Goal: Information Seeking & Learning: Learn about a topic

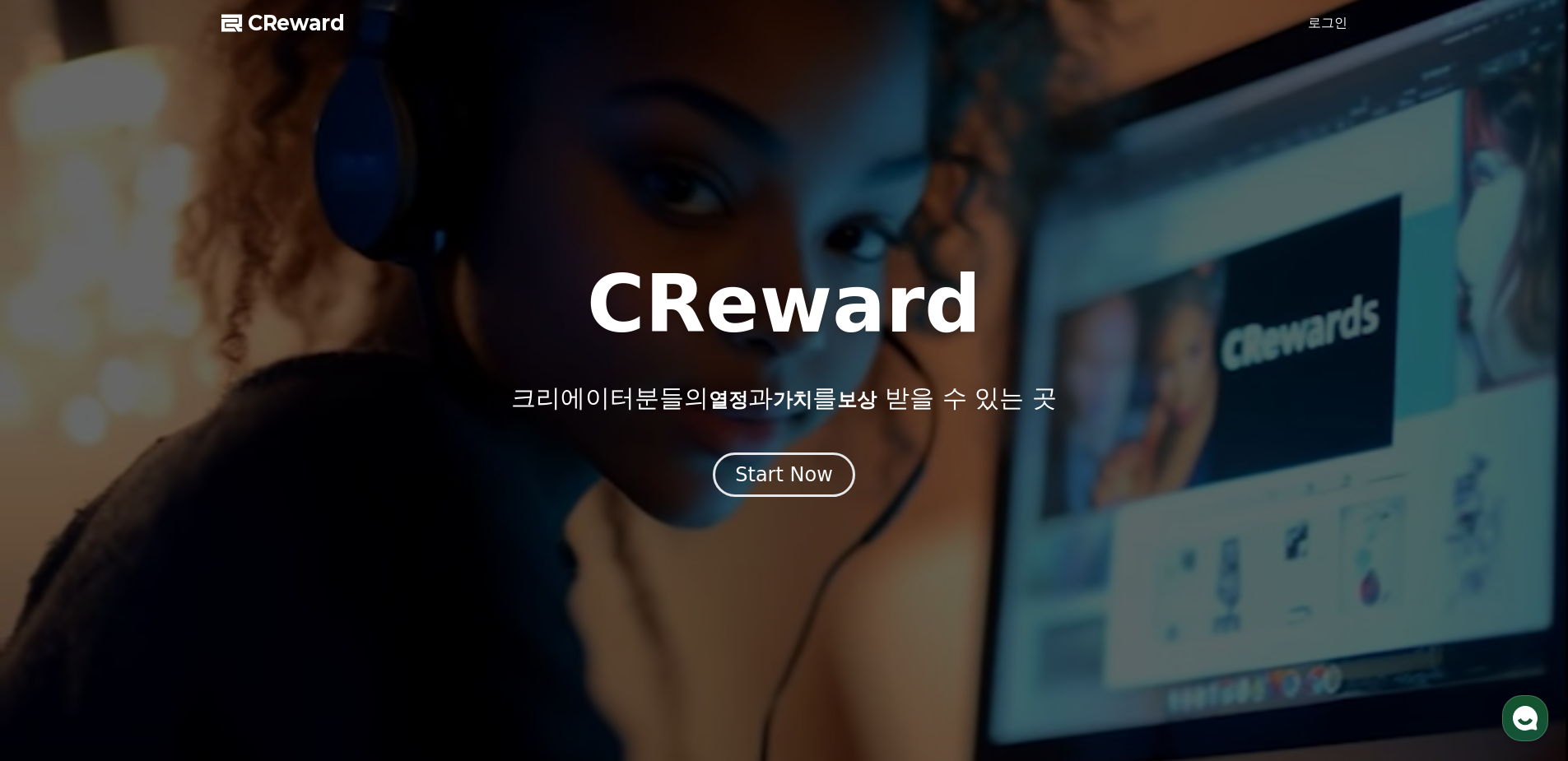
click at [1321, 31] on link "로그인" at bounding box center [1327, 23] width 40 height 19
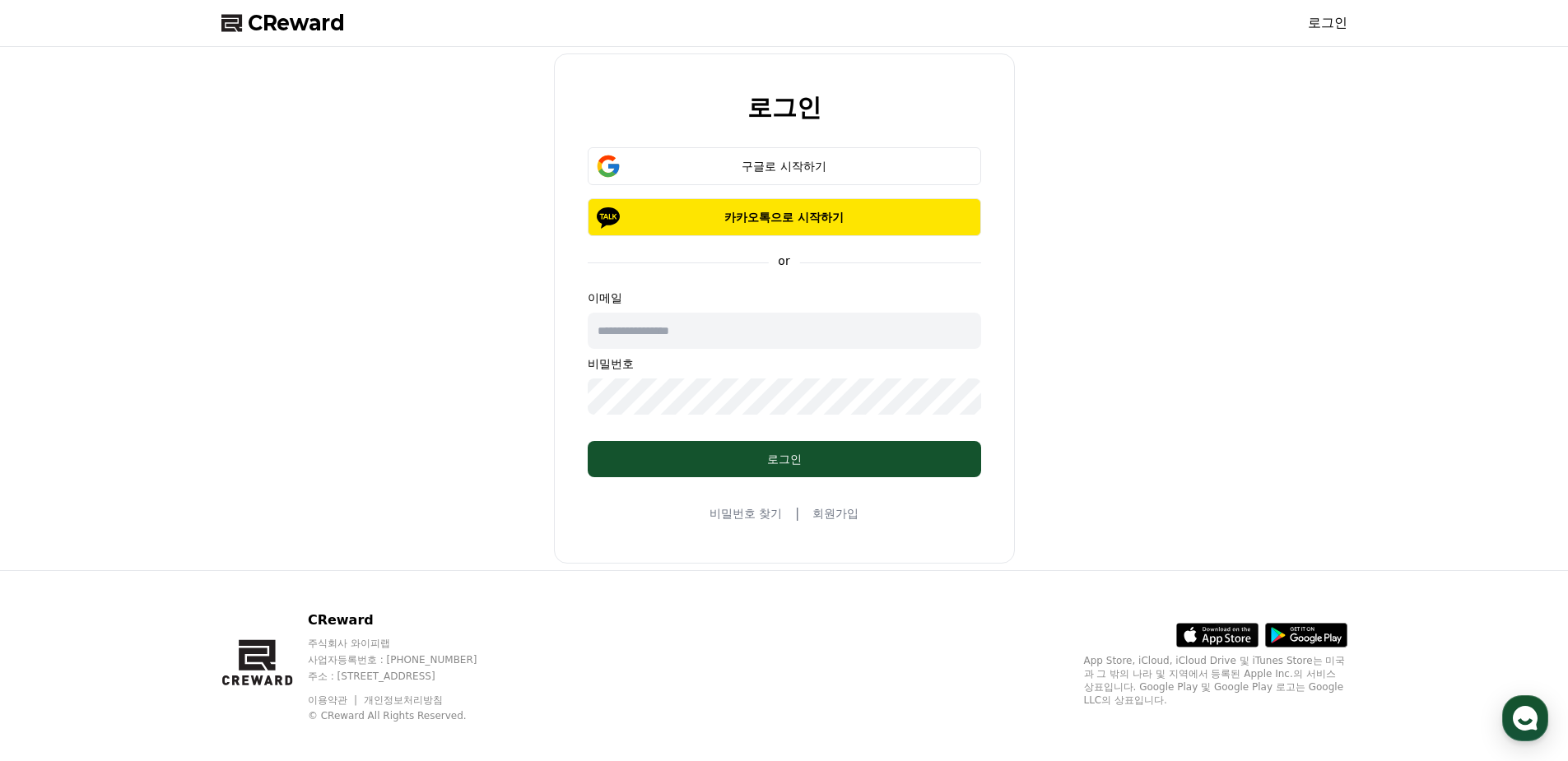
drag, startPoint x: 1170, startPoint y: 302, endPoint x: 1149, endPoint y: 304, distance: 21.1
click at [1159, 303] on div "로그인 구글로 시작하기 카카오톡으로 시작하기 or 이메일 비밀번호 로그인 비밀번호 찾기 | 회원가입" at bounding box center [784, 309] width 1139 height 510
click at [678, 325] on input "text" at bounding box center [784, 331] width 394 height 36
type input "*"
drag, startPoint x: 933, startPoint y: 309, endPoint x: 883, endPoint y: 330, distance: 54.2
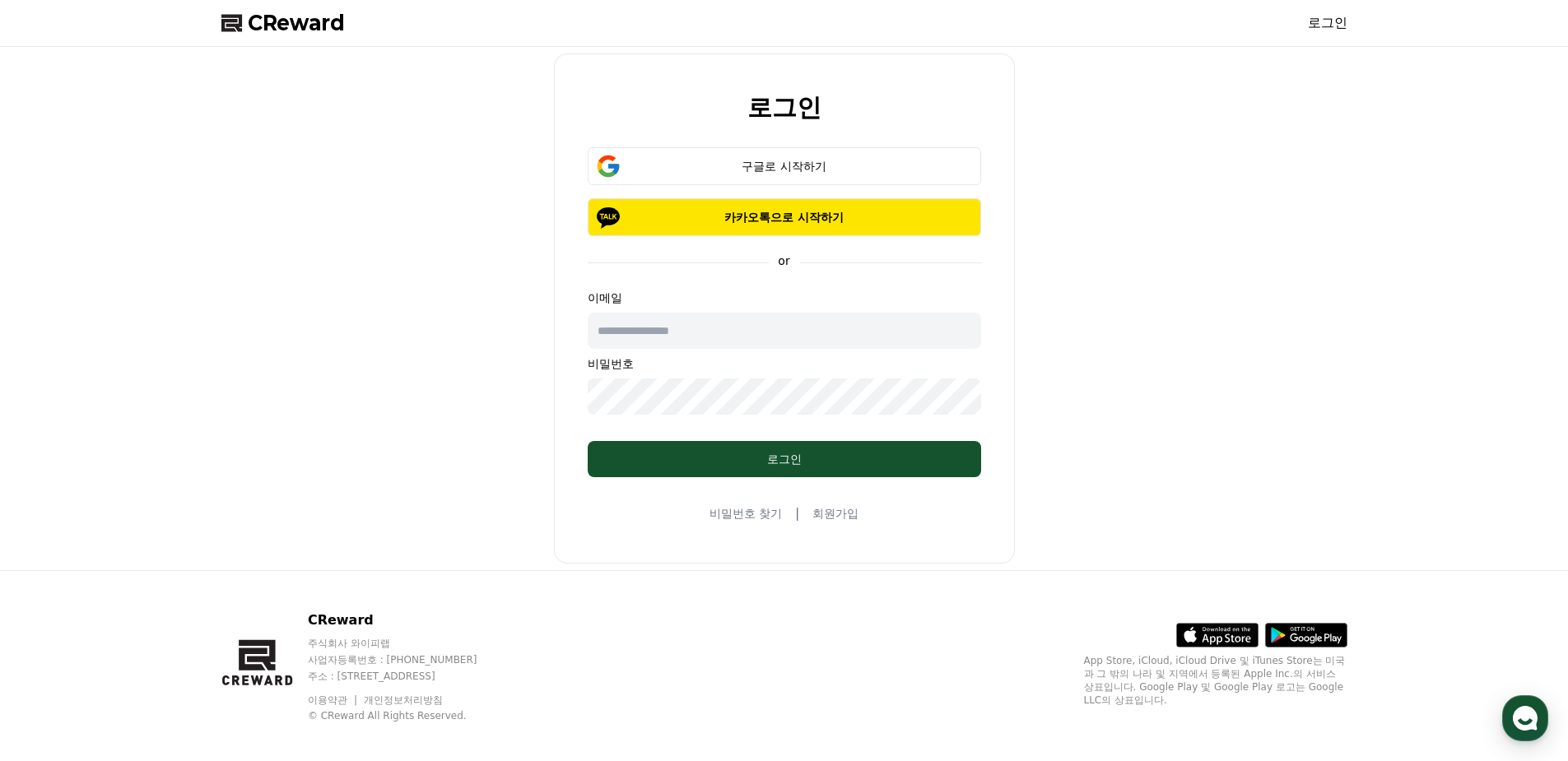
click at [932, 308] on div "이메일 비밀번호" at bounding box center [784, 352] width 394 height 125
click at [876, 331] on input "text" at bounding box center [784, 331] width 394 height 36
type input "*"
type input "**********"
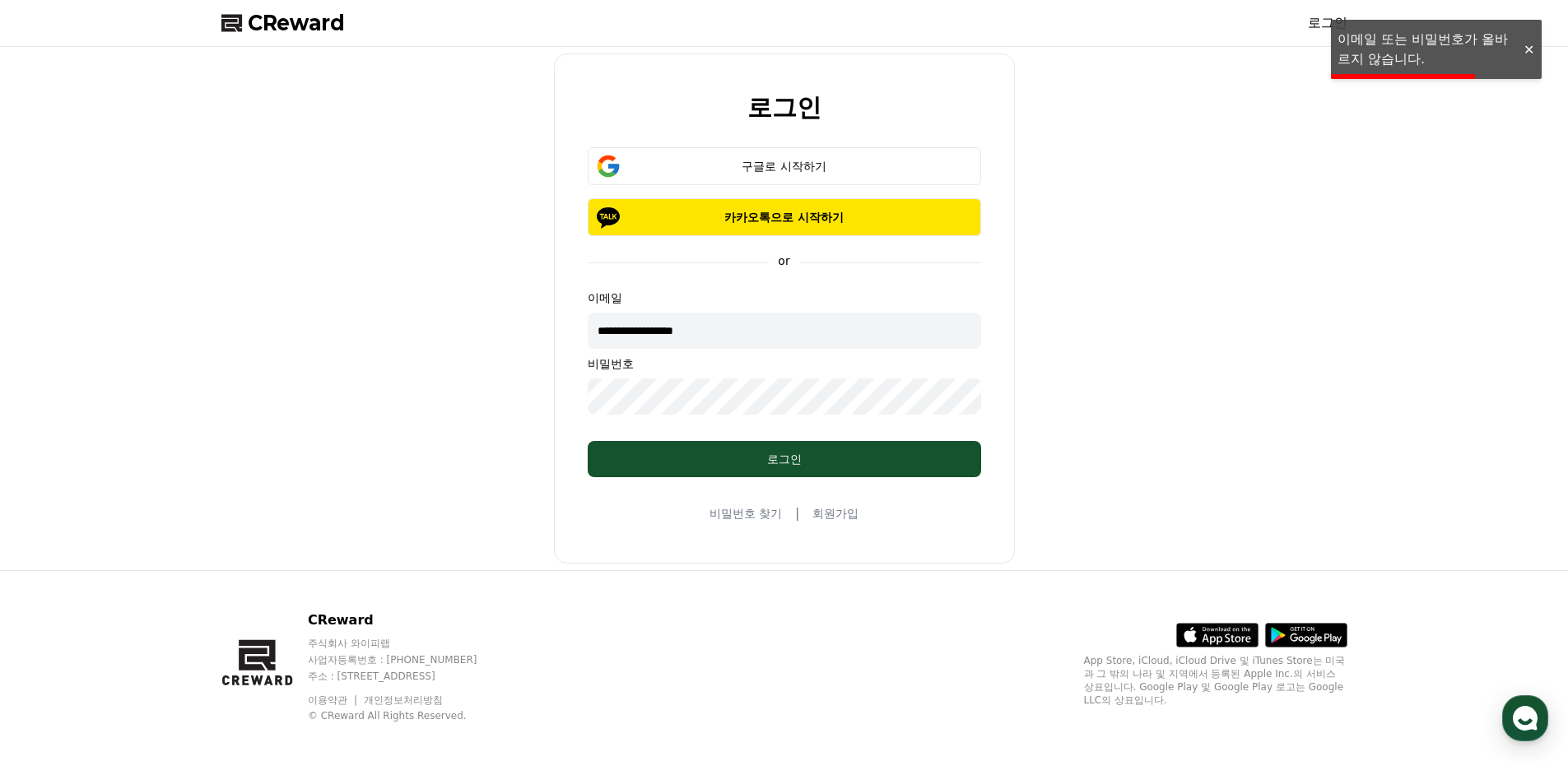
click at [1531, 50] on div at bounding box center [1528, 50] width 26 height 16
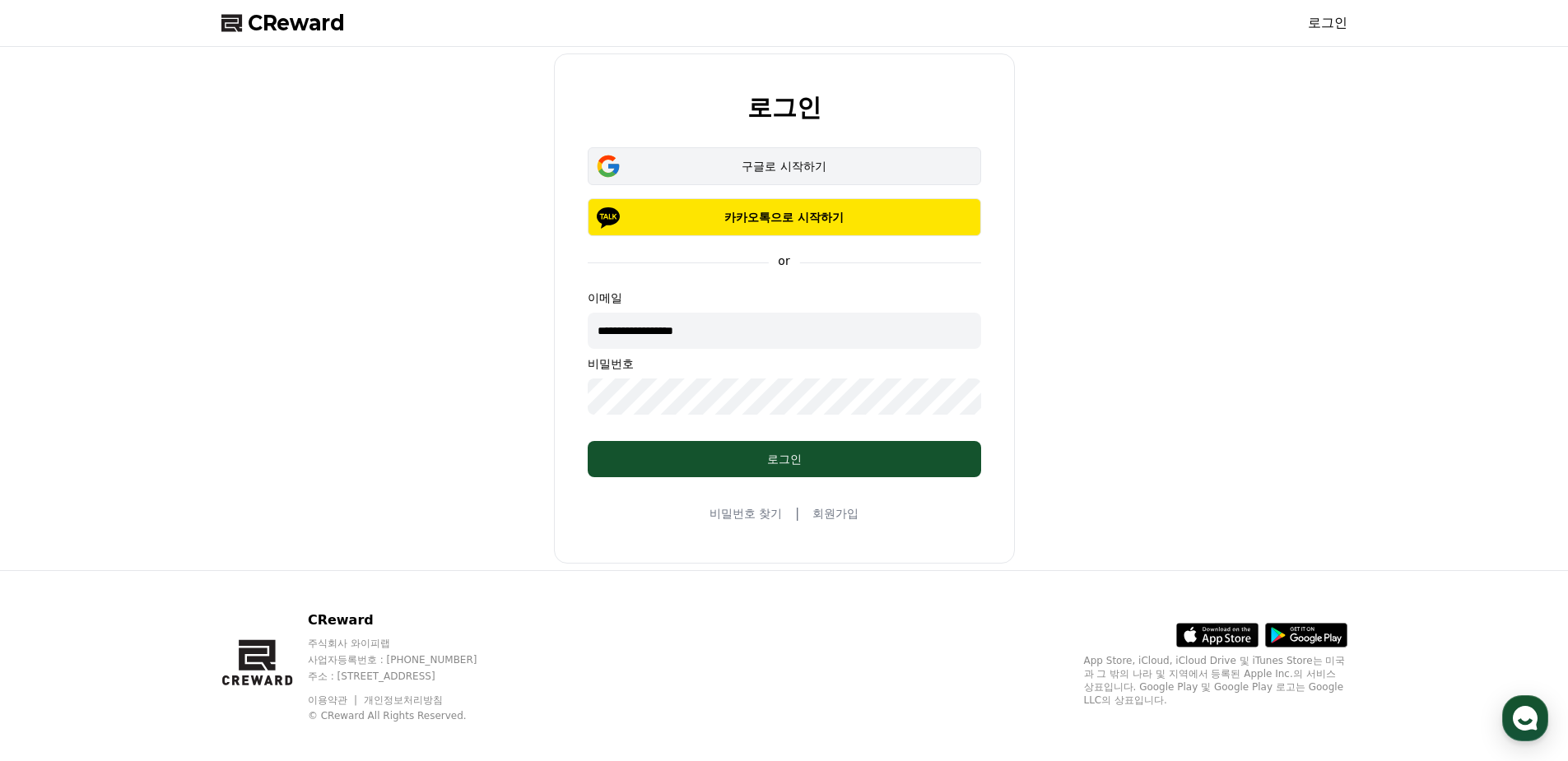
click at [752, 166] on div "구글로 시작하기" at bounding box center [784, 166] width 346 height 17
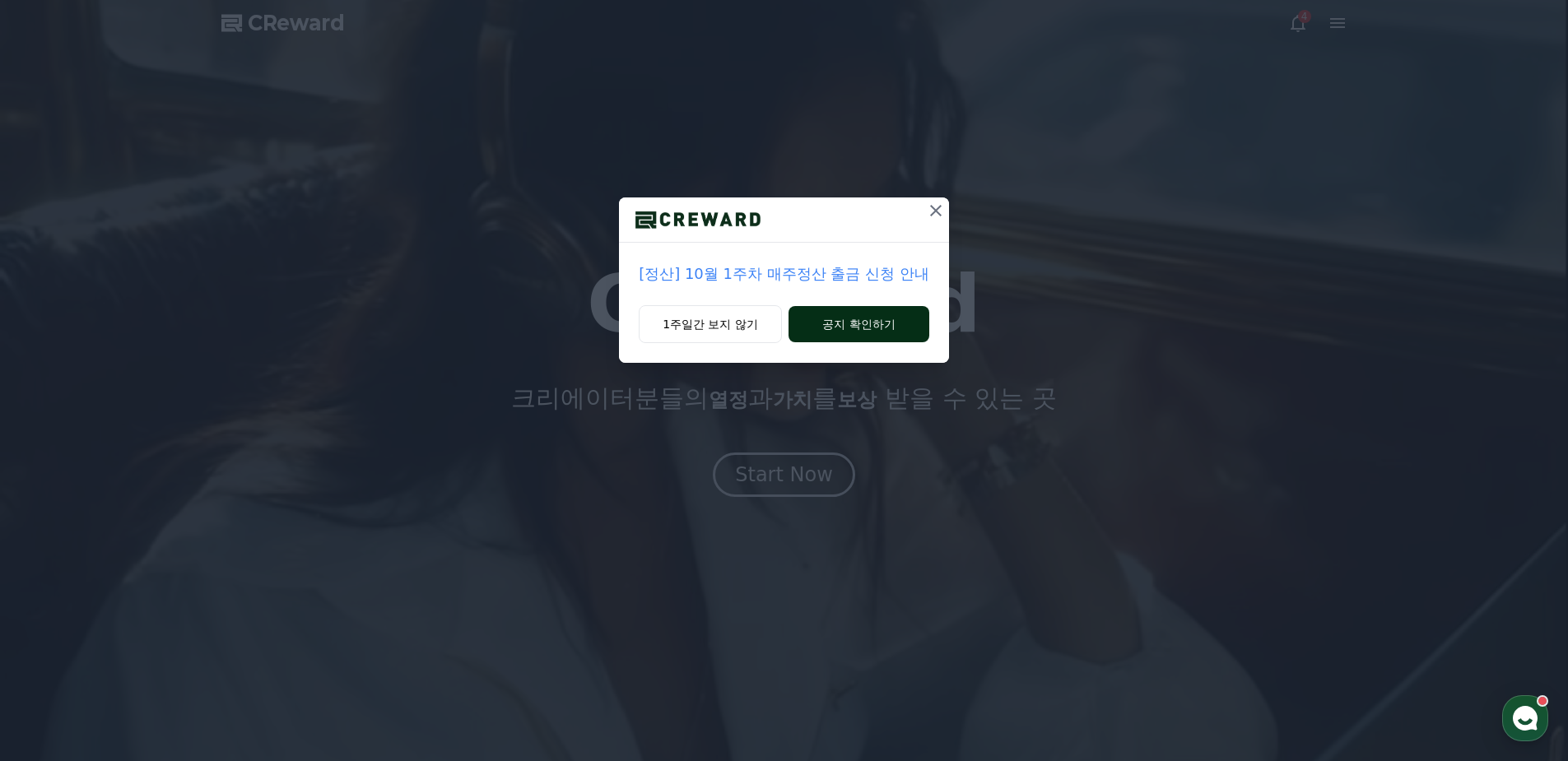
click at [866, 325] on button "공지 확인하기" at bounding box center [859, 324] width 141 height 36
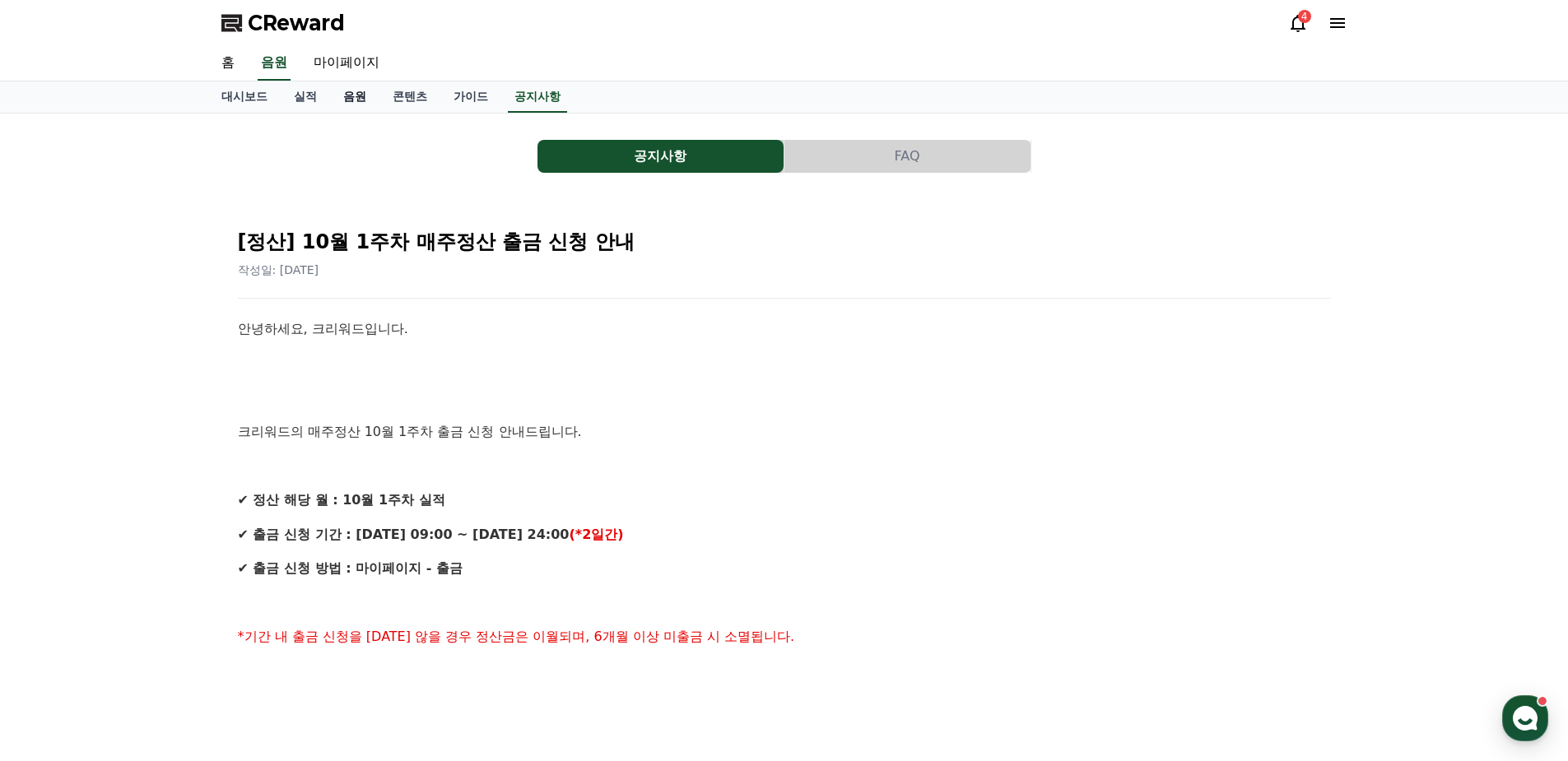
click at [356, 96] on link "음원" at bounding box center [355, 96] width 49 height 31
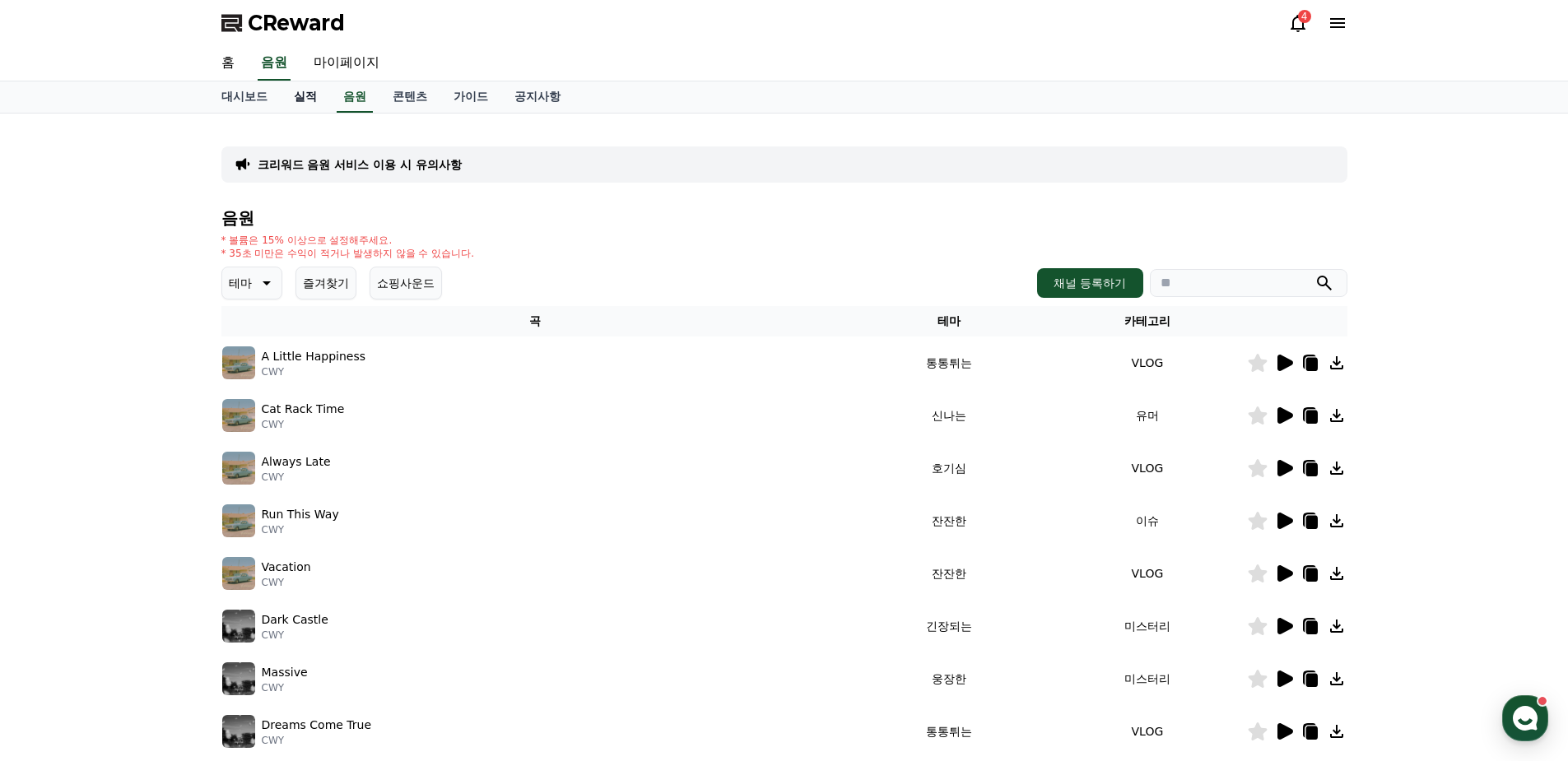
click at [299, 89] on link "실적" at bounding box center [305, 96] width 49 height 31
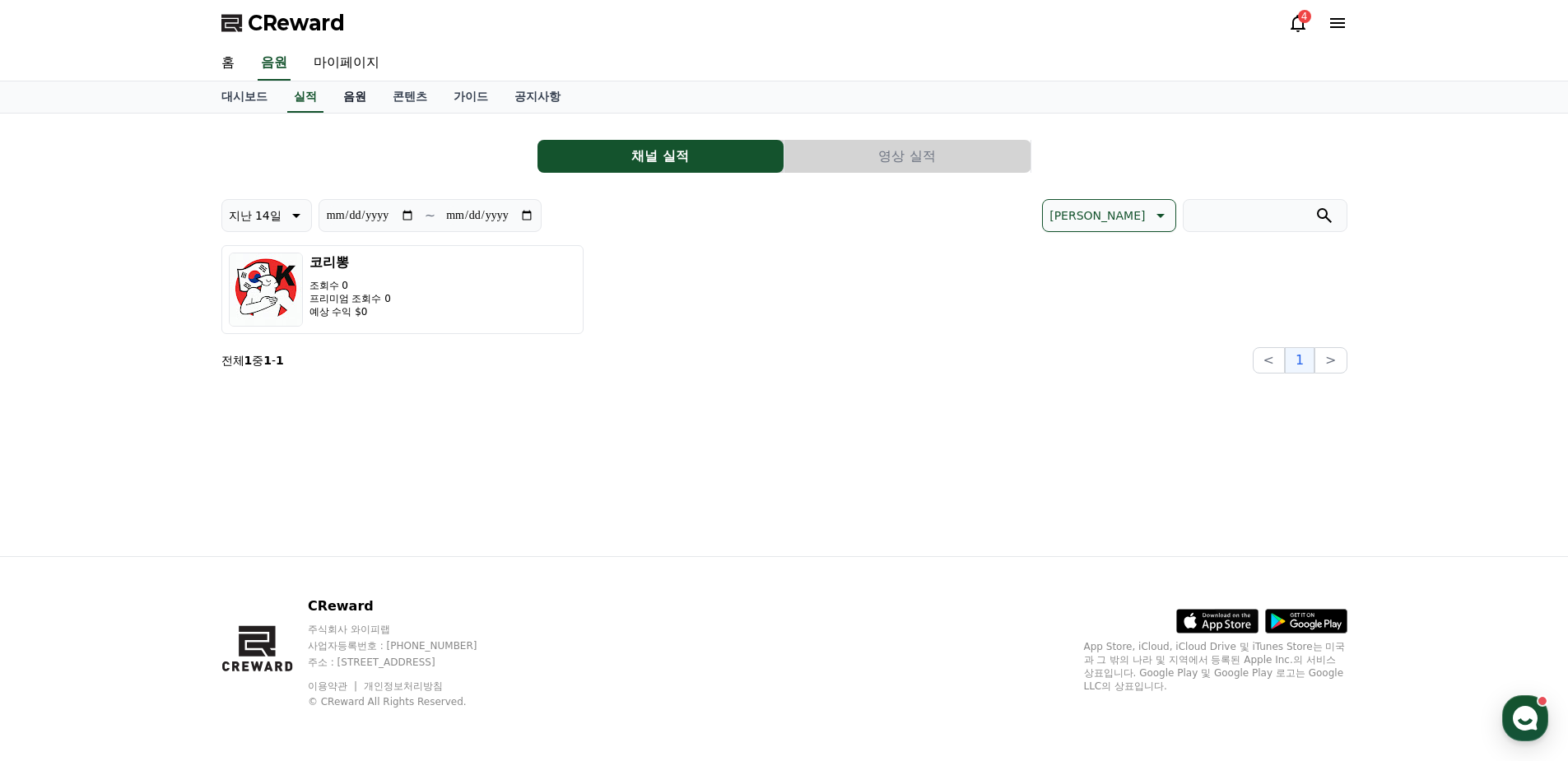
click at [356, 94] on link "음원" at bounding box center [355, 96] width 49 height 31
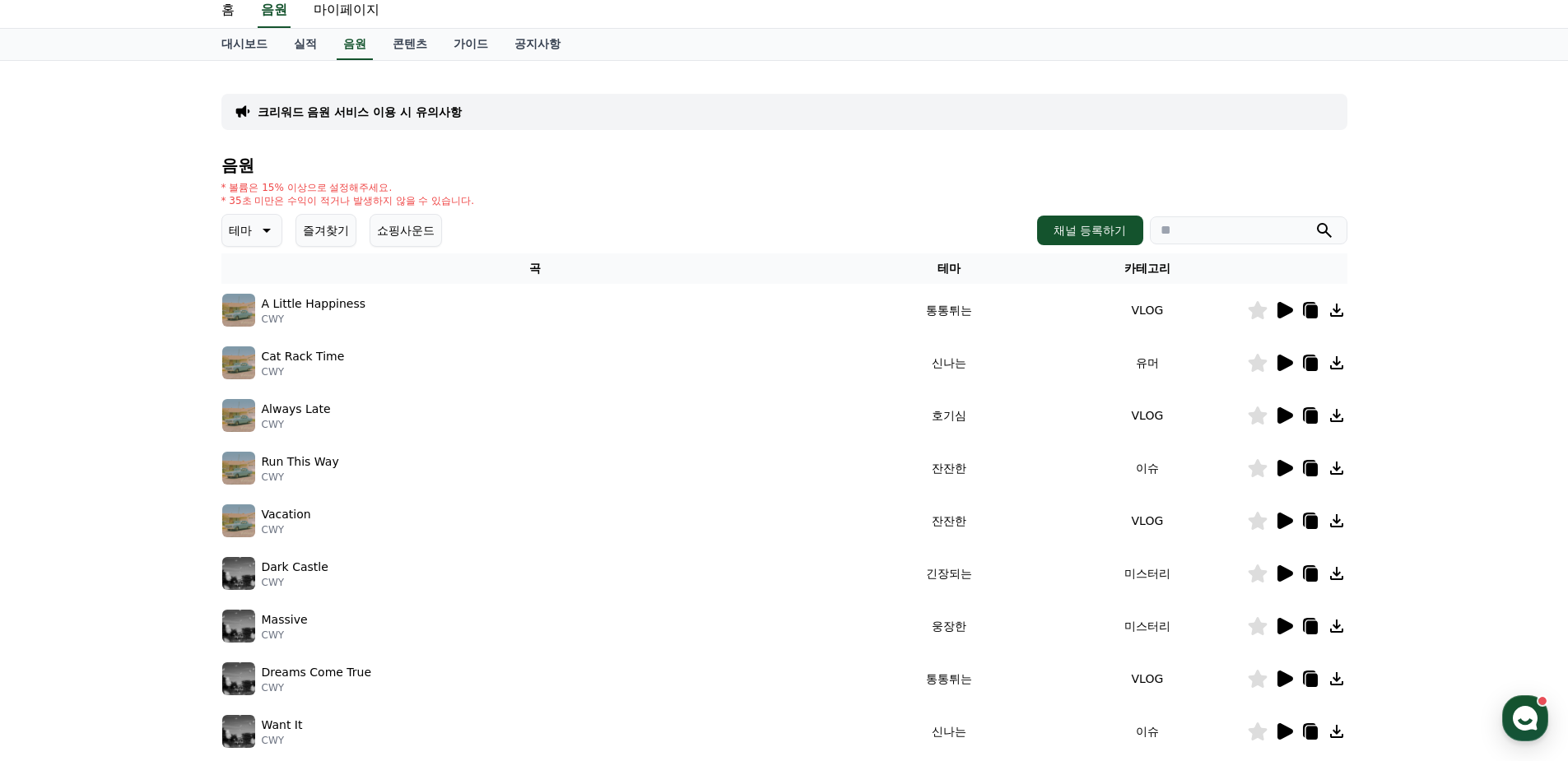
scroll to position [82, 0]
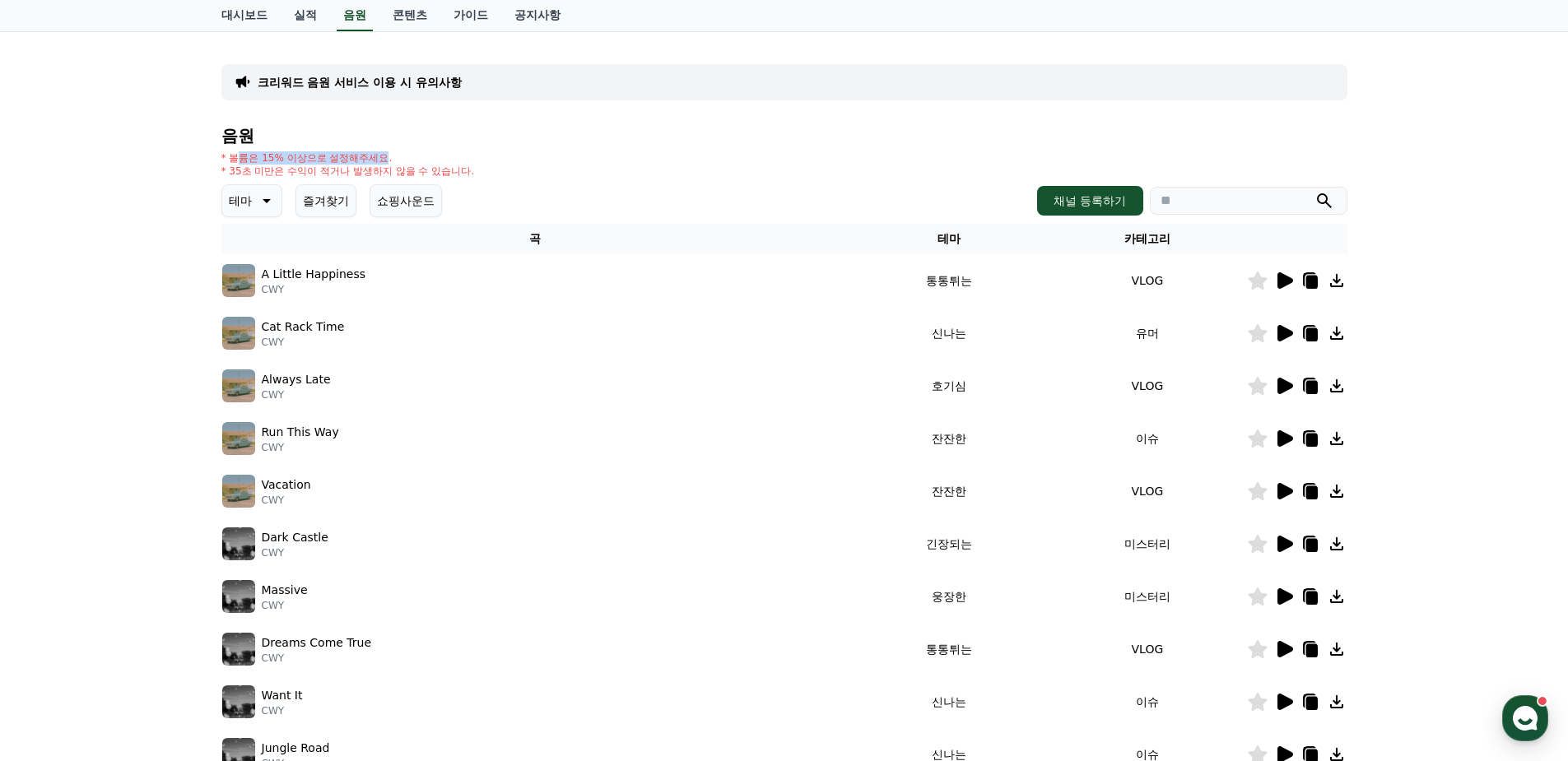
drag, startPoint x: 241, startPoint y: 158, endPoint x: 387, endPoint y: 160, distance: 146.0
click at [387, 160] on p "* 볼륨은 15% 이상으로 설정해주세요." at bounding box center [348, 158] width 253 height 13
drag, startPoint x: 387, startPoint y: 160, endPoint x: 344, endPoint y: 171, distance: 44.4
click at [344, 171] on p "* 35초 미만은 수익이 적거나 발생하지 않을 수 있습니다." at bounding box center [348, 171] width 253 height 13
drag, startPoint x: 344, startPoint y: 171, endPoint x: 324, endPoint y: 172, distance: 20.0
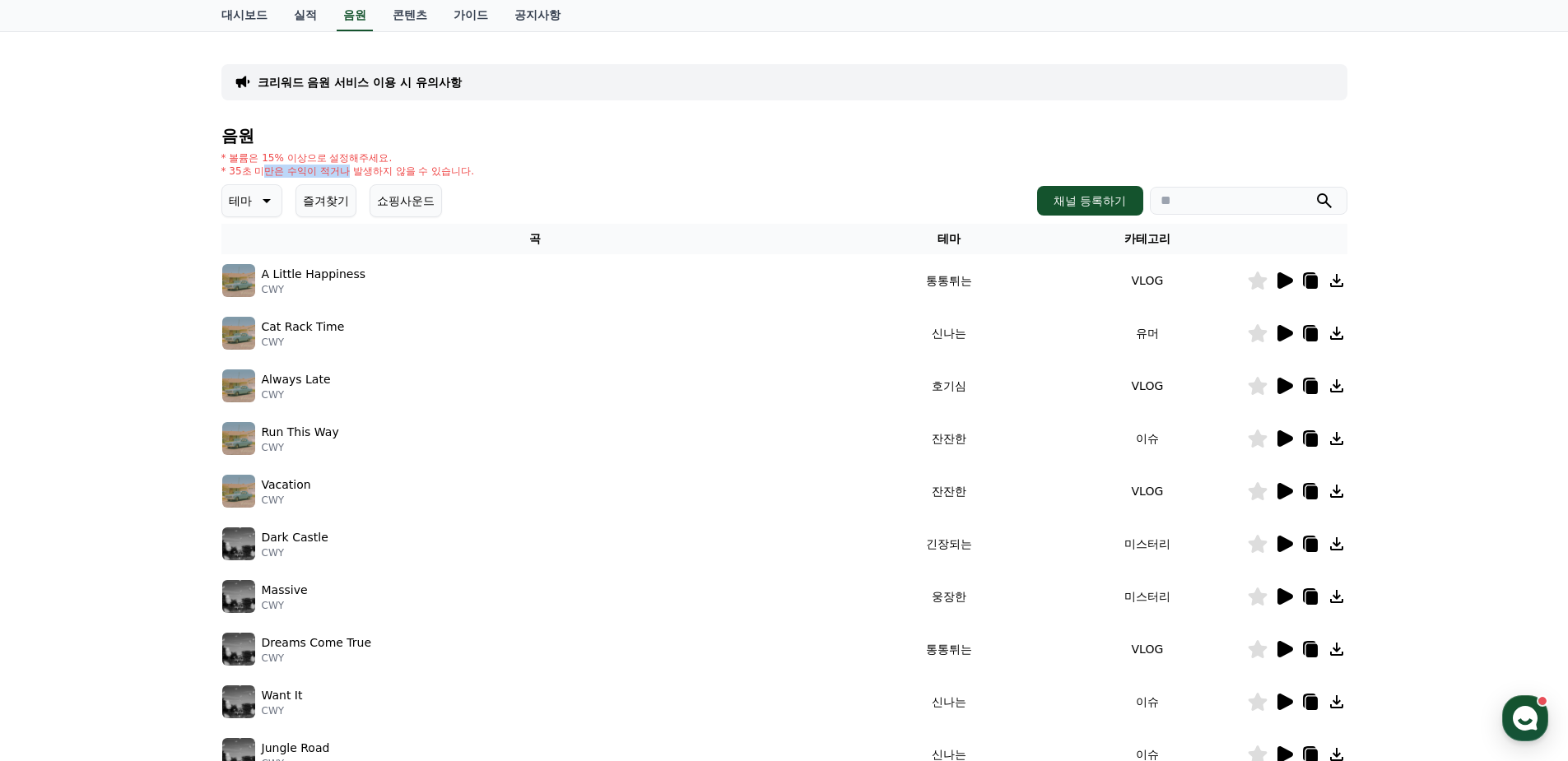
click at [324, 172] on p "* 35초 미만은 수익이 적거나 발생하지 않을 수 있습니다." at bounding box center [348, 171] width 253 height 13
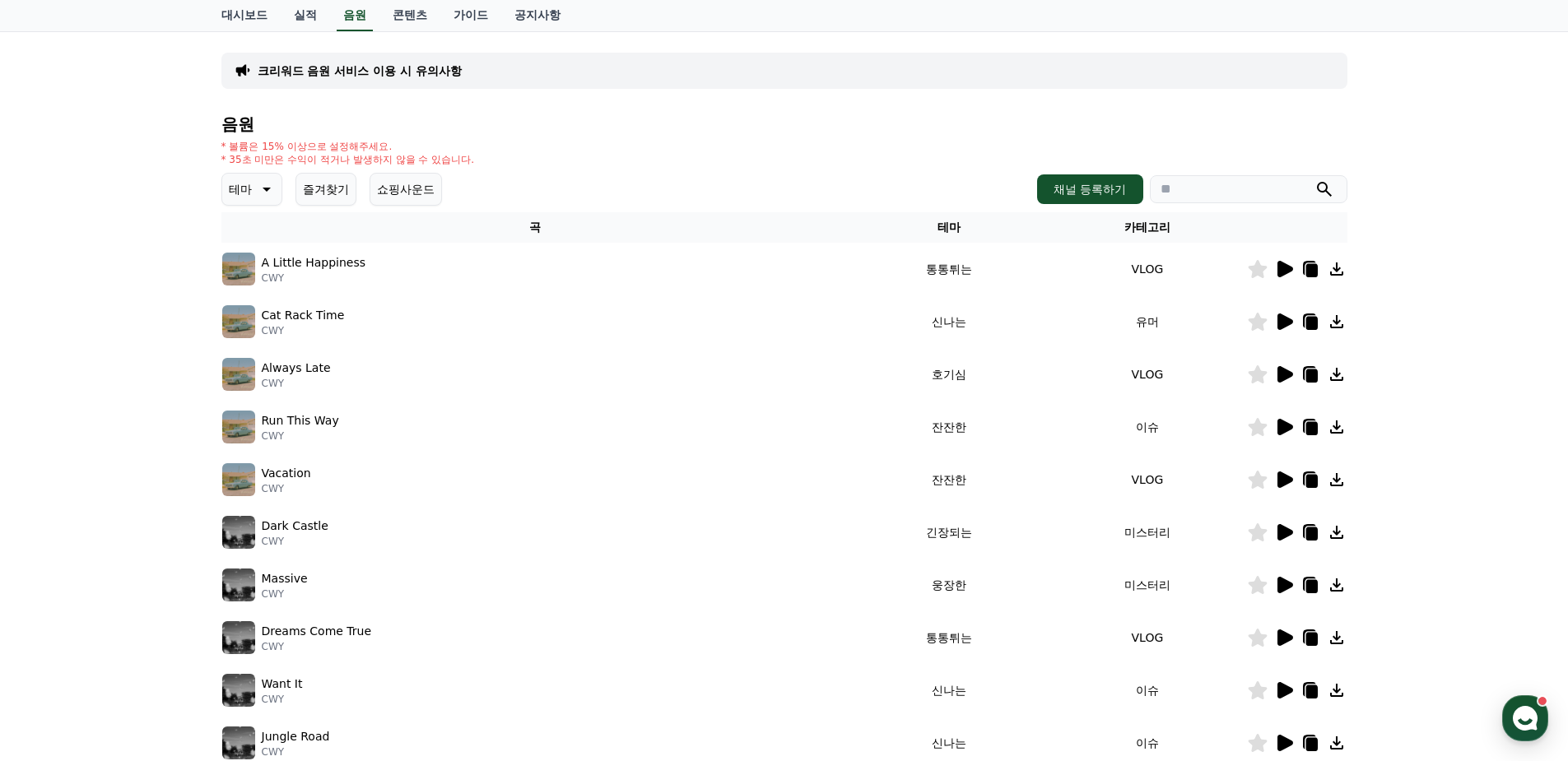
scroll to position [165, 0]
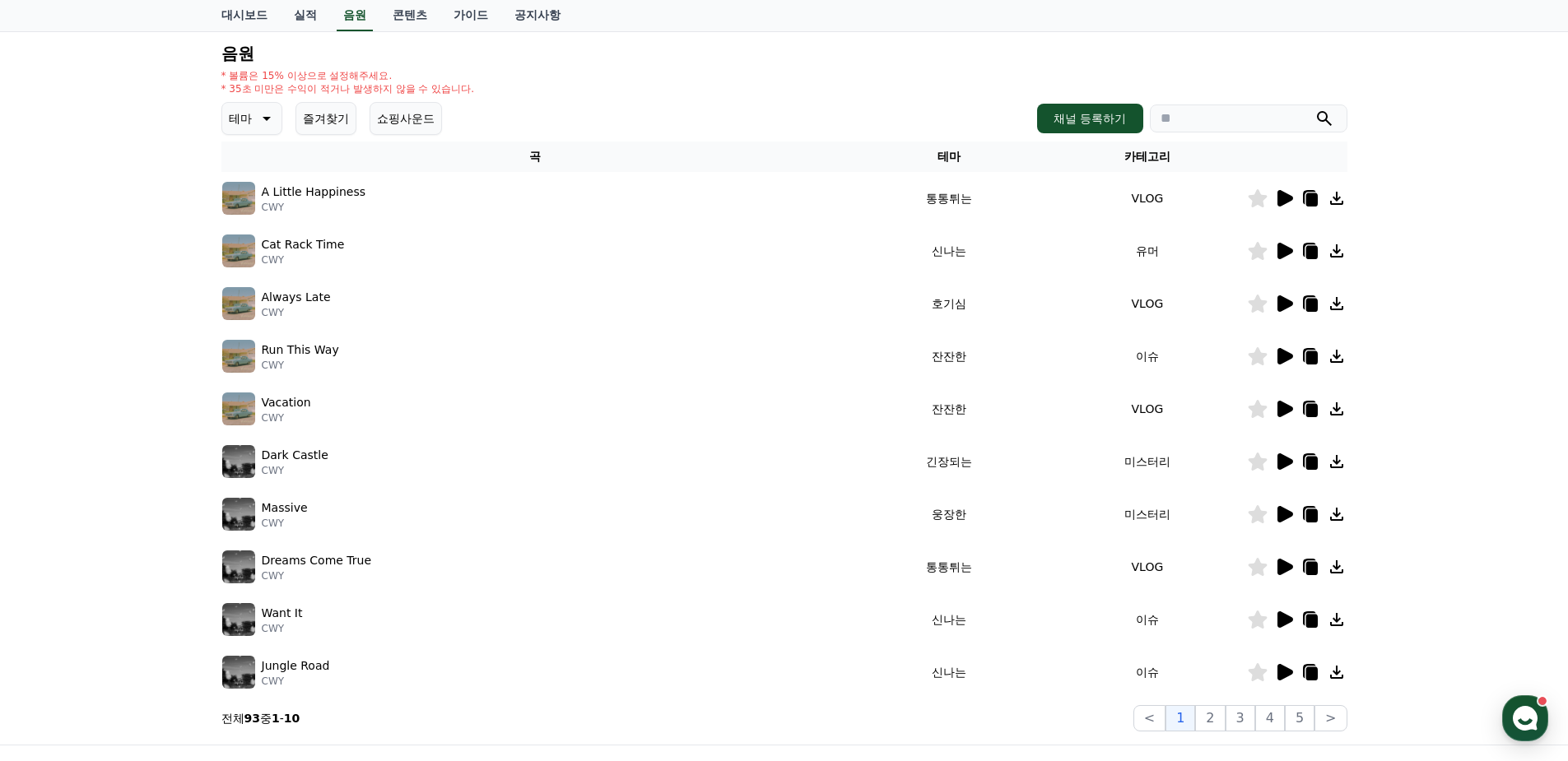
click at [1292, 464] on icon at bounding box center [1284, 461] width 19 height 19
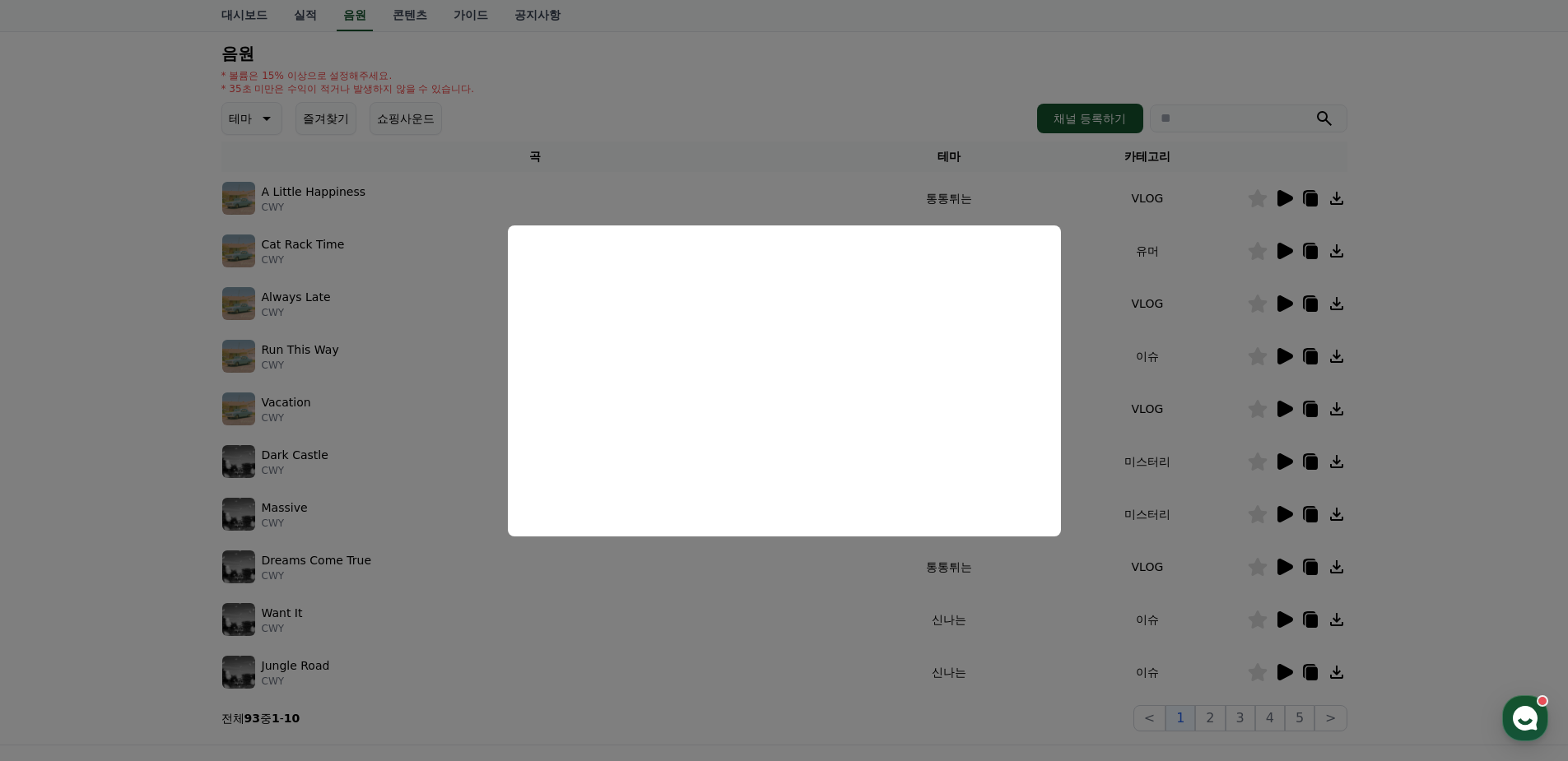
click at [793, 96] on button "close modal" at bounding box center [784, 380] width 1568 height 761
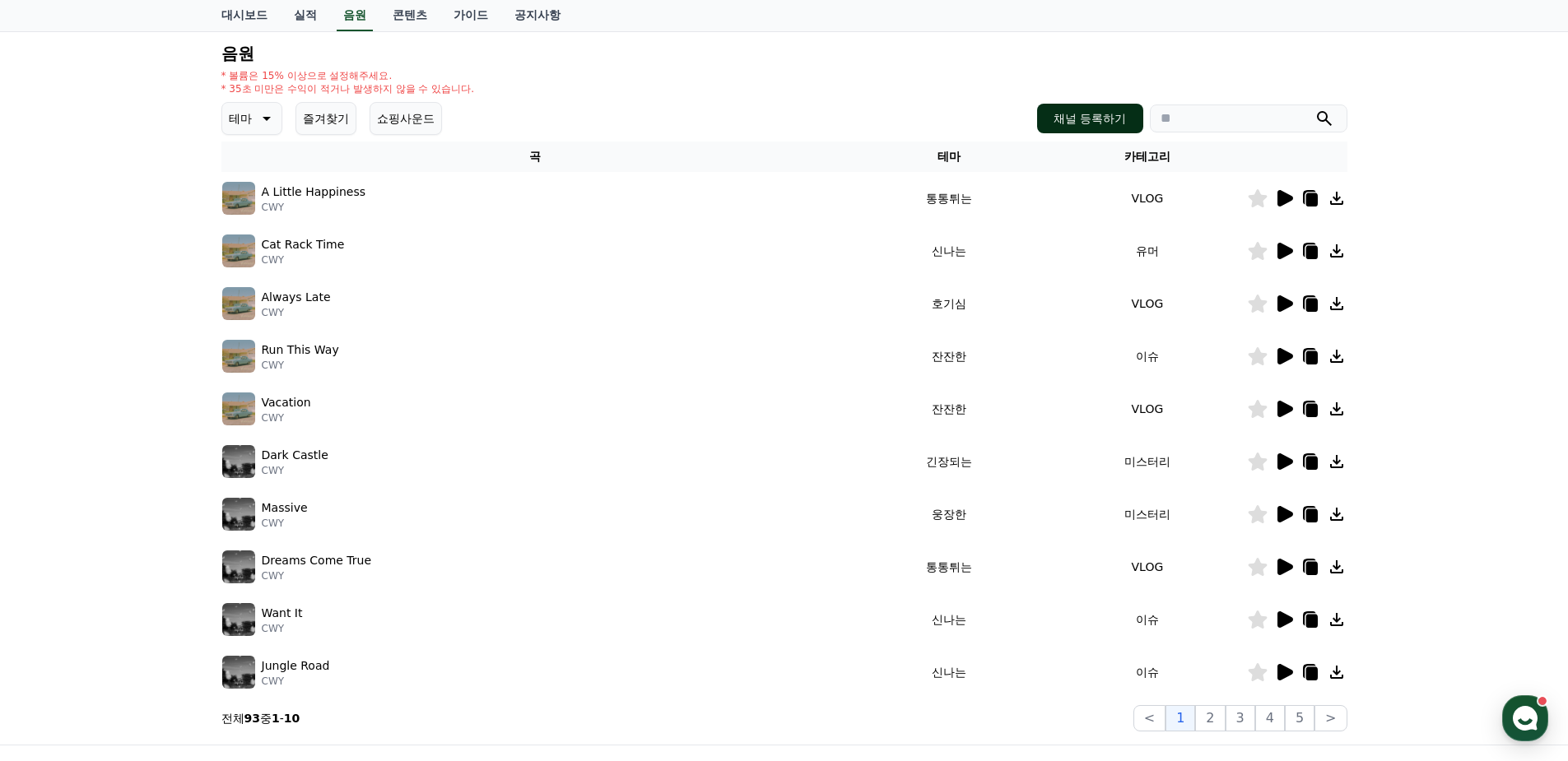
click at [1088, 116] on button "채널 등록하기" at bounding box center [1089, 119] width 105 height 30
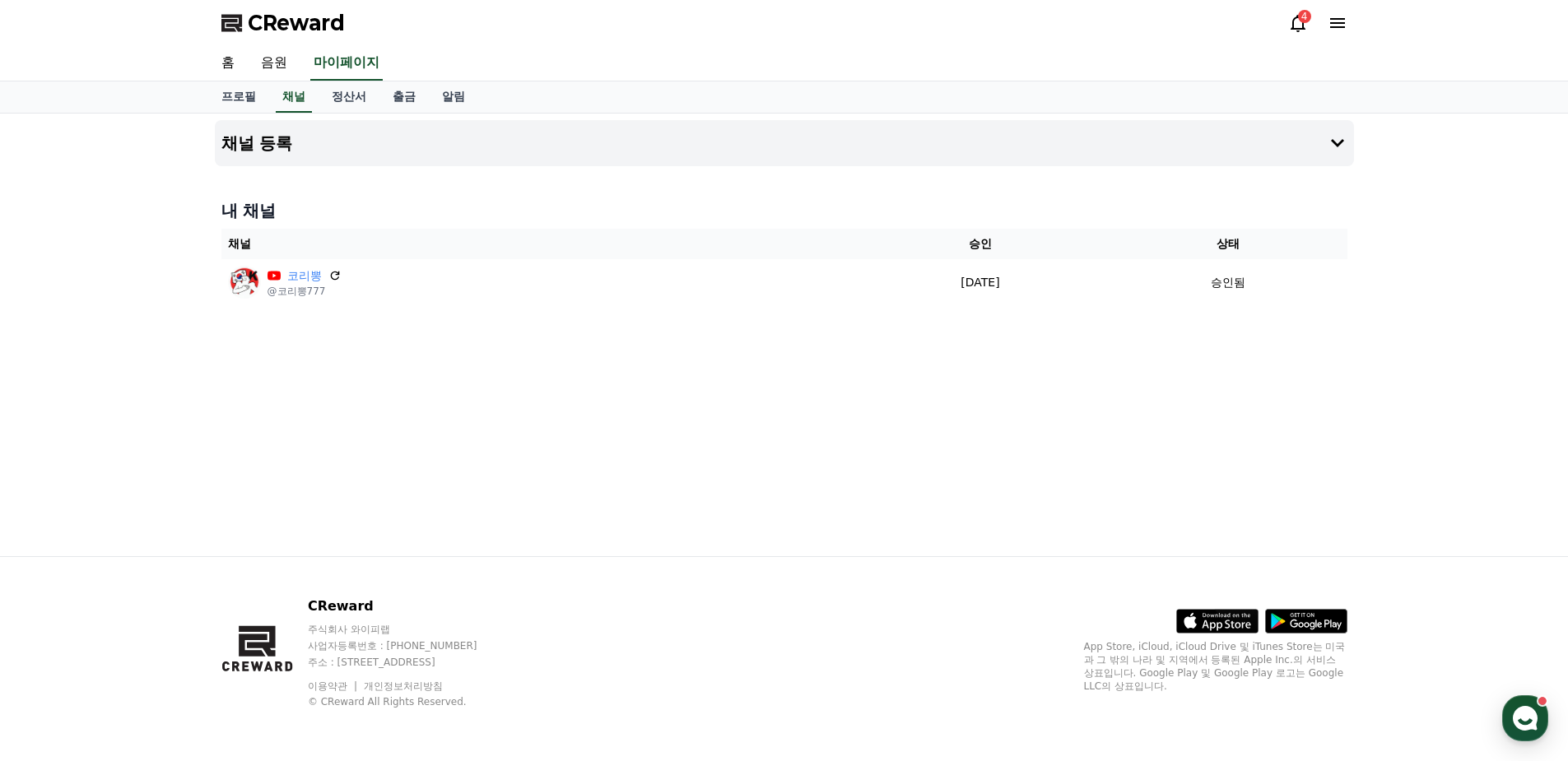
scroll to position [165, 0]
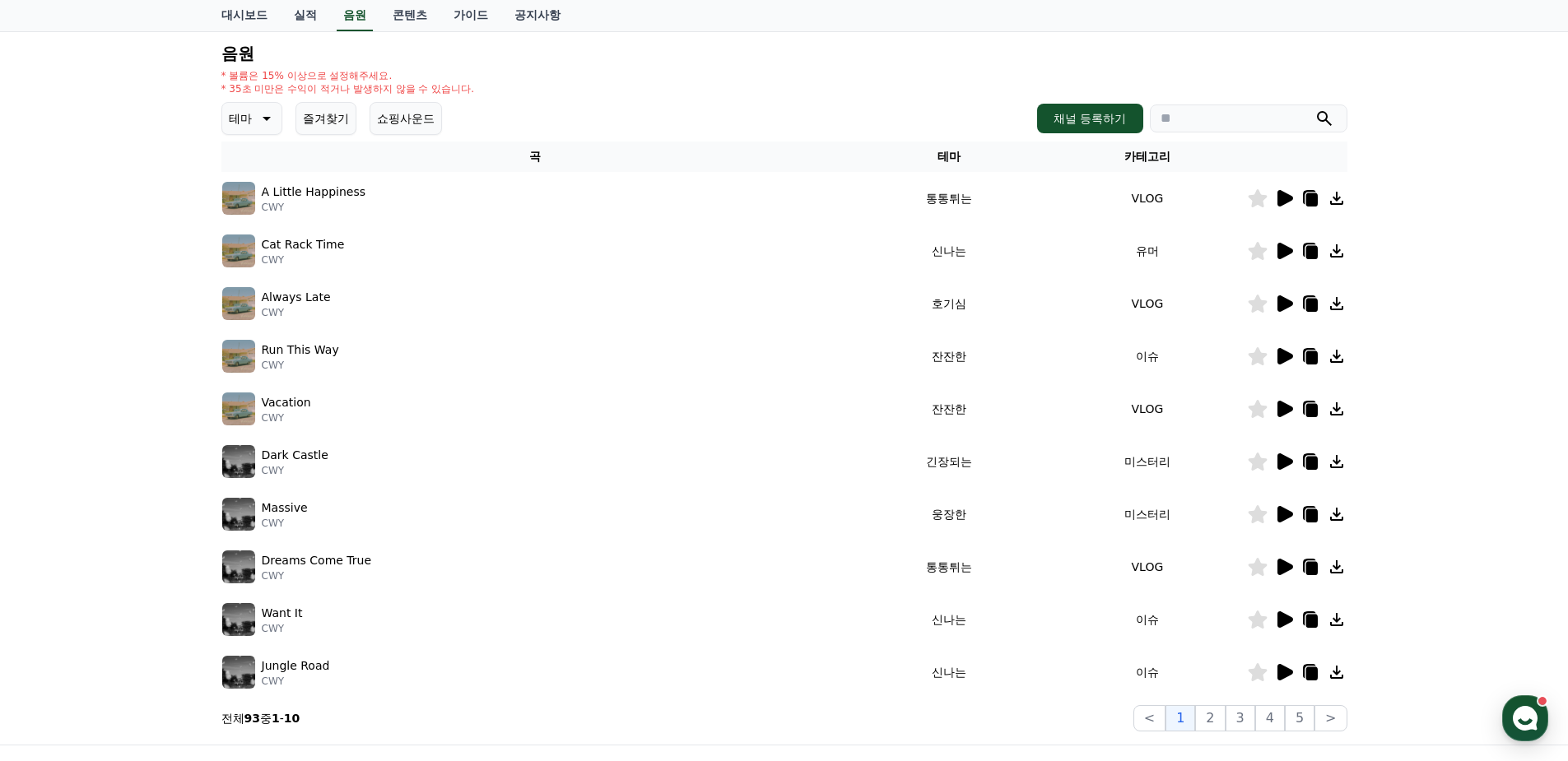
click at [266, 119] on icon at bounding box center [266, 118] width 8 height 4
click at [251, 227] on button "밝은" at bounding box center [242, 231] width 36 height 36
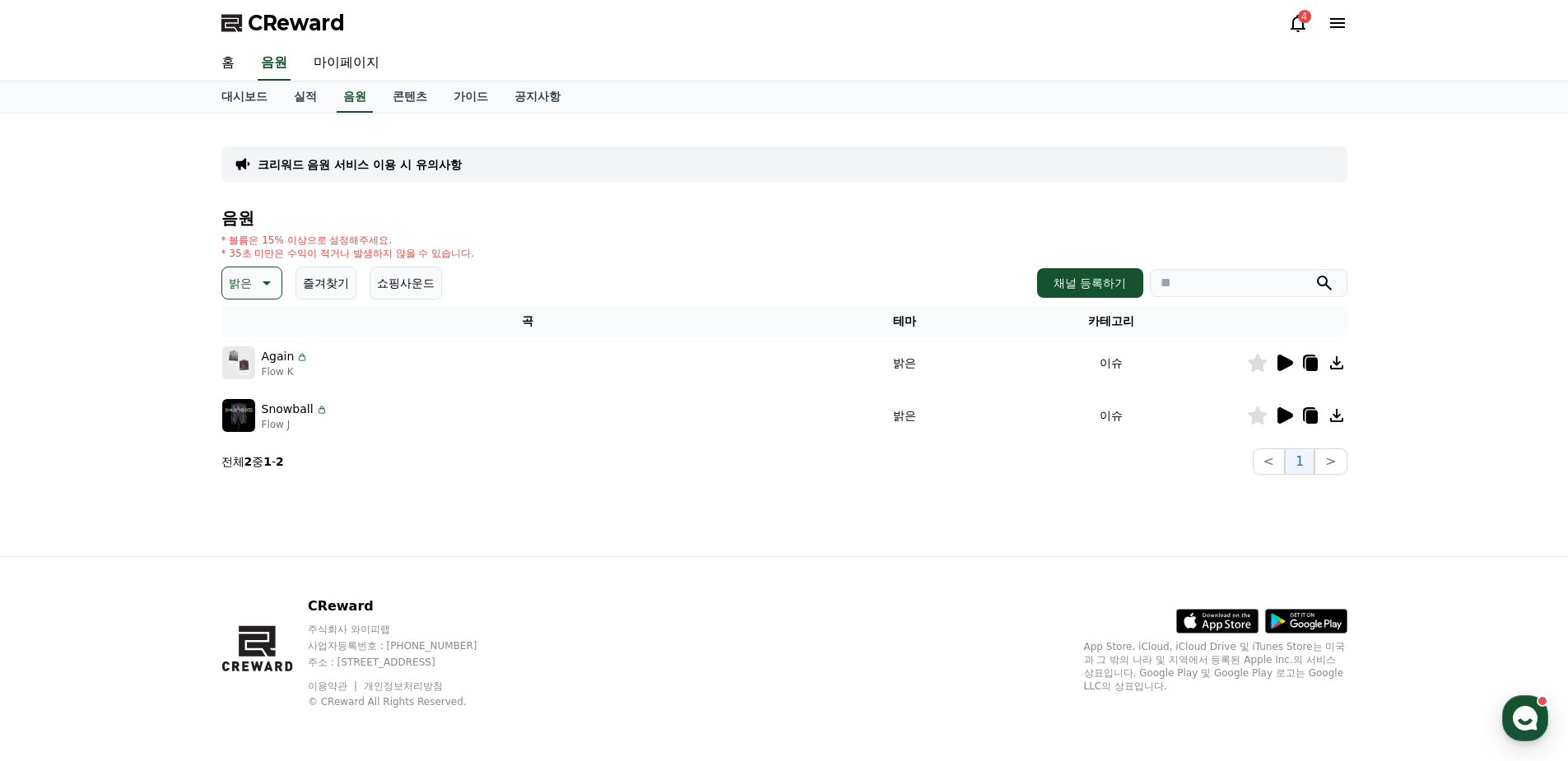
click at [1282, 364] on icon at bounding box center [1286, 362] width 16 height 17
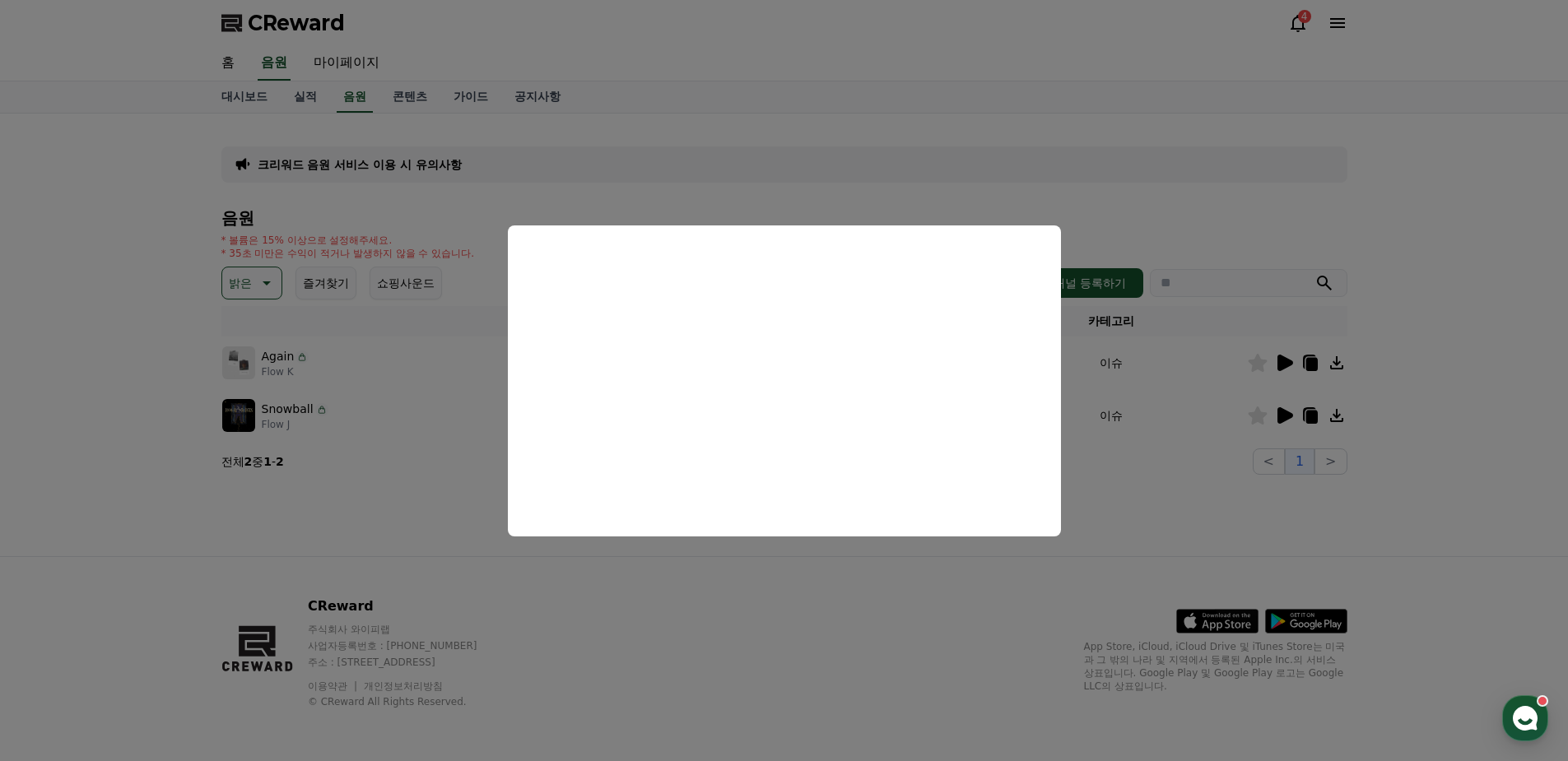
drag, startPoint x: 1453, startPoint y: 214, endPoint x: 1450, endPoint y: 206, distance: 8.5
click at [1456, 211] on button "close modal" at bounding box center [784, 380] width 1568 height 761
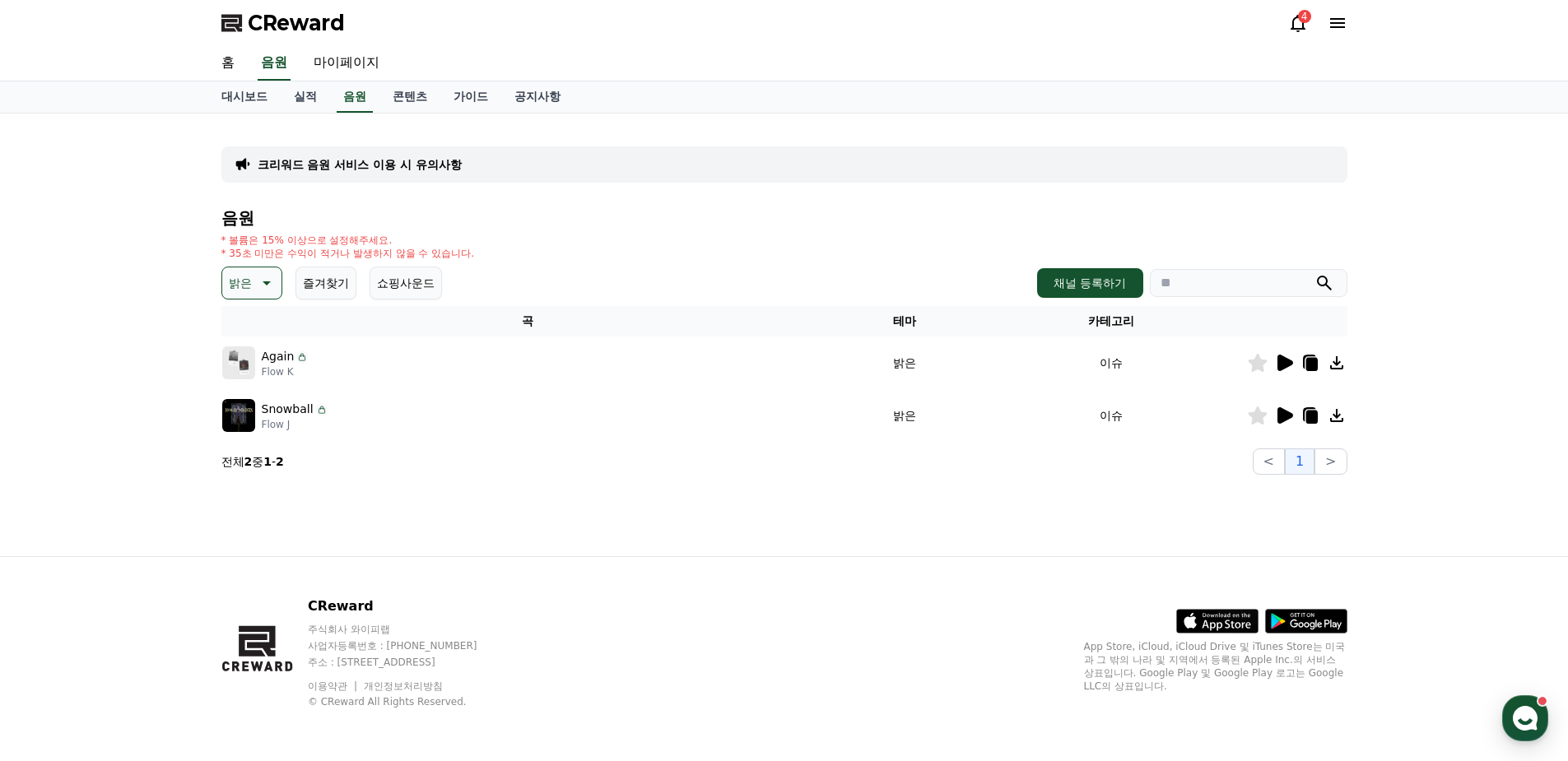
click at [1309, 363] on icon at bounding box center [1311, 364] width 11 height 13
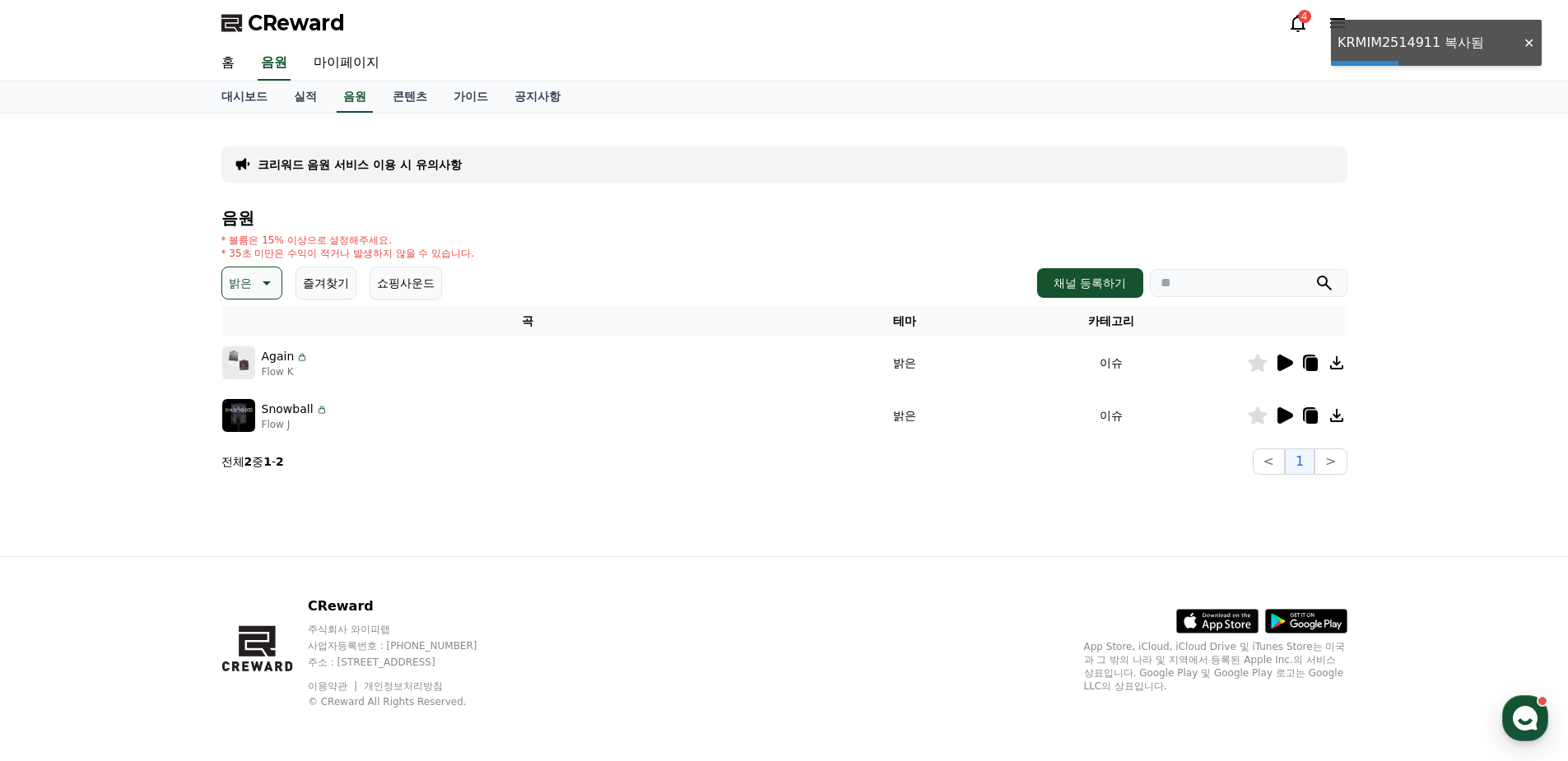
click at [1461, 28] on div "CReward 4" at bounding box center [784, 23] width 1568 height 46
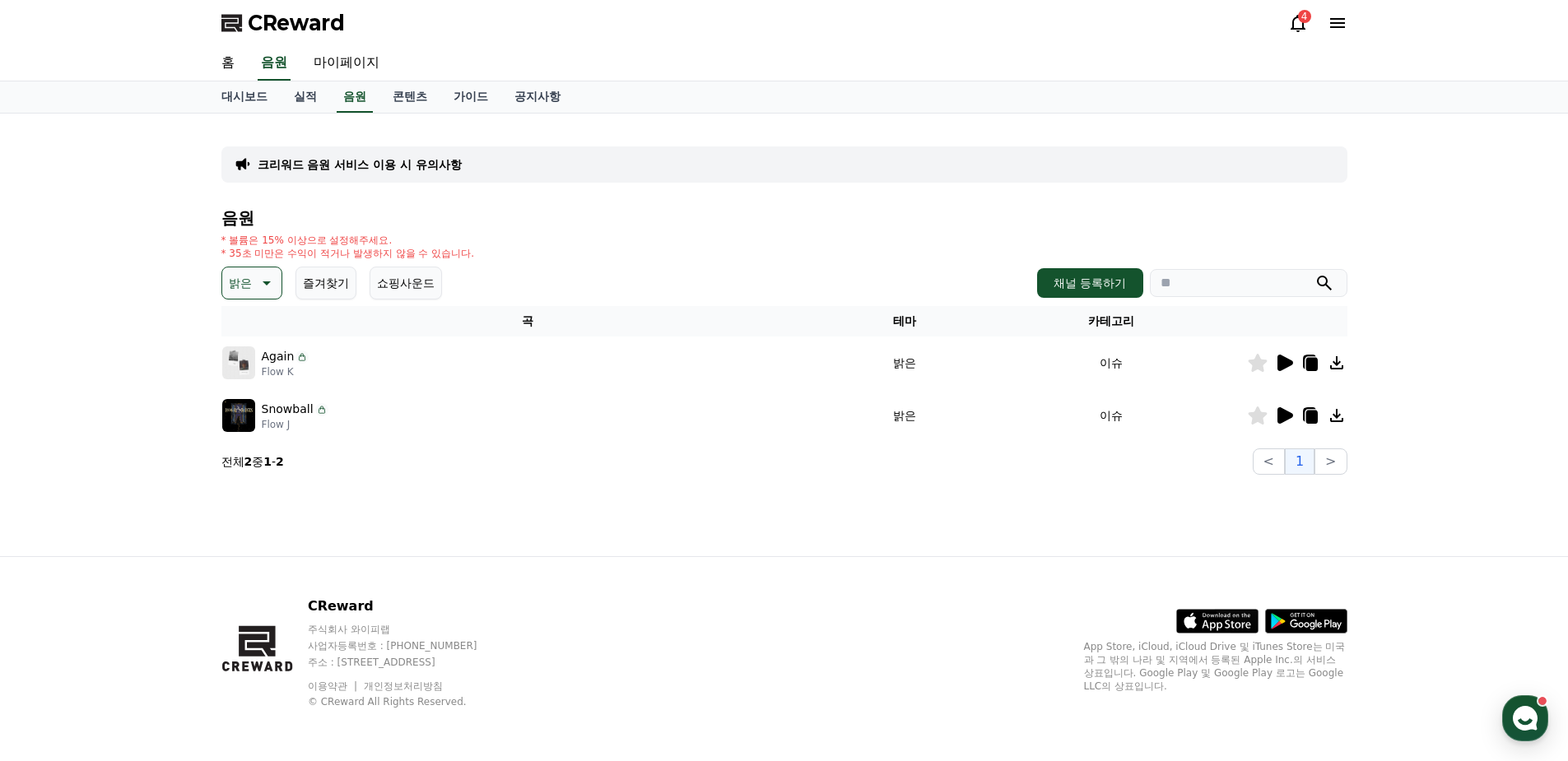
click at [1236, 281] on input "search" at bounding box center [1249, 283] width 198 height 28
paste input "**********"
type input "**********"
click at [256, 292] on icon at bounding box center [265, 283] width 19 height 19
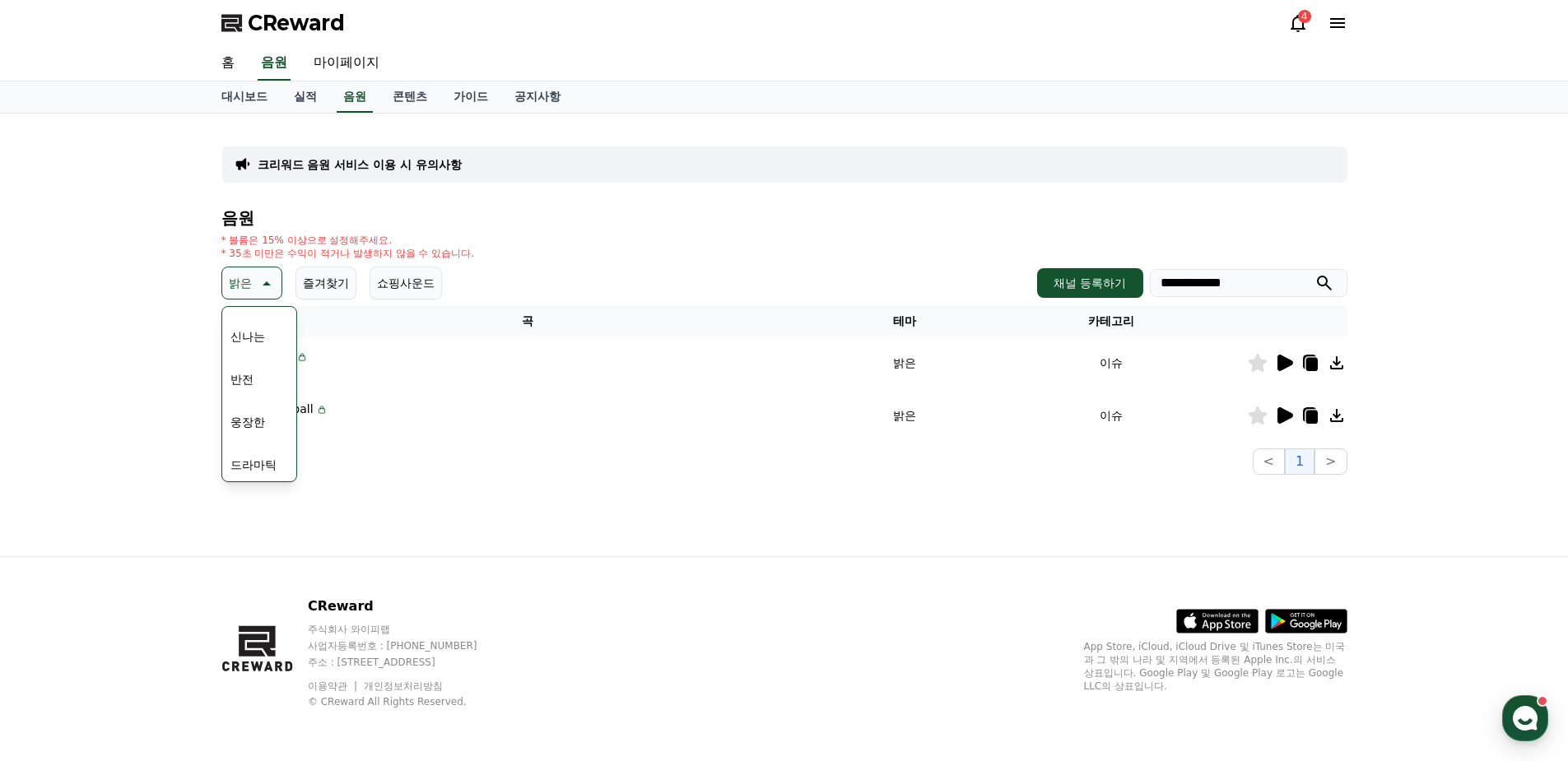
click at [251, 339] on button "신나는" at bounding box center [248, 336] width 48 height 36
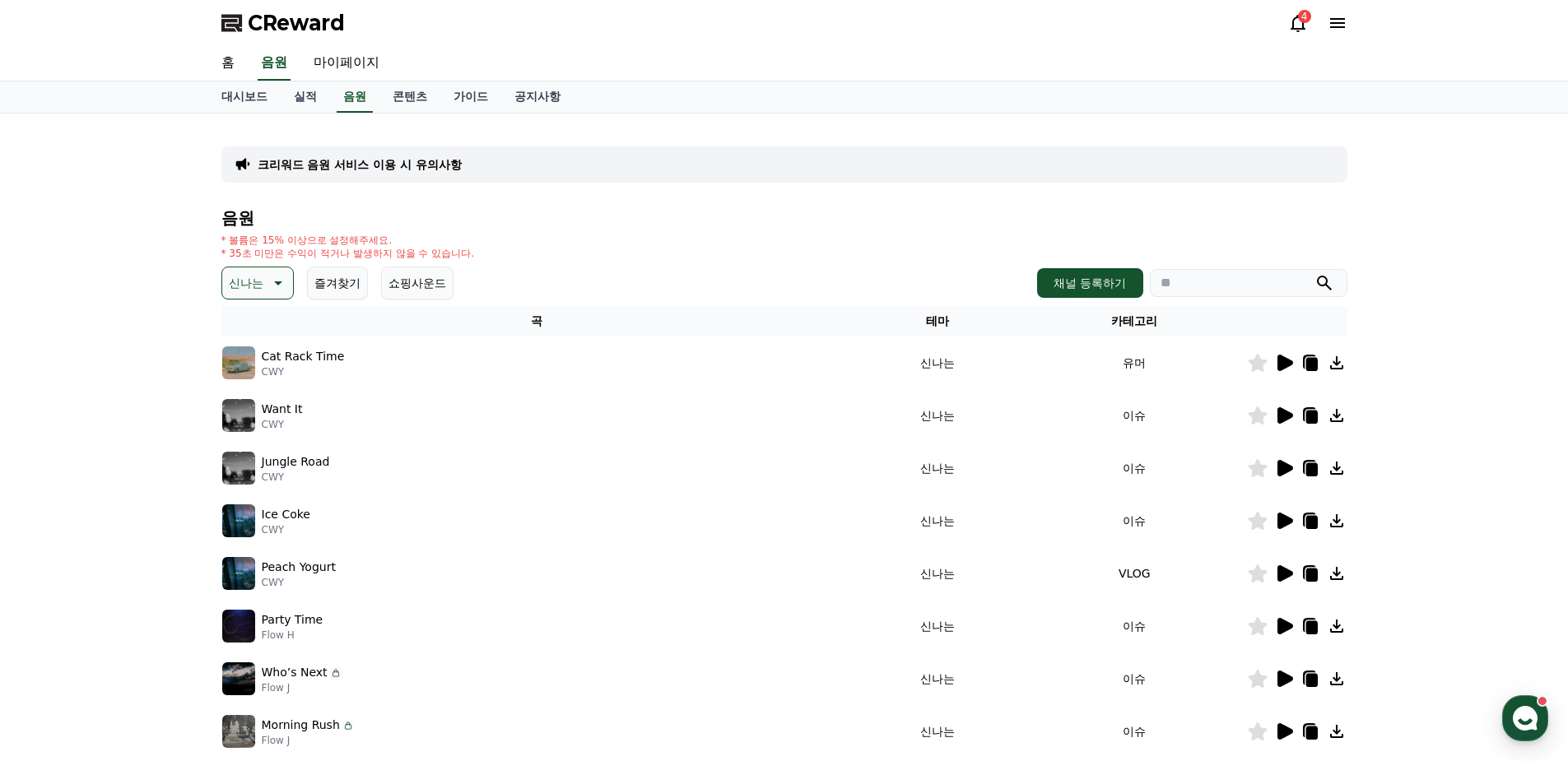
click at [1290, 359] on icon at bounding box center [1284, 362] width 19 height 19
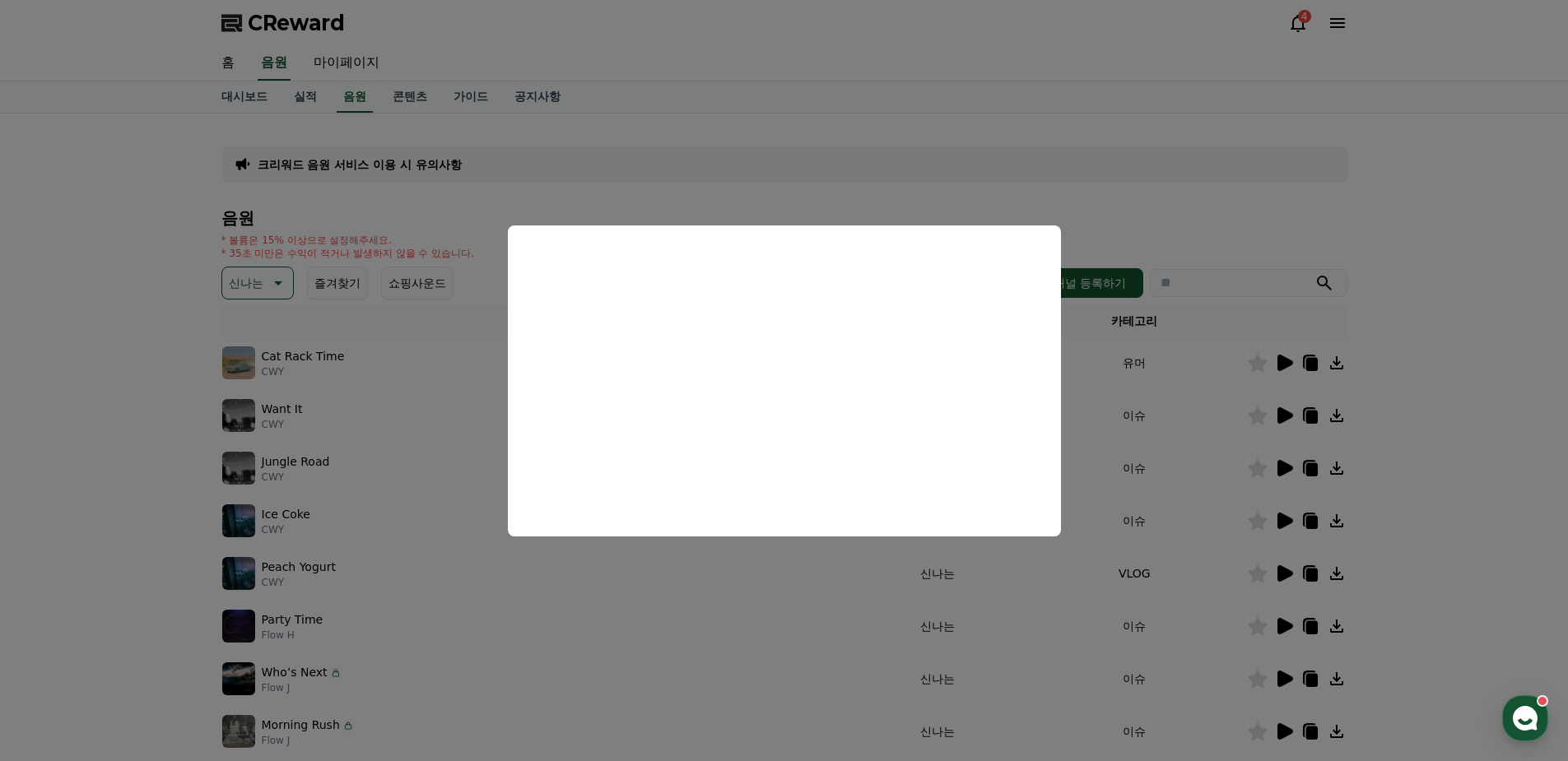
click at [1274, 353] on button at bounding box center [1284, 362] width 19 height 19
click at [1273, 399] on button "close modal" at bounding box center [784, 380] width 1568 height 761
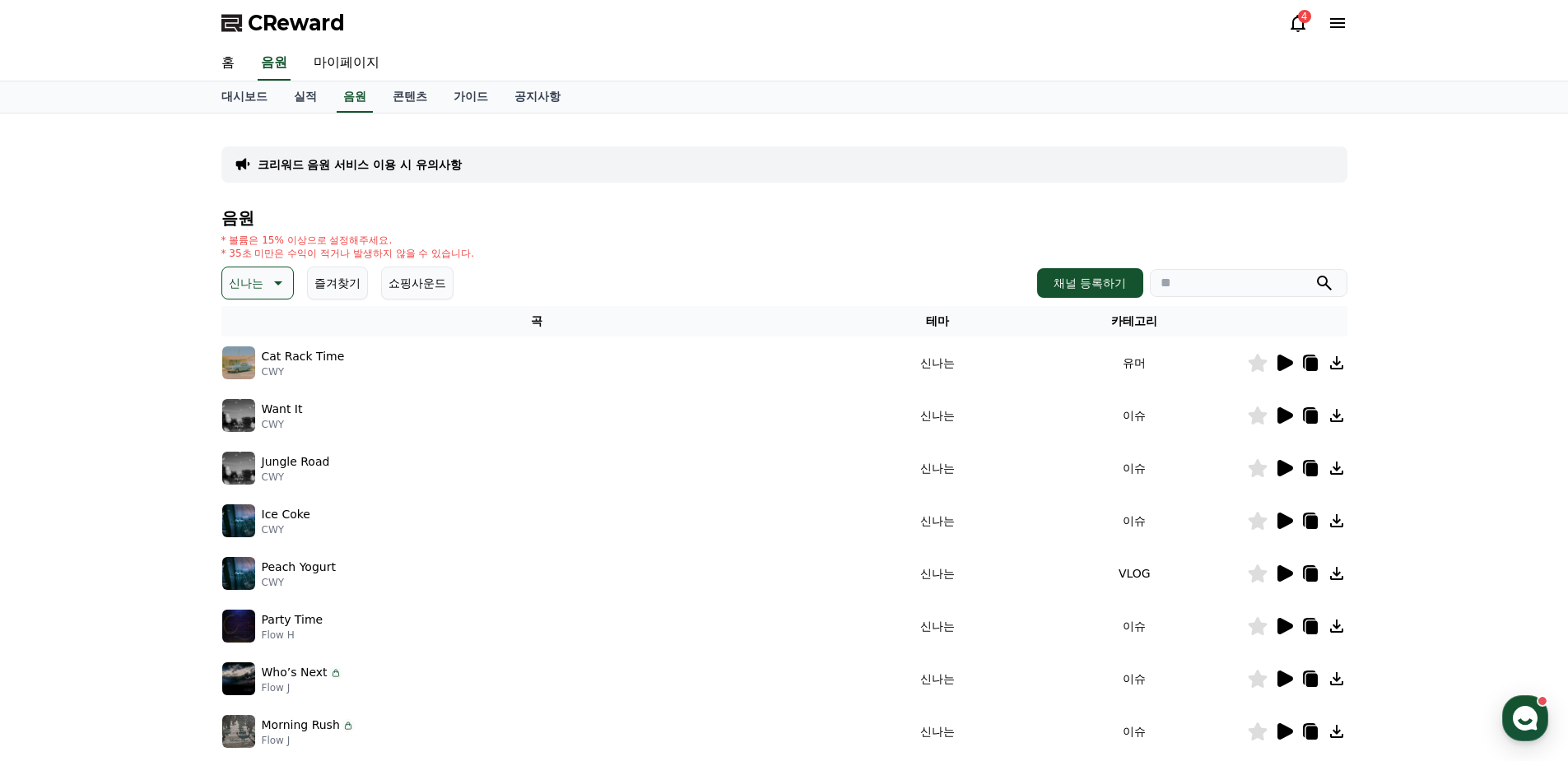
click at [1284, 420] on icon at bounding box center [1286, 415] width 16 height 17
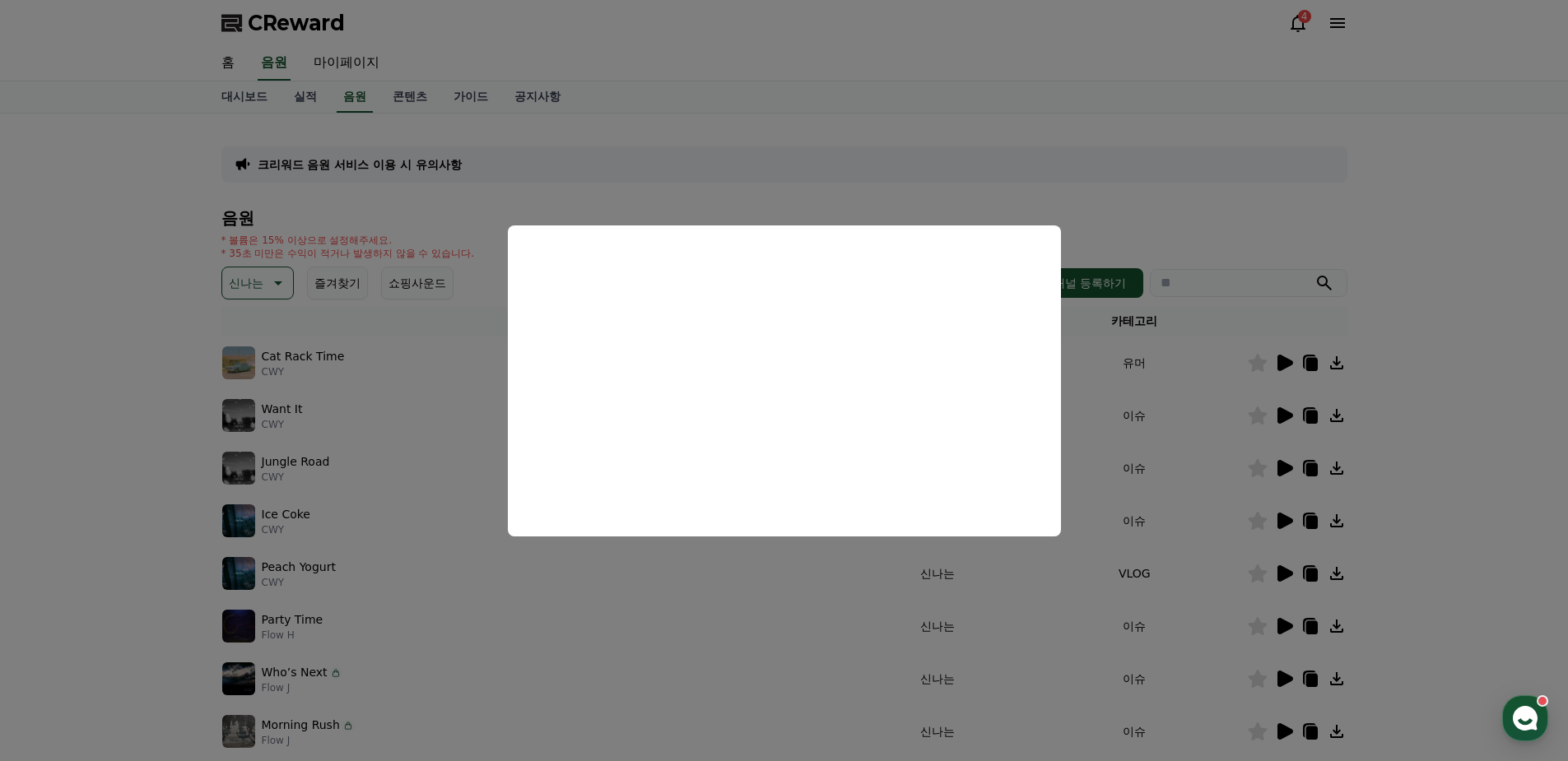
click at [1493, 294] on button "close modal" at bounding box center [784, 380] width 1568 height 761
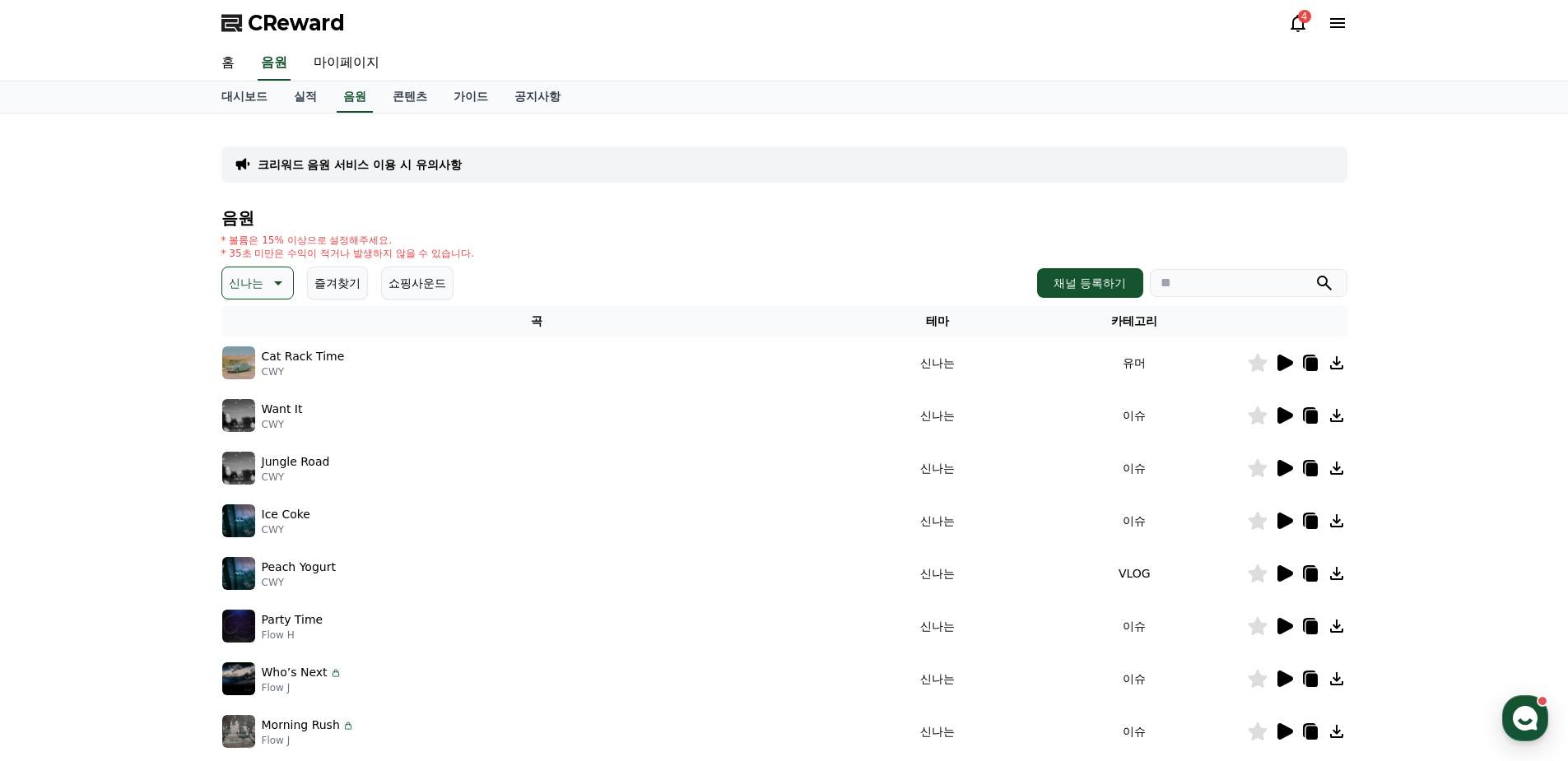
click at [425, 169] on p "크리워드 음원 서비스 이용 시 유의사항" at bounding box center [359, 164] width 204 height 17
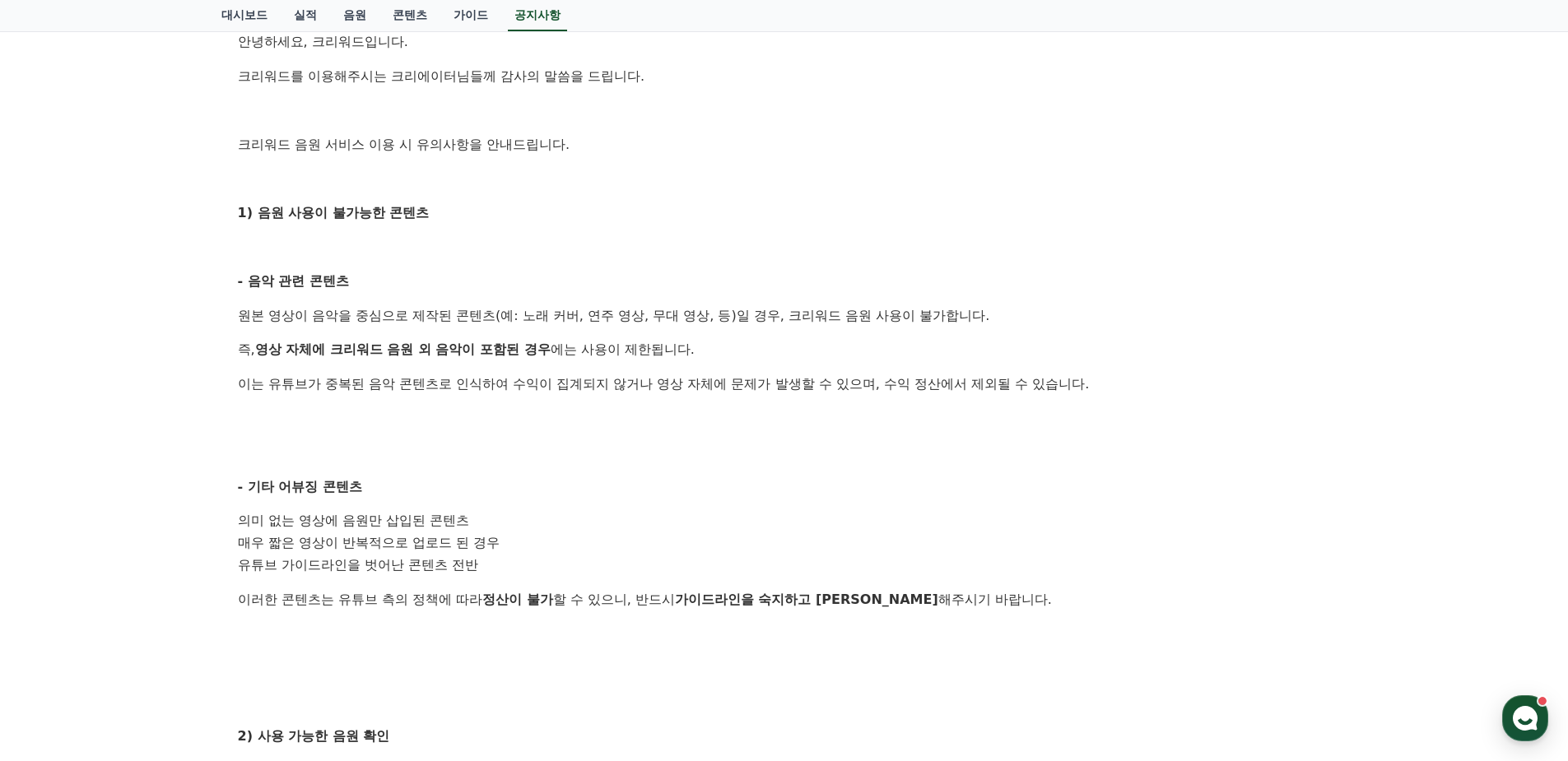
scroll to position [329, 0]
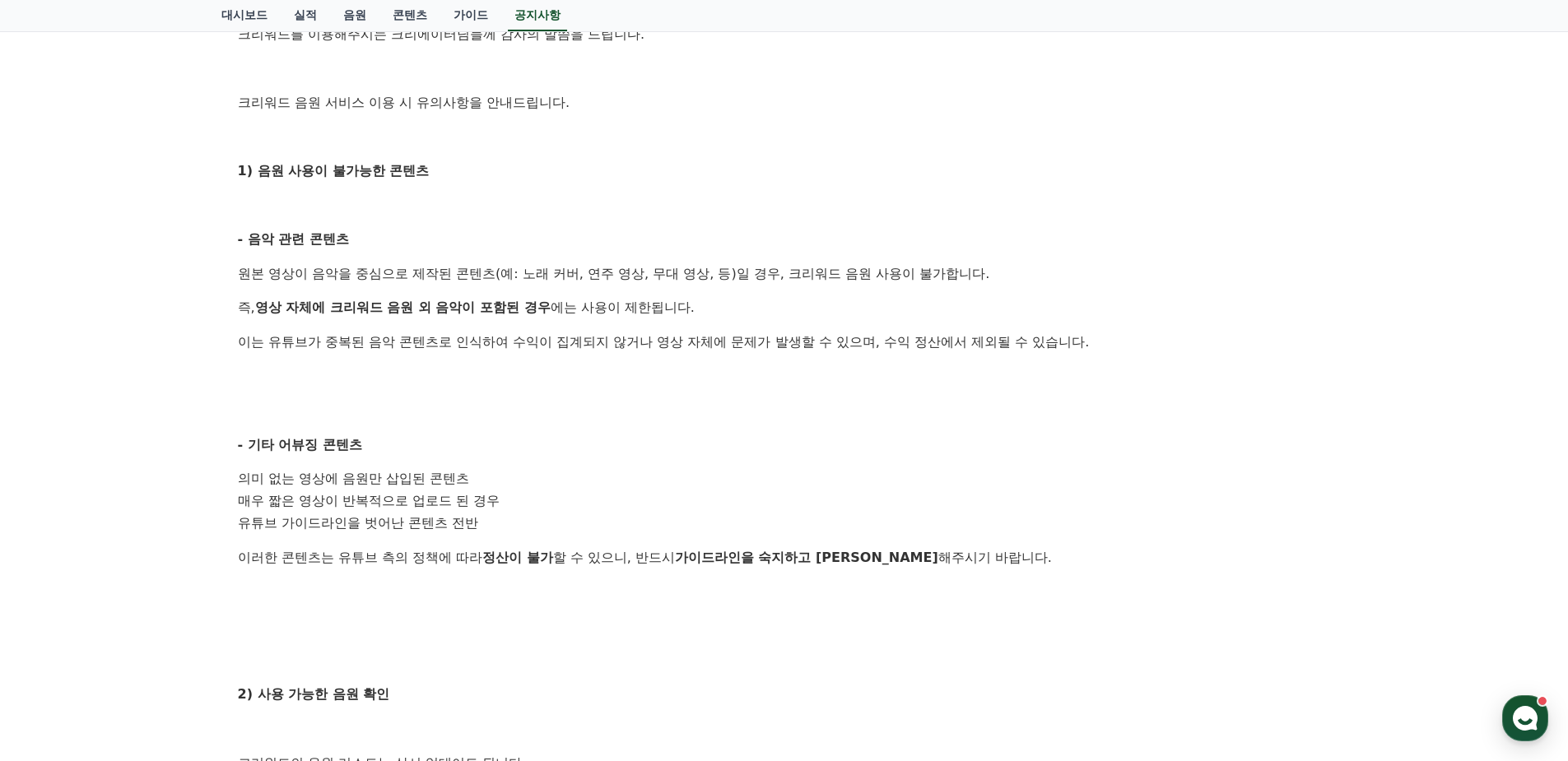
drag, startPoint x: 465, startPoint y: 278, endPoint x: 710, endPoint y: 294, distance: 245.5
click at [710, 294] on div "안녕하세요, 크리워드입니다. 크리워드를 이용해주시는 크리에이터님들께 감사의 말씀을 드립니다. 크리워드 음원 서비스 이용 시 유의사항을 안내드립…" at bounding box center [784, 535] width 1093 height 1093
drag, startPoint x: 710, startPoint y: 294, endPoint x: 472, endPoint y: 310, distance: 238.5
click at [472, 310] on strong "영상 자체에 크리워드 음원 외 음악이 포함된 경우" at bounding box center [402, 308] width 296 height 16
drag, startPoint x: 456, startPoint y: 304, endPoint x: 574, endPoint y: 317, distance: 118.7
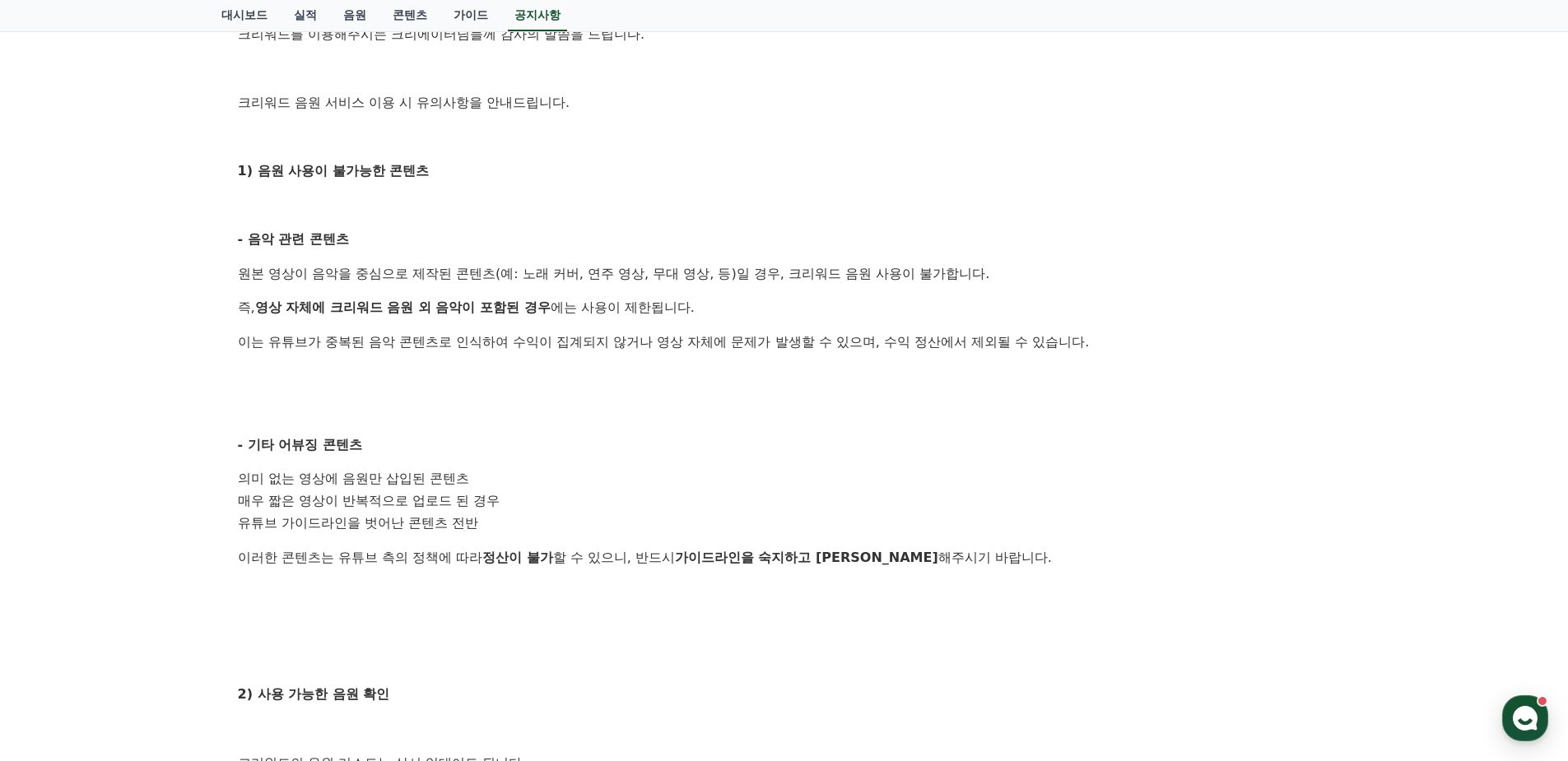
click at [574, 317] on p "즉, 영상 자체에 크리워드 음원 외 음악이 포함된 경우 에는 사용이 제한됩니다." at bounding box center [784, 308] width 1093 height 21
drag, startPoint x: 574, startPoint y: 317, endPoint x: 868, endPoint y: 374, distance: 299.5
click at [868, 374] on div "안녕하세요, 크리워드입니다. 크리워드를 이용해주시는 크리에이터님들께 감사의 말씀을 드립니다. 크리워드 음원 서비스 이용 시 유의사항을 안내드립…" at bounding box center [784, 535] width 1093 height 1093
click at [473, 312] on strong "영상 자체에 크리워드 음원 외 음악이 포함된 경우" at bounding box center [402, 308] width 296 height 16
drag, startPoint x: 446, startPoint y: 299, endPoint x: 532, endPoint y: 311, distance: 86.8
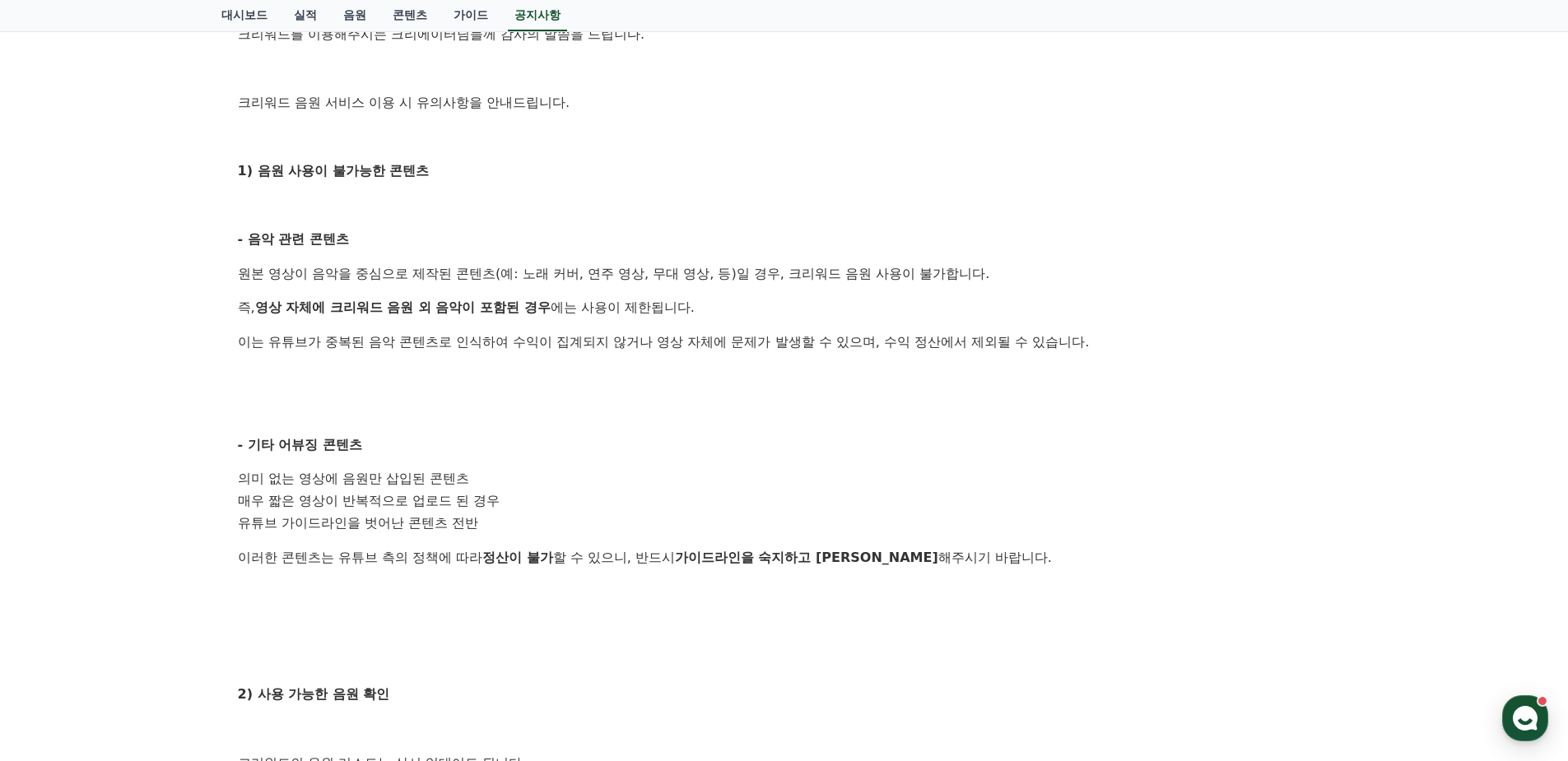
click at [532, 311] on div "안녕하세요, 크리워드입니다. 크리워드를 이용해주시는 크리에이터님들께 감사의 말씀을 드립니다. 크리워드 음원 서비스 이용 시 유의사항을 안내드립…" at bounding box center [784, 535] width 1093 height 1093
drag, startPoint x: 532, startPoint y: 311, endPoint x: 556, endPoint y: 347, distance: 43.3
click at [556, 347] on p "이는 유튜브가 중복된 음악 콘텐츠로 인식하여 수익이 집계되지 않거나 영상 자체에 문제가 발생할 수 있으며, 수익 정산에서 제외될 수 있습니다." at bounding box center [784, 342] width 1093 height 21
click at [557, 312] on p "즉, 영상 자체에 크리워드 음원 외 음악이 포함된 경우 에는 사용이 제한됩니다." at bounding box center [784, 308] width 1093 height 21
drag, startPoint x: 557, startPoint y: 312, endPoint x: 458, endPoint y: 340, distance: 102.9
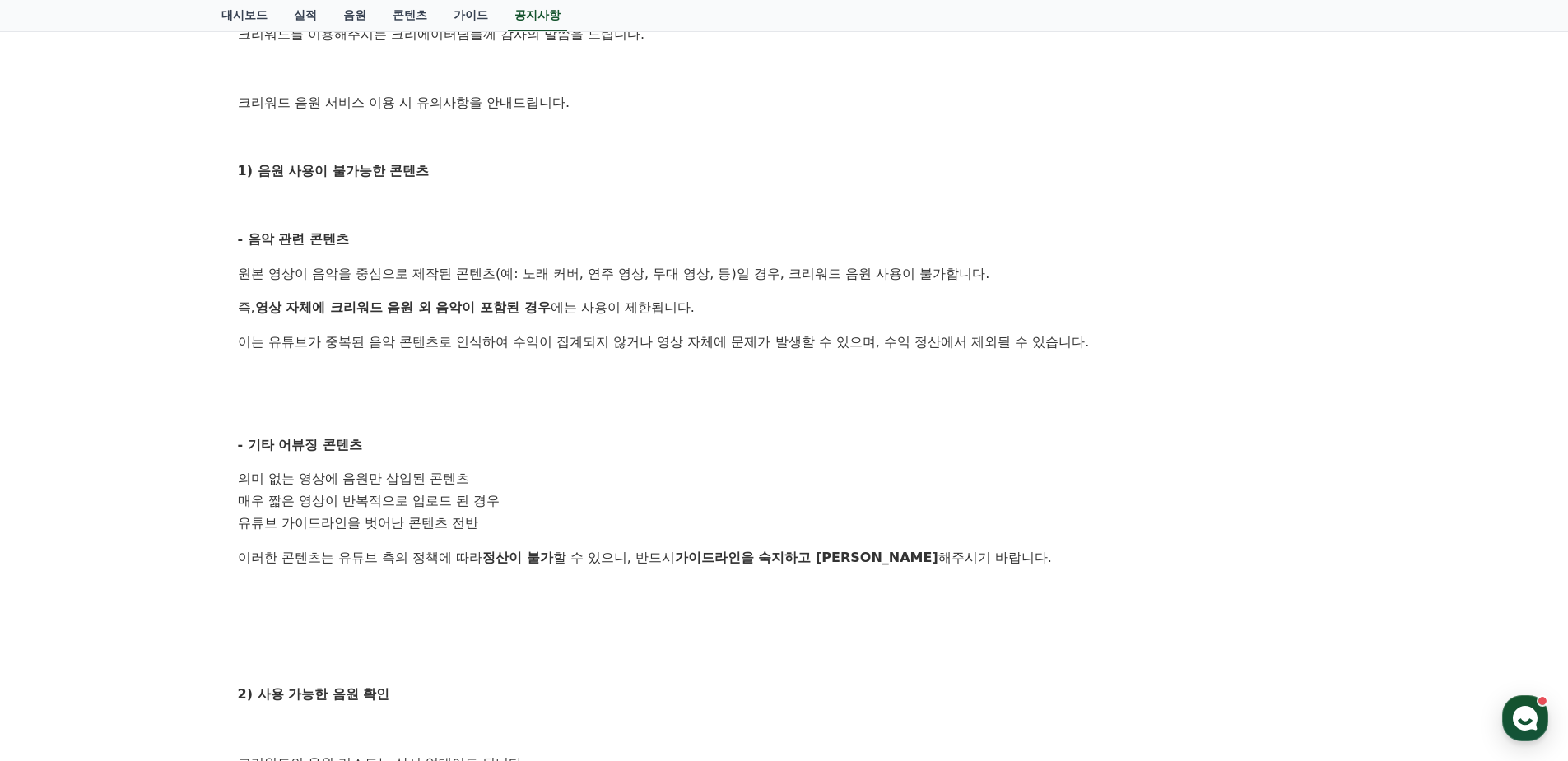
click at [493, 340] on p "이는 유튜브가 중복된 음악 콘텐츠로 인식하여 수익이 집계되지 않거나 영상 자체에 문제가 발생할 수 있으며, 수익 정산에서 제외될 수 있습니다." at bounding box center [784, 342] width 1093 height 21
click at [558, 347] on p "이는 유튜브가 중복된 음악 콘텐츠로 인식하여 수익이 집계되지 않거나 영상 자체에 문제가 발생할 수 있으며, 수익 정산에서 제외될 수 있습니다." at bounding box center [784, 342] width 1093 height 21
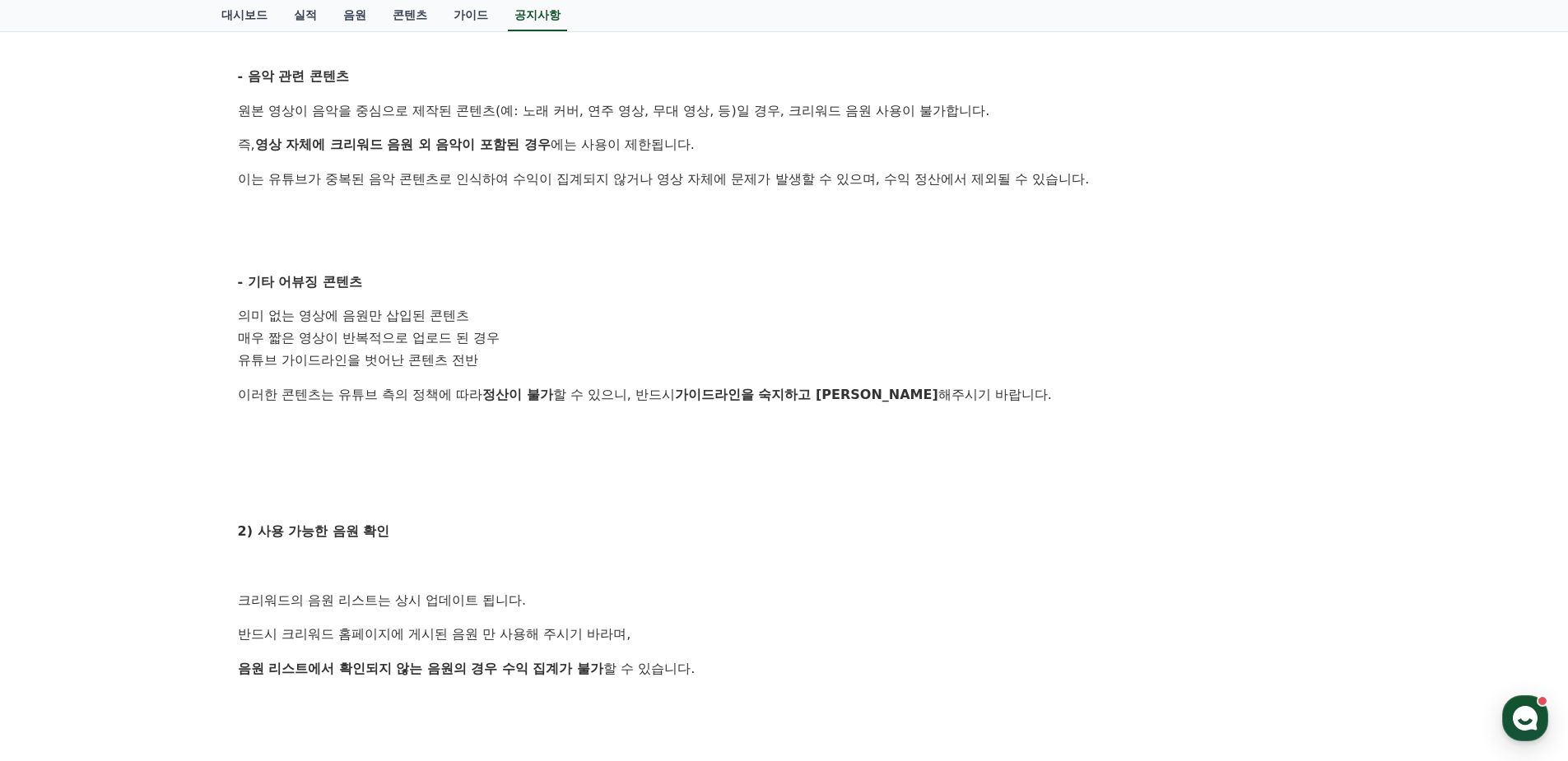
scroll to position [494, 0]
drag, startPoint x: 346, startPoint y: 306, endPoint x: 497, endPoint y: 326, distance: 152.3
click at [497, 326] on ol "의미 없는 영상에 음원만 삽입된 콘텐츠 매우 짧은 영상이 반복적으로 업로드 된 경우 유튜브 가이드라인을 벗어난 콘텐츠 전반" at bounding box center [784, 336] width 1093 height 66
drag, startPoint x: 497, startPoint y: 326, endPoint x: 476, endPoint y: 354, distance: 35.0
click at [476, 354] on li "유튜브 가이드라인을 벗어난 콘텐츠 전반" at bounding box center [784, 359] width 1093 height 22
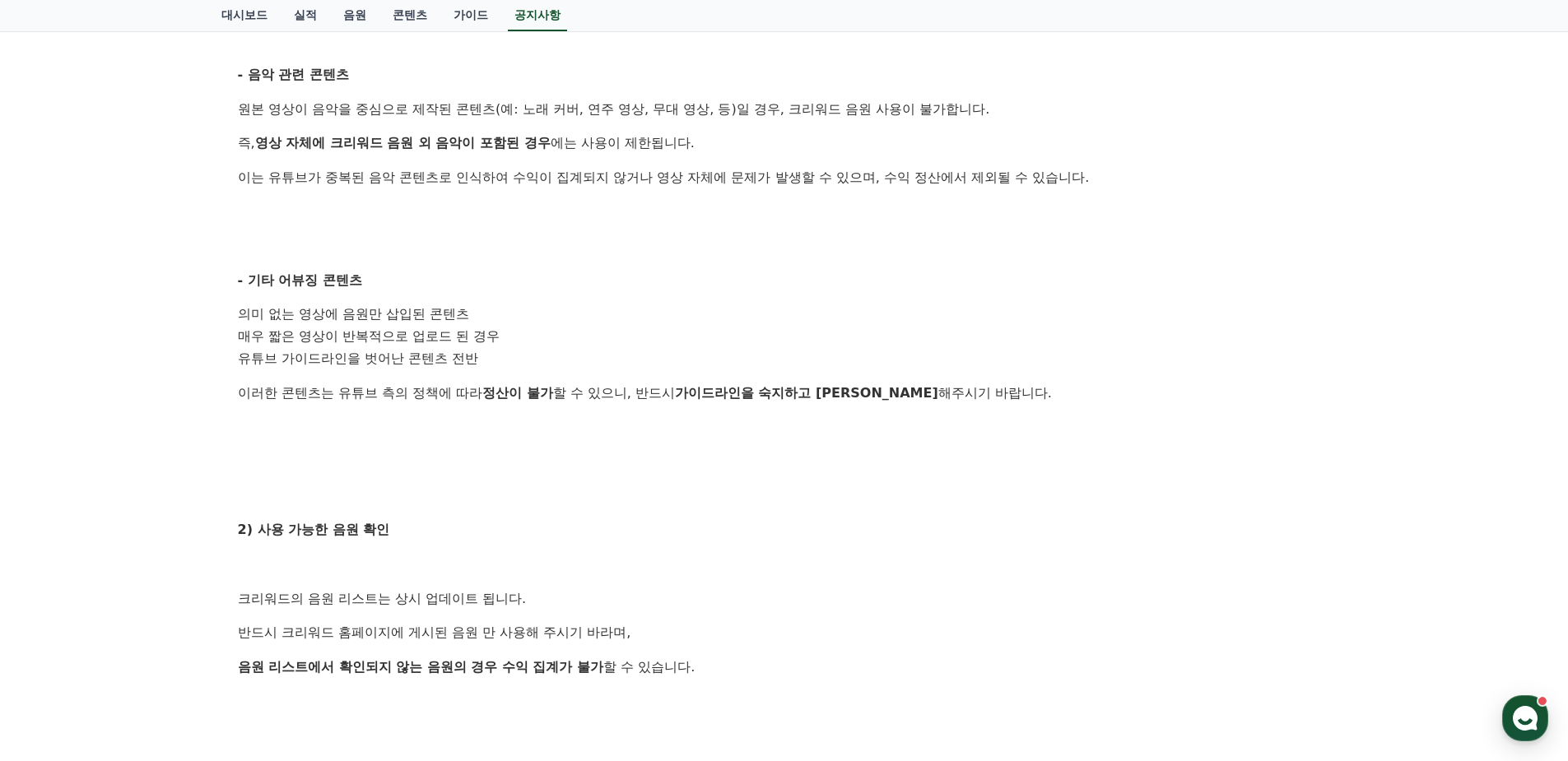
drag, startPoint x: 476, startPoint y: 354, endPoint x: 660, endPoint y: 399, distance: 189.4
click at [660, 399] on p "이러한 콘텐츠는 유튜브 측의 정책에 따라 정산이 불가 할 수 있으니, 반드시 가이드라인을 숙지하고 준수 해주시기 바랍니다." at bounding box center [784, 393] width 1093 height 21
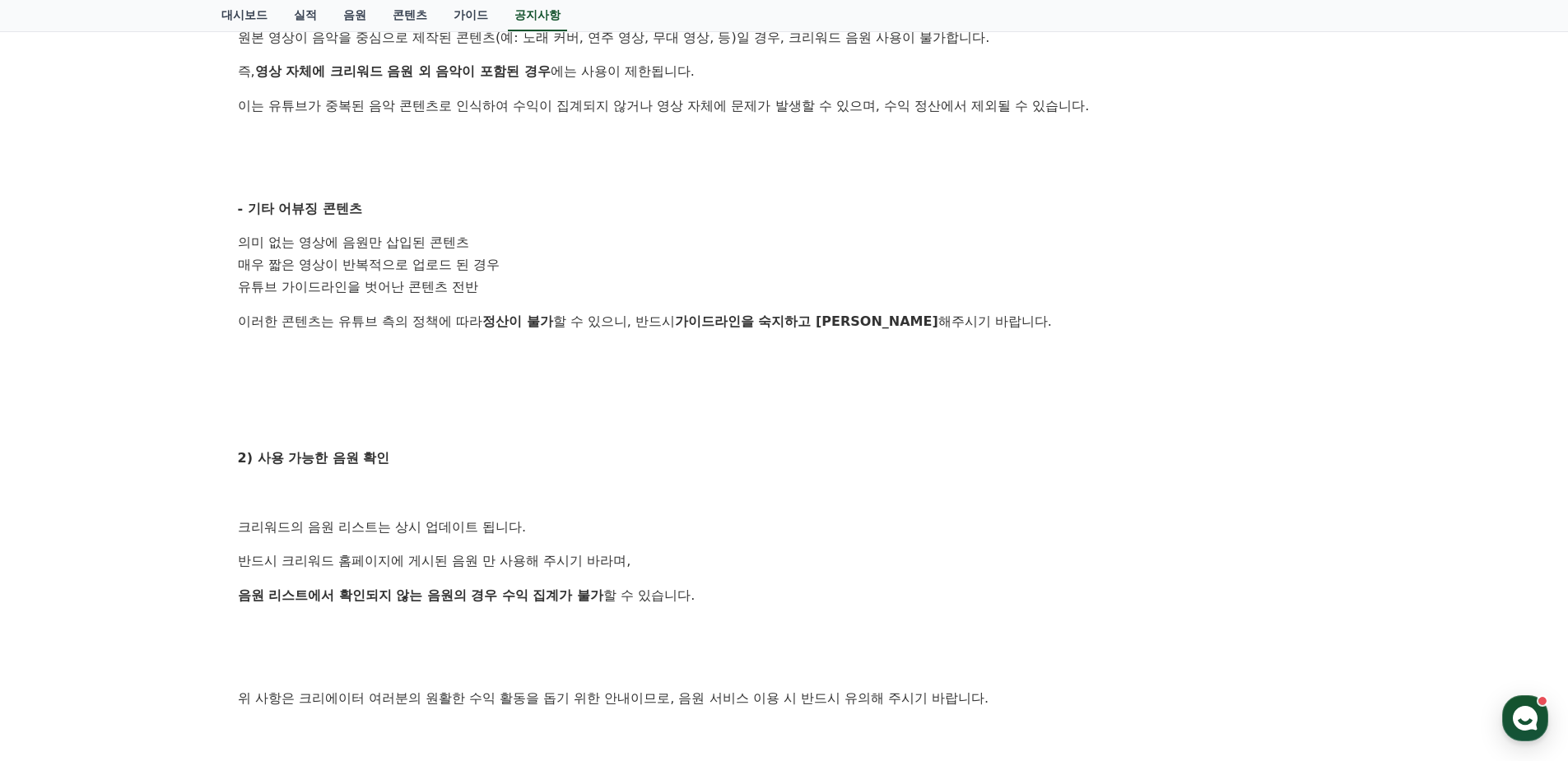
scroll to position [658, 0]
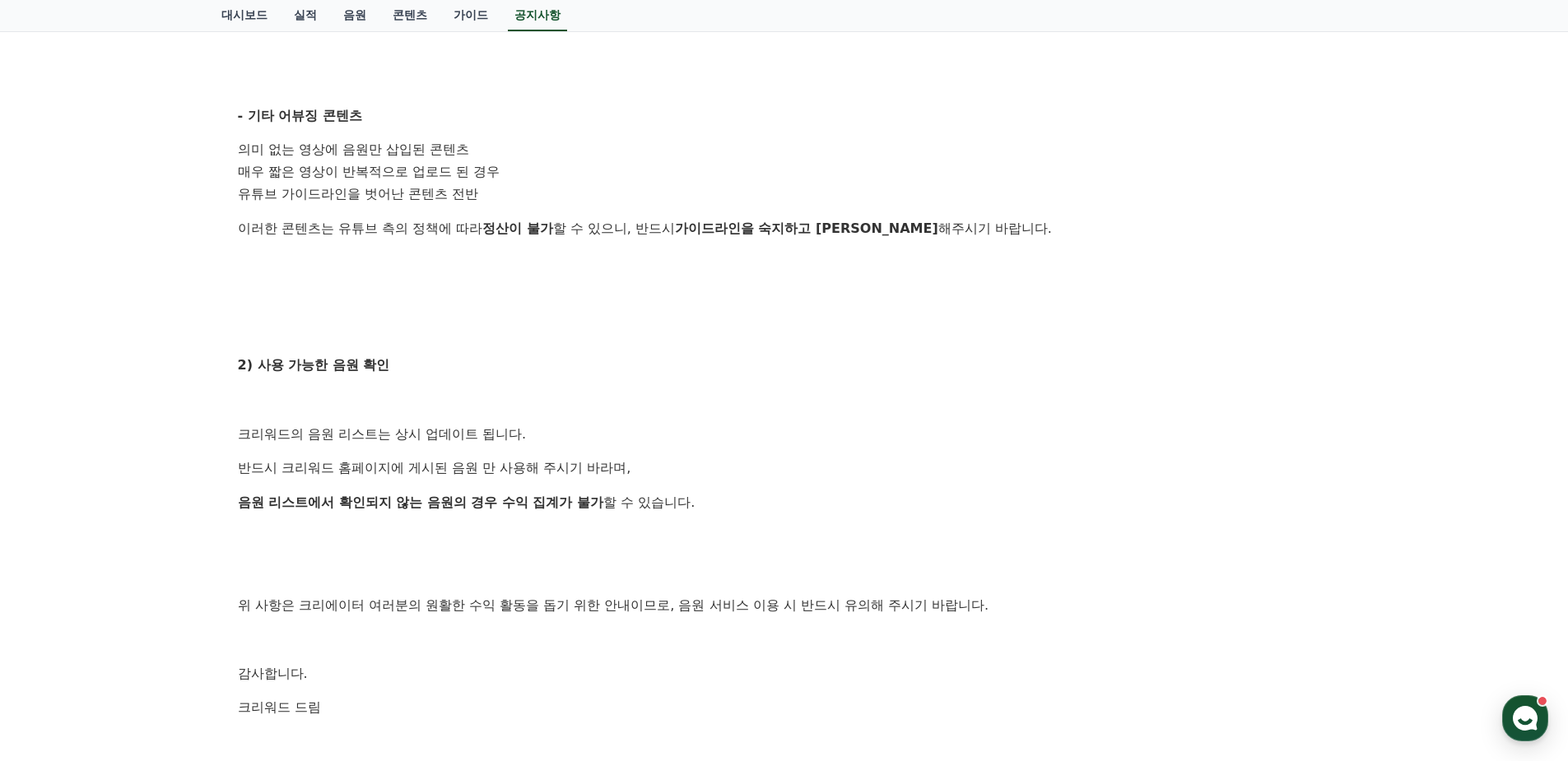
drag, startPoint x: 403, startPoint y: 436, endPoint x: 496, endPoint y: 450, distance: 94.0
click at [496, 450] on div "안녕하세요, 크리워드입니다. 크리워드를 이용해주시는 크리에이터님들께 감사의 말씀을 드립니다. 크리워드 음원 서비스 이용 시 유의사항을 안내드립…" at bounding box center [784, 206] width 1093 height 1093
drag, startPoint x: 496, startPoint y: 450, endPoint x: 424, endPoint y: 455, distance: 72.2
click at [431, 451] on div "안녕하세요, 크리워드입니다. 크리워드를 이용해주시는 크리에이터님들께 감사의 말씀을 드립니다. 크리워드 음원 서비스 이용 시 유의사항을 안내드립…" at bounding box center [784, 206] width 1093 height 1093
drag, startPoint x: 353, startPoint y: 498, endPoint x: 521, endPoint y: 515, distance: 168.9
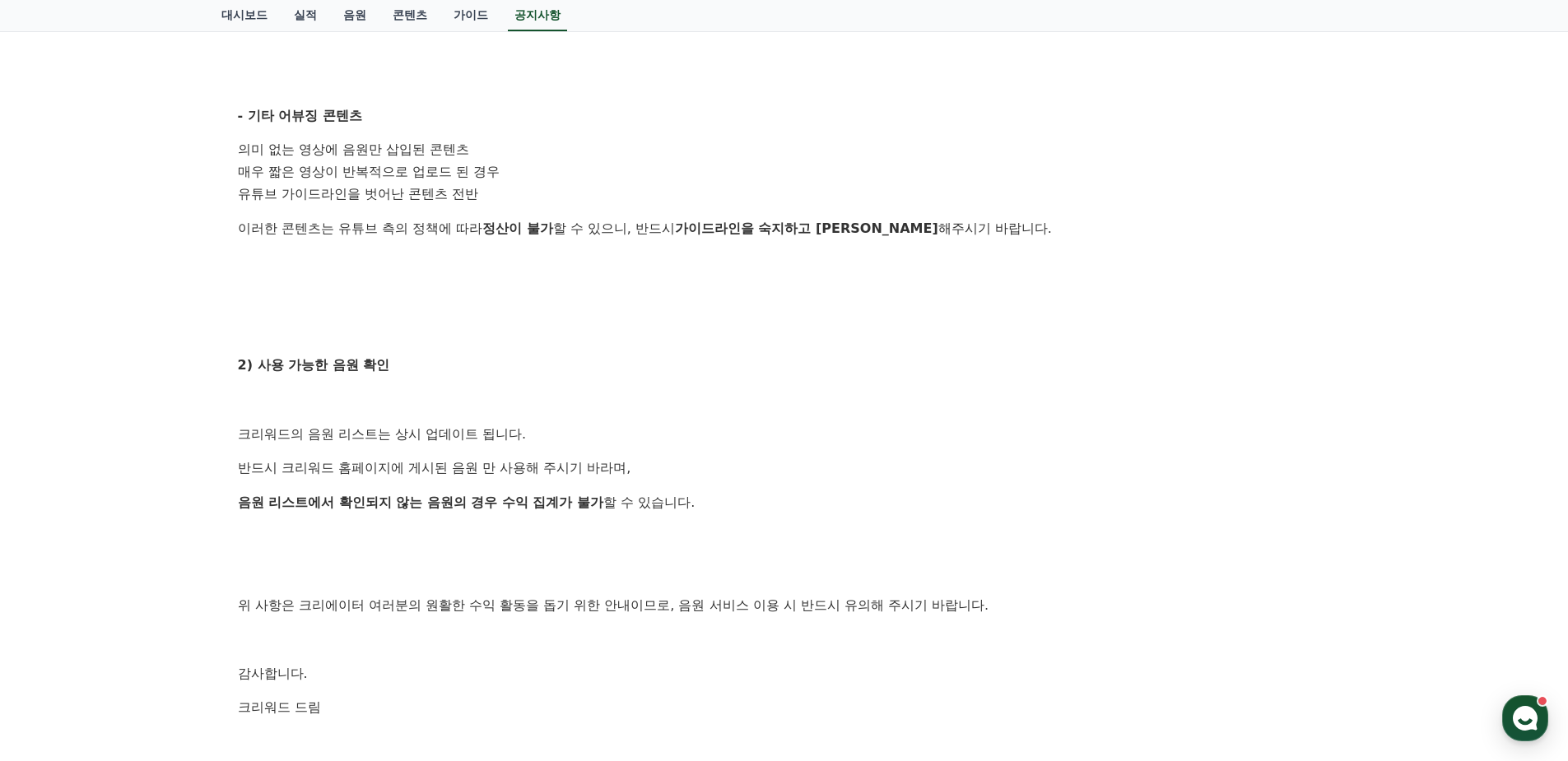
click at [521, 515] on div "안녕하세요, 크리워드입니다. 크리워드를 이용해주시는 크리에이터님들께 감사의 말씀을 드립니다. 크리워드 음원 서비스 이용 시 유의사항을 안내드립…" at bounding box center [784, 206] width 1093 height 1093
drag, startPoint x: 521, startPoint y: 515, endPoint x: 512, endPoint y: 521, distance: 10.8
click at [521, 522] on div "안녕하세요, 크리워드입니다. 크리워드를 이용해주시는 크리에이터님들께 감사의 말씀을 드립니다. 크리워드 음원 서비스 이용 시 유의사항을 안내드립…" at bounding box center [784, 206] width 1093 height 1093
drag, startPoint x: 450, startPoint y: 465, endPoint x: 531, endPoint y: 472, distance: 81.3
click at [531, 472] on p "반드시 크리워드 홈페이지에 게시된 음원 만 사용해 주시기 바라며," at bounding box center [784, 468] width 1093 height 21
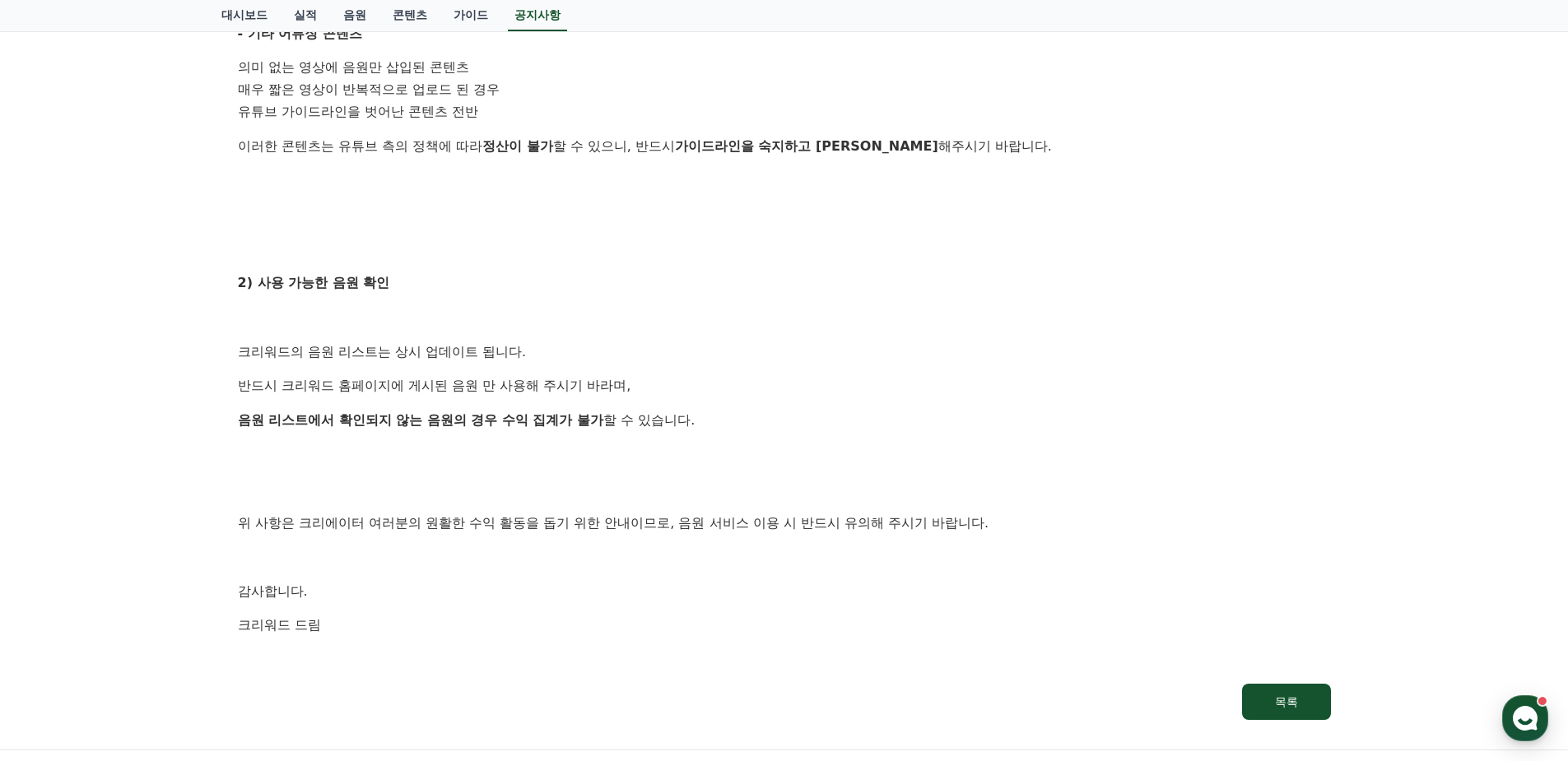
drag, startPoint x: 438, startPoint y: 524, endPoint x: 564, endPoint y: 530, distance: 126.1
click at [564, 530] on p "위 사항은 크리에이터 여러분의 원활한 수익 활동을 돕기 위한 안내이므로, 음원 서비스 이용 시 반드시 유의해 주시기 바랍니다." at bounding box center [784, 523] width 1093 height 21
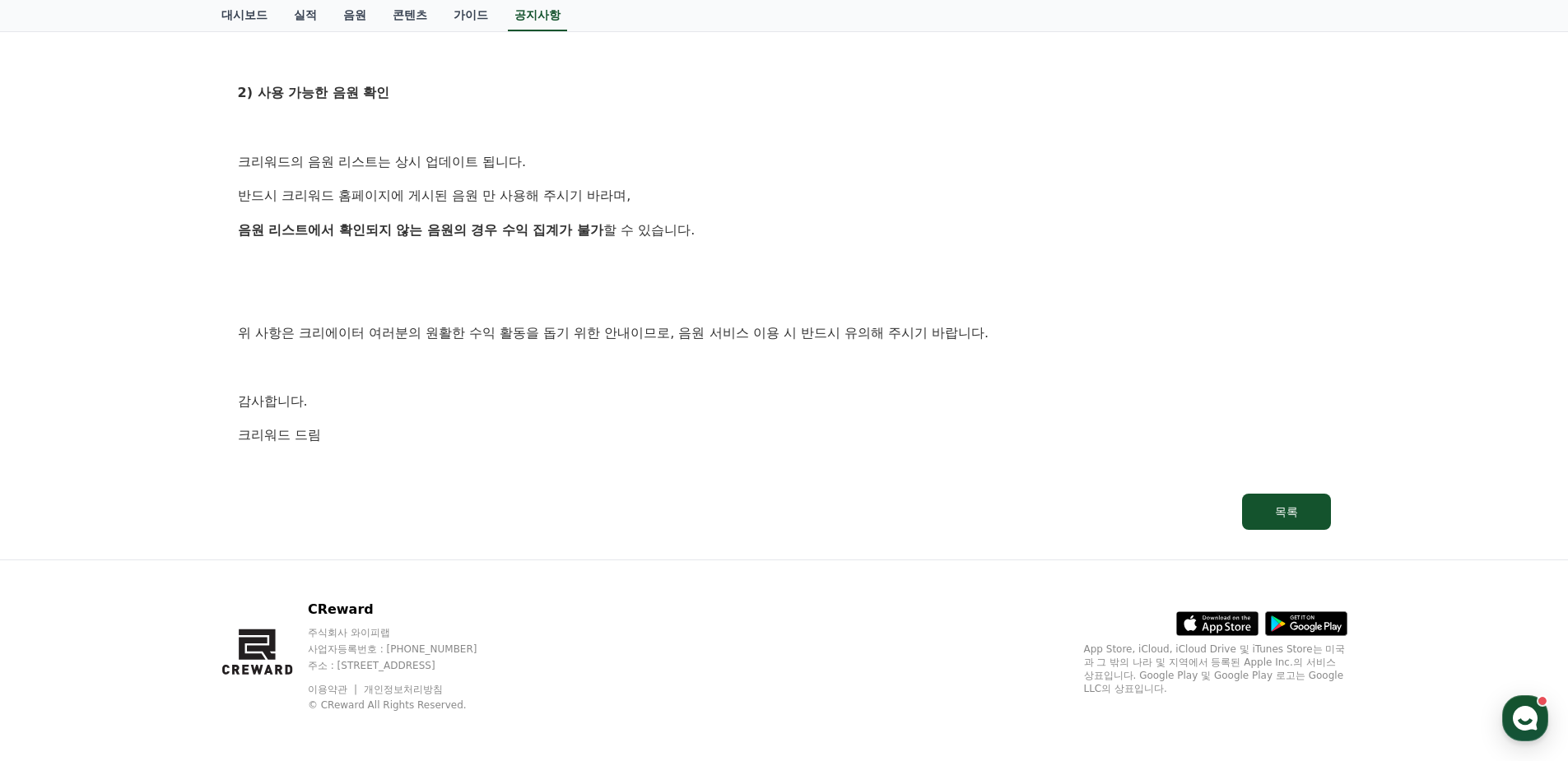
scroll to position [931, 0]
drag, startPoint x: 276, startPoint y: 193, endPoint x: 476, endPoint y: 209, distance: 200.6
drag, startPoint x: 476, startPoint y: 209, endPoint x: 490, endPoint y: 279, distance: 71.4
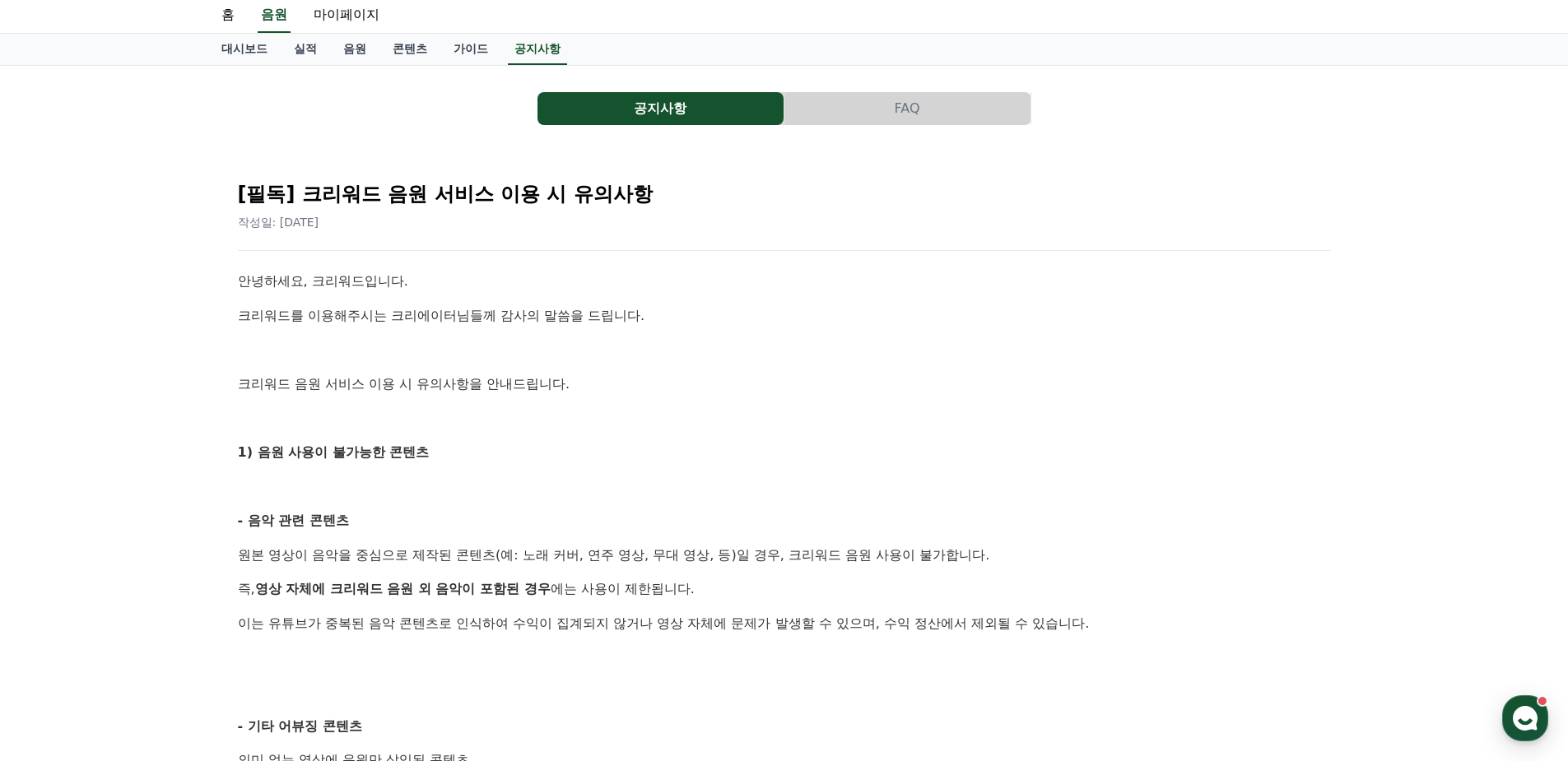
scroll to position [0, 0]
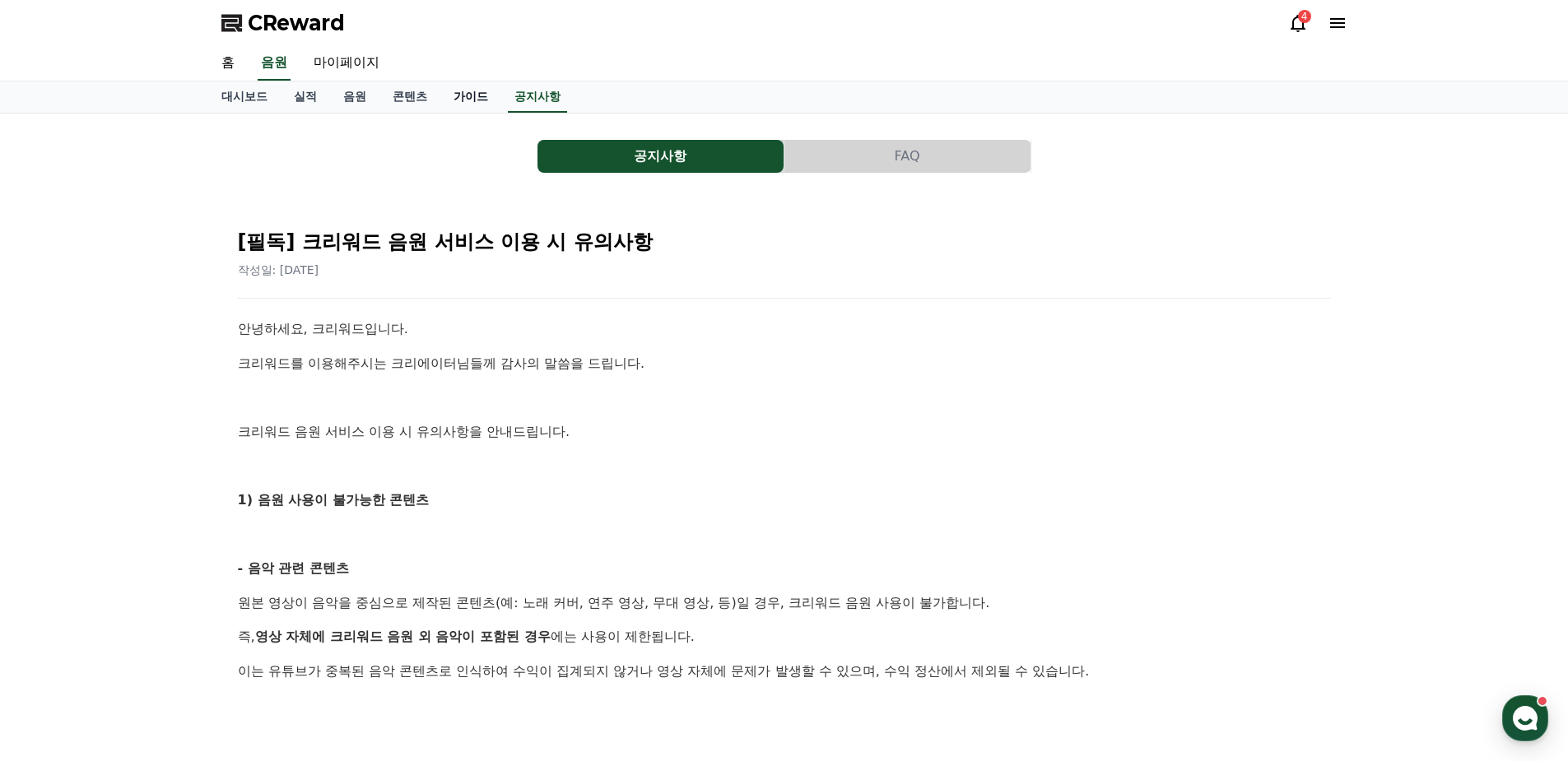
click at [466, 91] on link "가이드" at bounding box center [470, 96] width 61 height 31
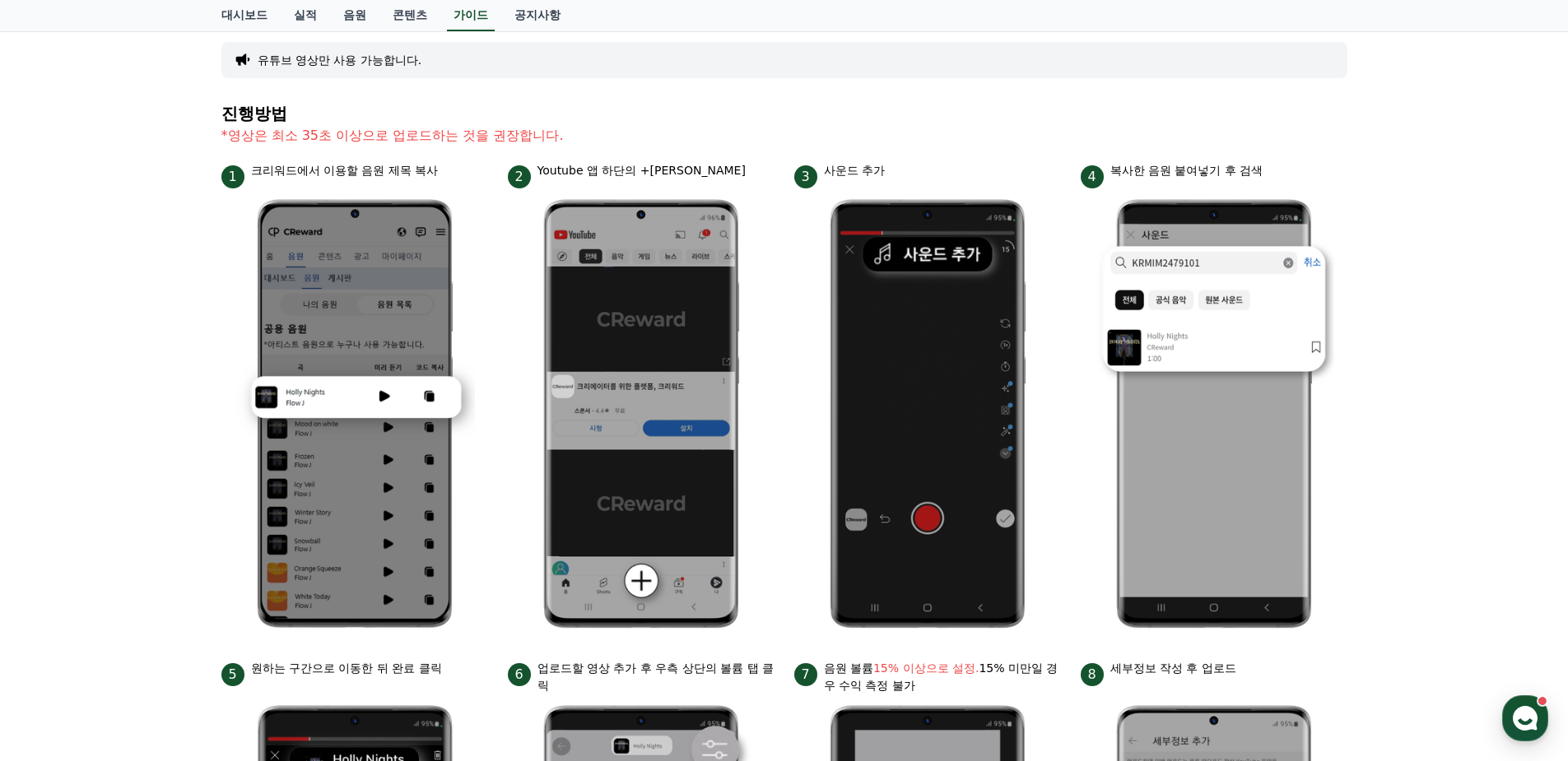
scroll to position [165, 0]
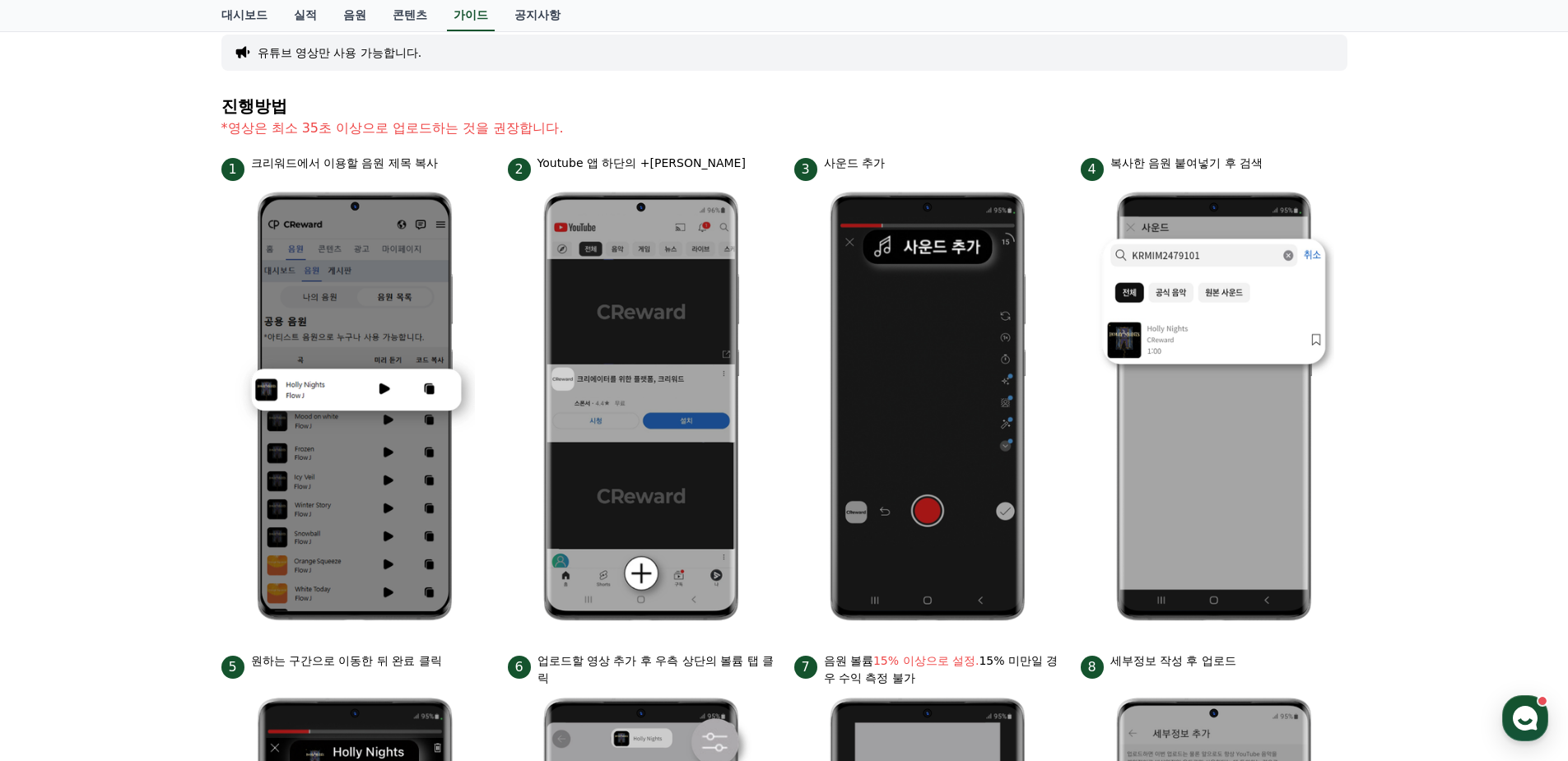
drag, startPoint x: 274, startPoint y: 129, endPoint x: 506, endPoint y: 131, distance: 232.0
click at [506, 131] on p "*영상은 최소 35초 이상으로 업로드하는 것을 권장합니다." at bounding box center [784, 128] width 1126 height 19
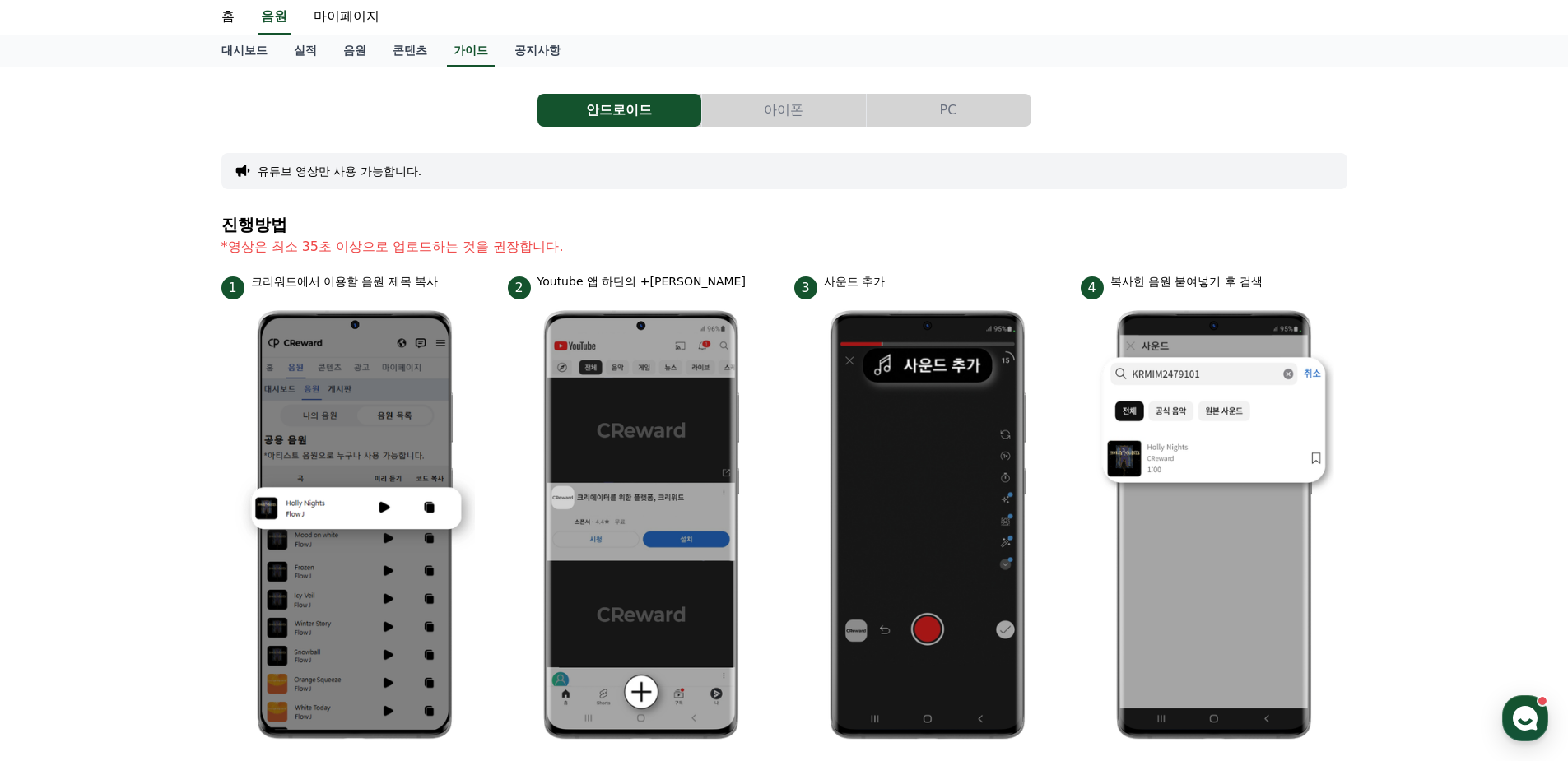
scroll to position [0, 0]
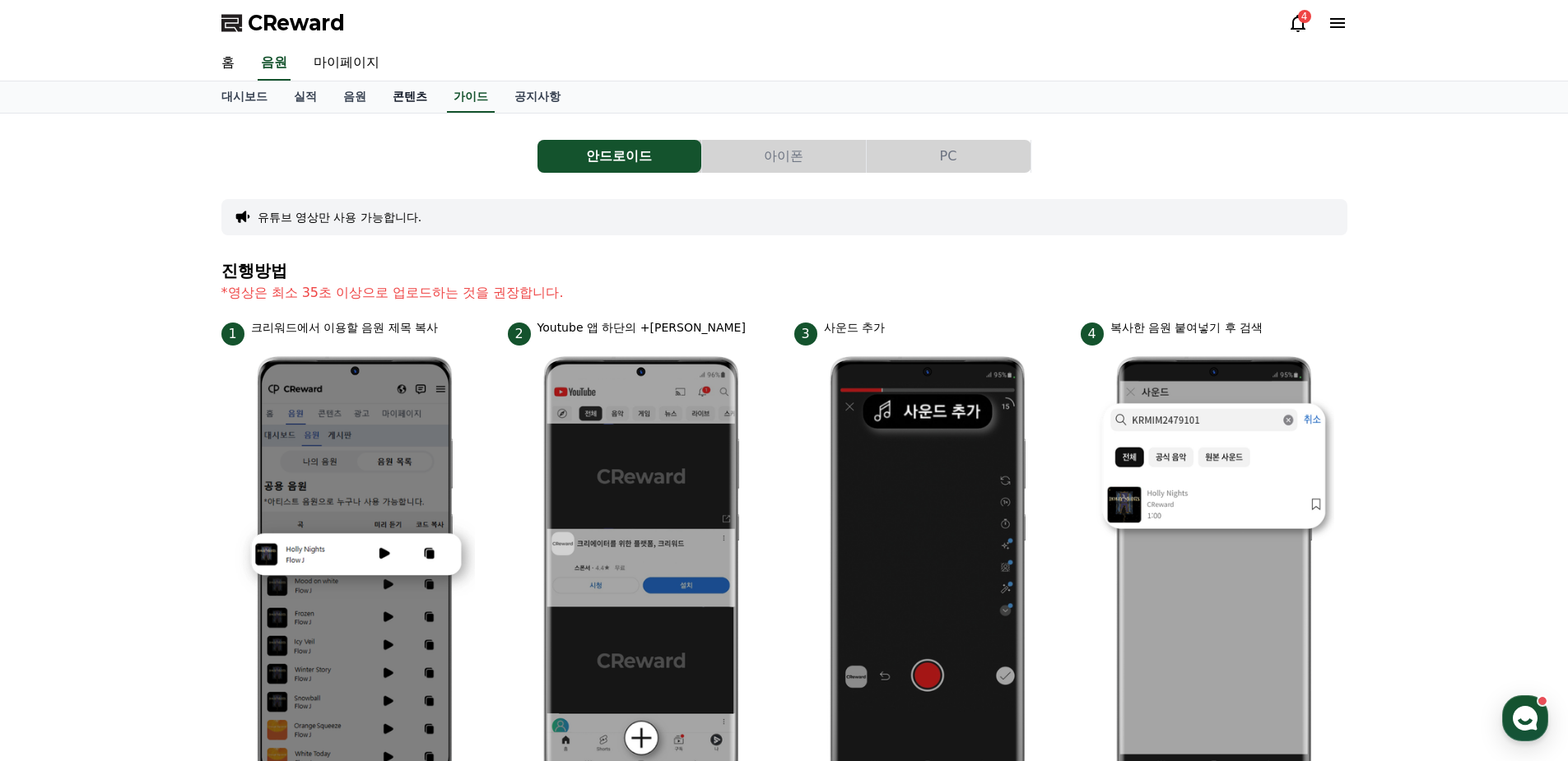
click at [409, 104] on link "콘텐츠" at bounding box center [409, 96] width 61 height 31
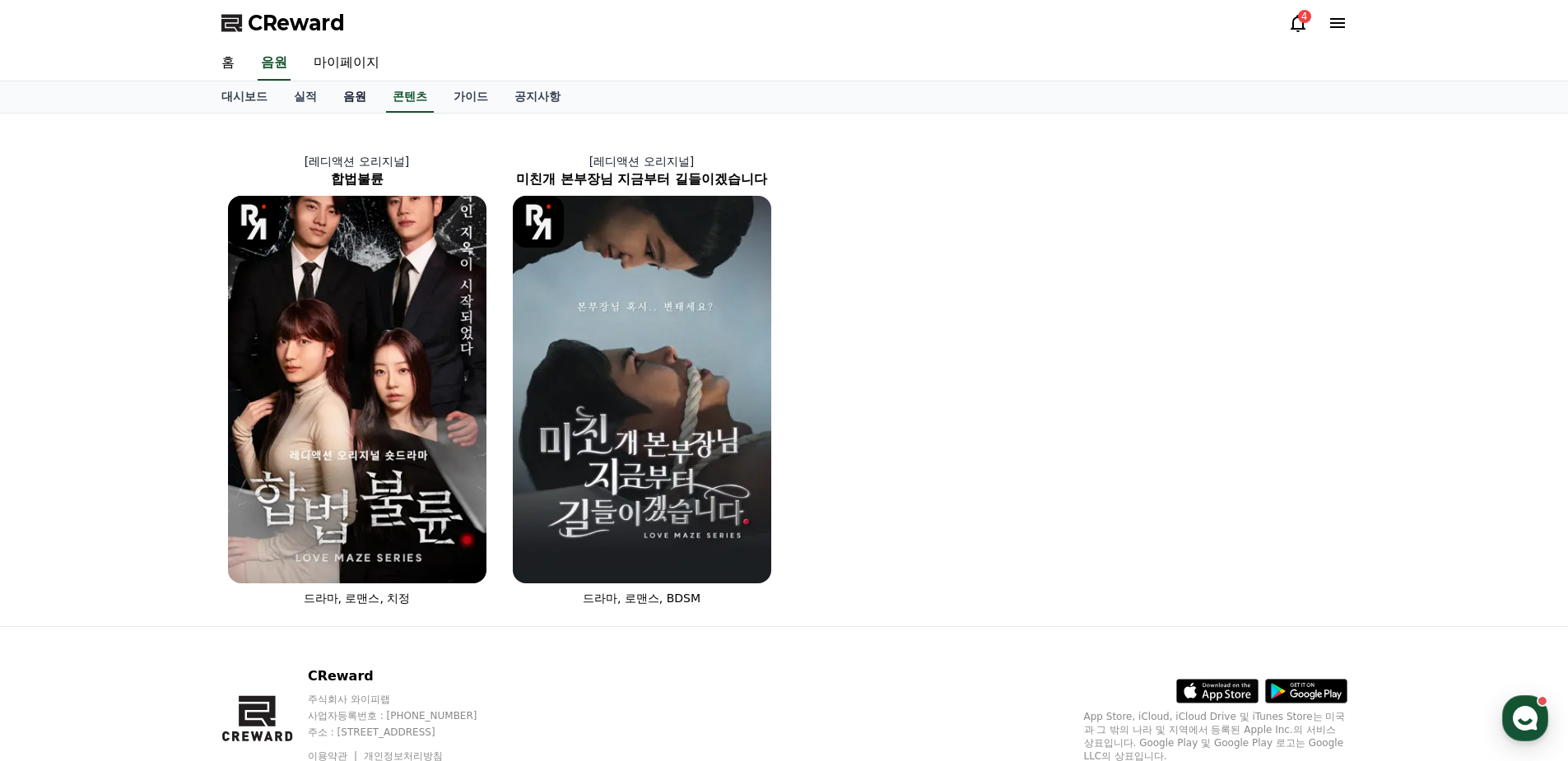
click at [359, 93] on link "음원" at bounding box center [355, 96] width 49 height 31
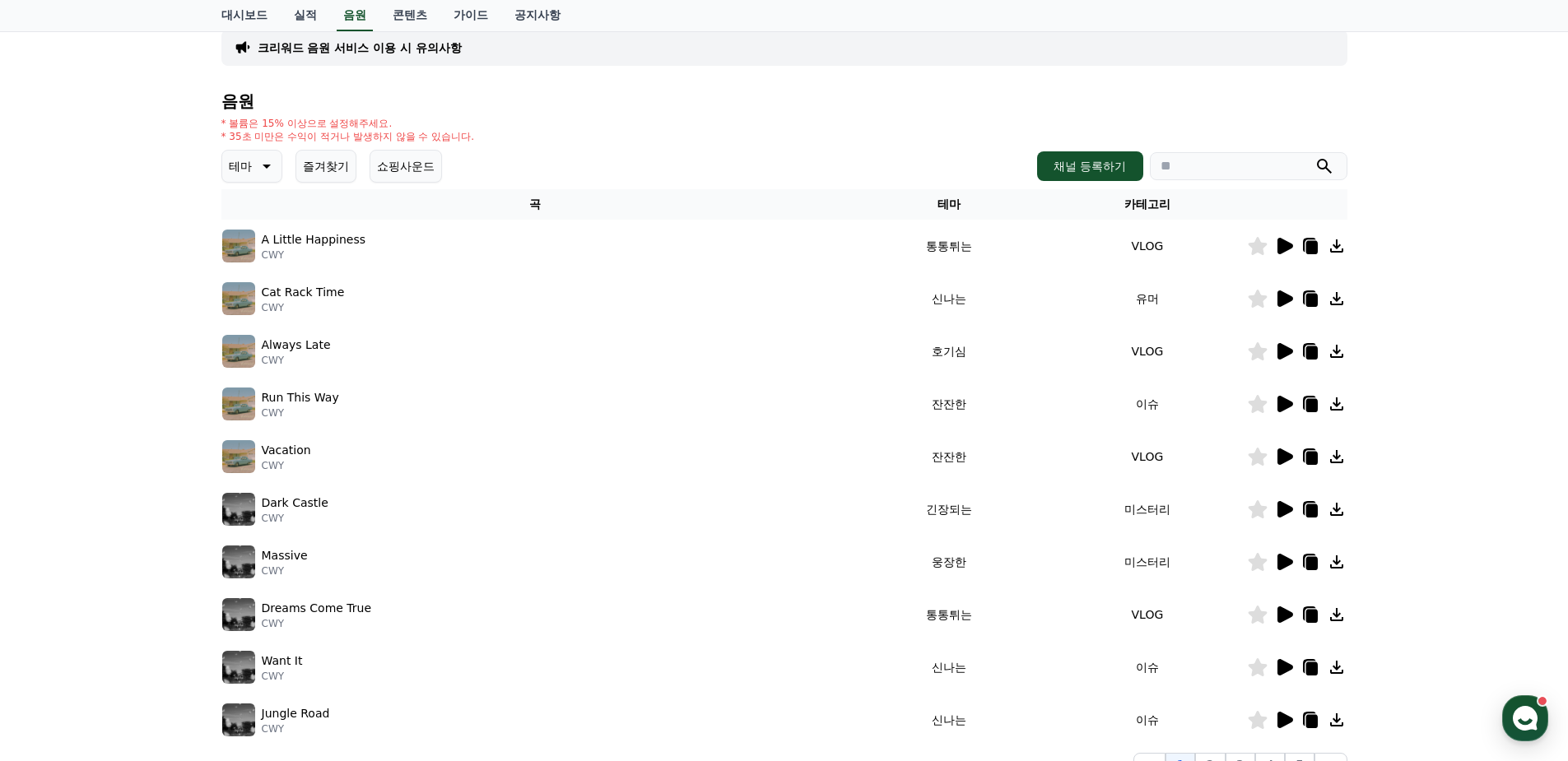
scroll to position [329, 0]
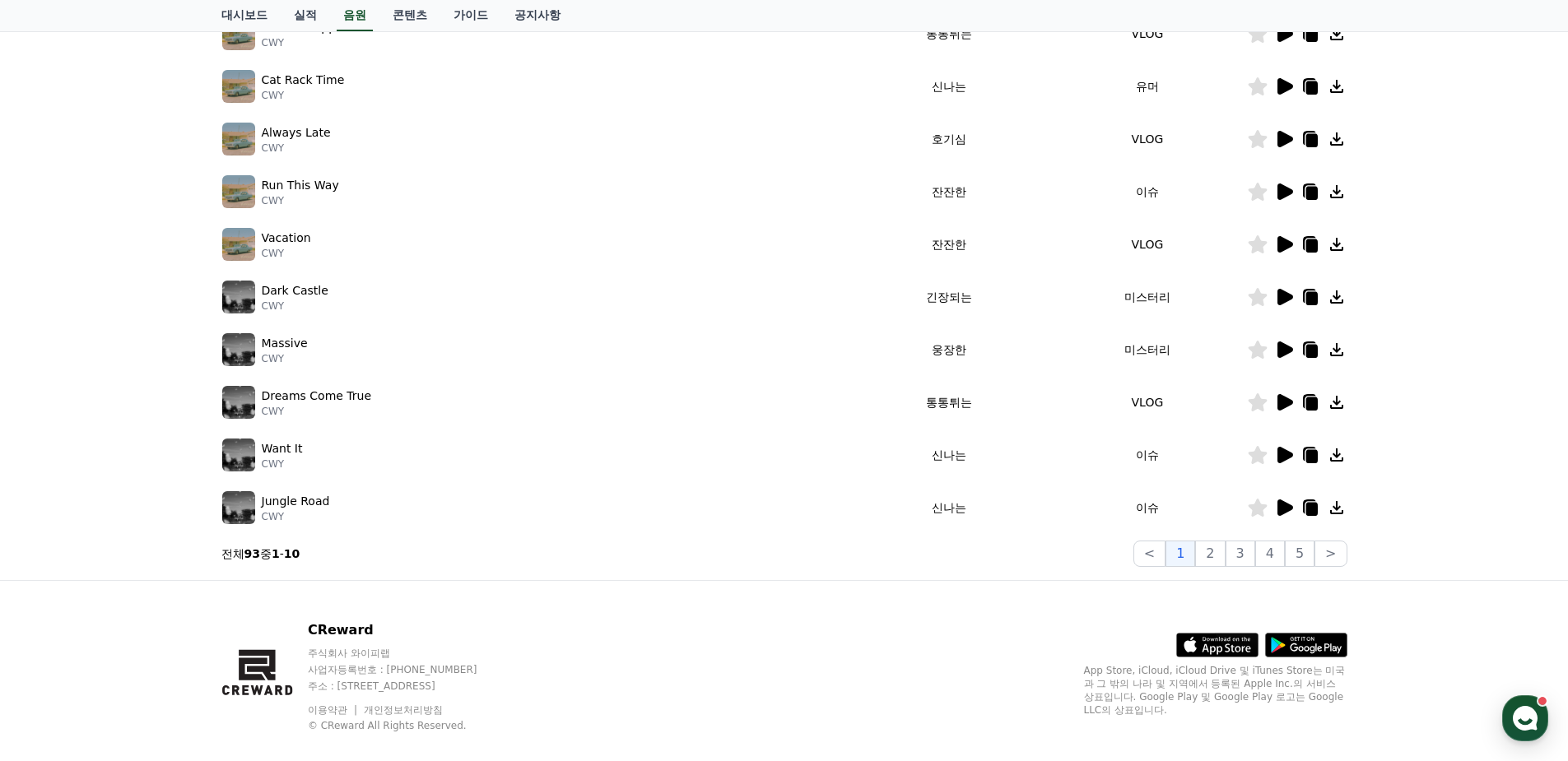
click at [1285, 404] on icon at bounding box center [1286, 402] width 16 height 17
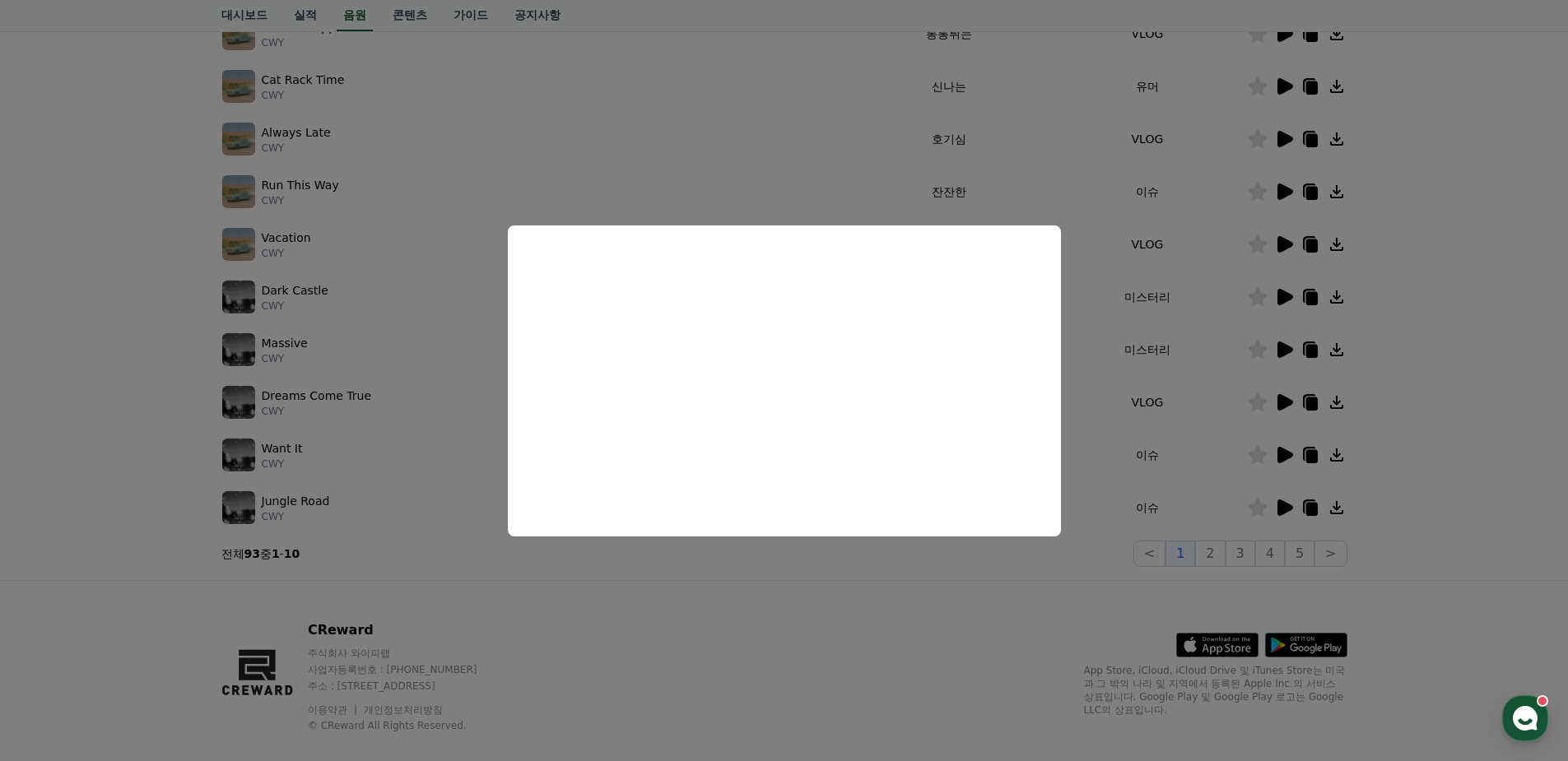
click at [396, 295] on button "close modal" at bounding box center [784, 380] width 1568 height 761
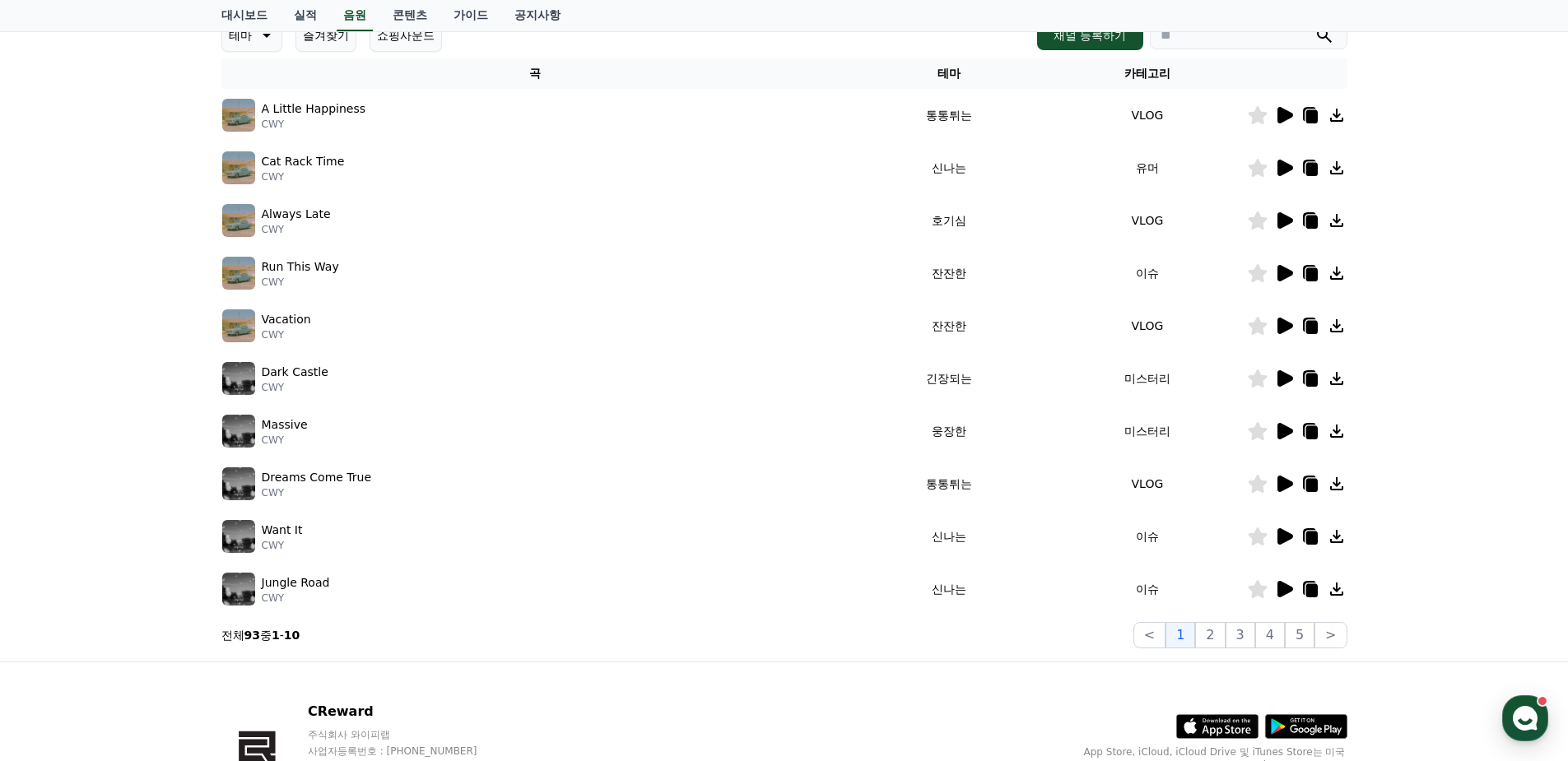
scroll to position [353, 0]
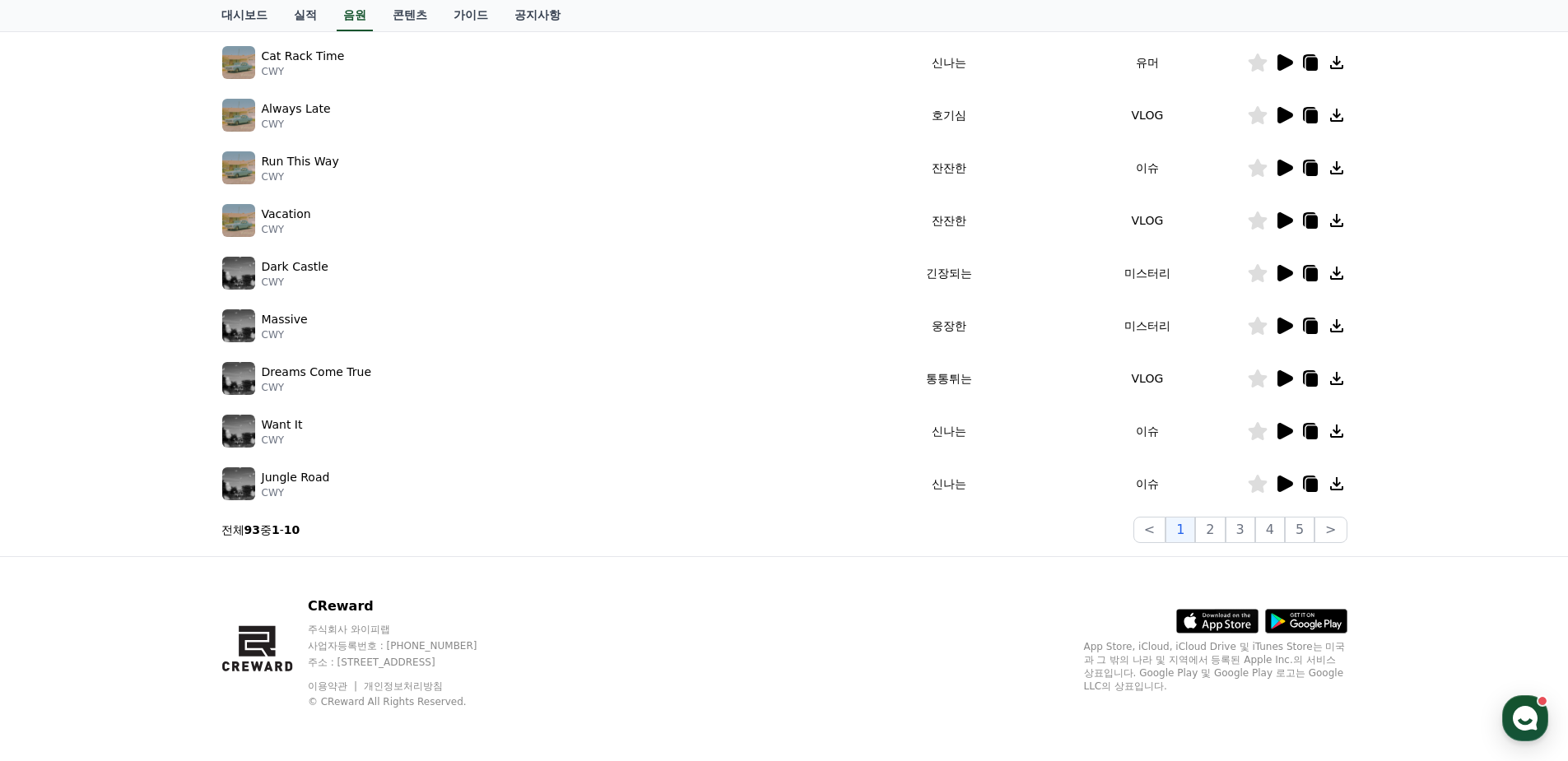
click at [1282, 485] on icon at bounding box center [1286, 483] width 16 height 17
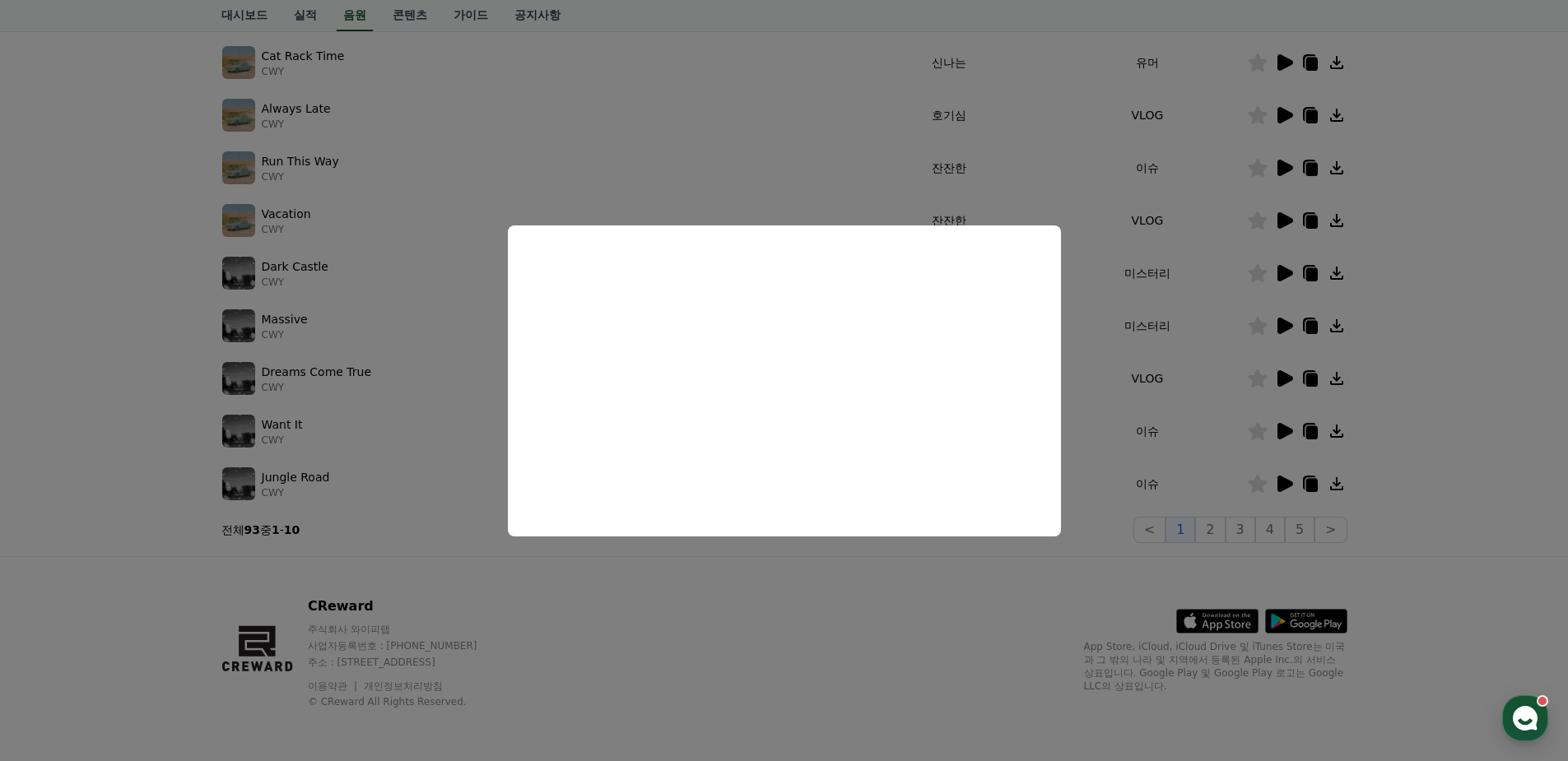
click at [1312, 490] on button "close modal" at bounding box center [784, 380] width 1568 height 761
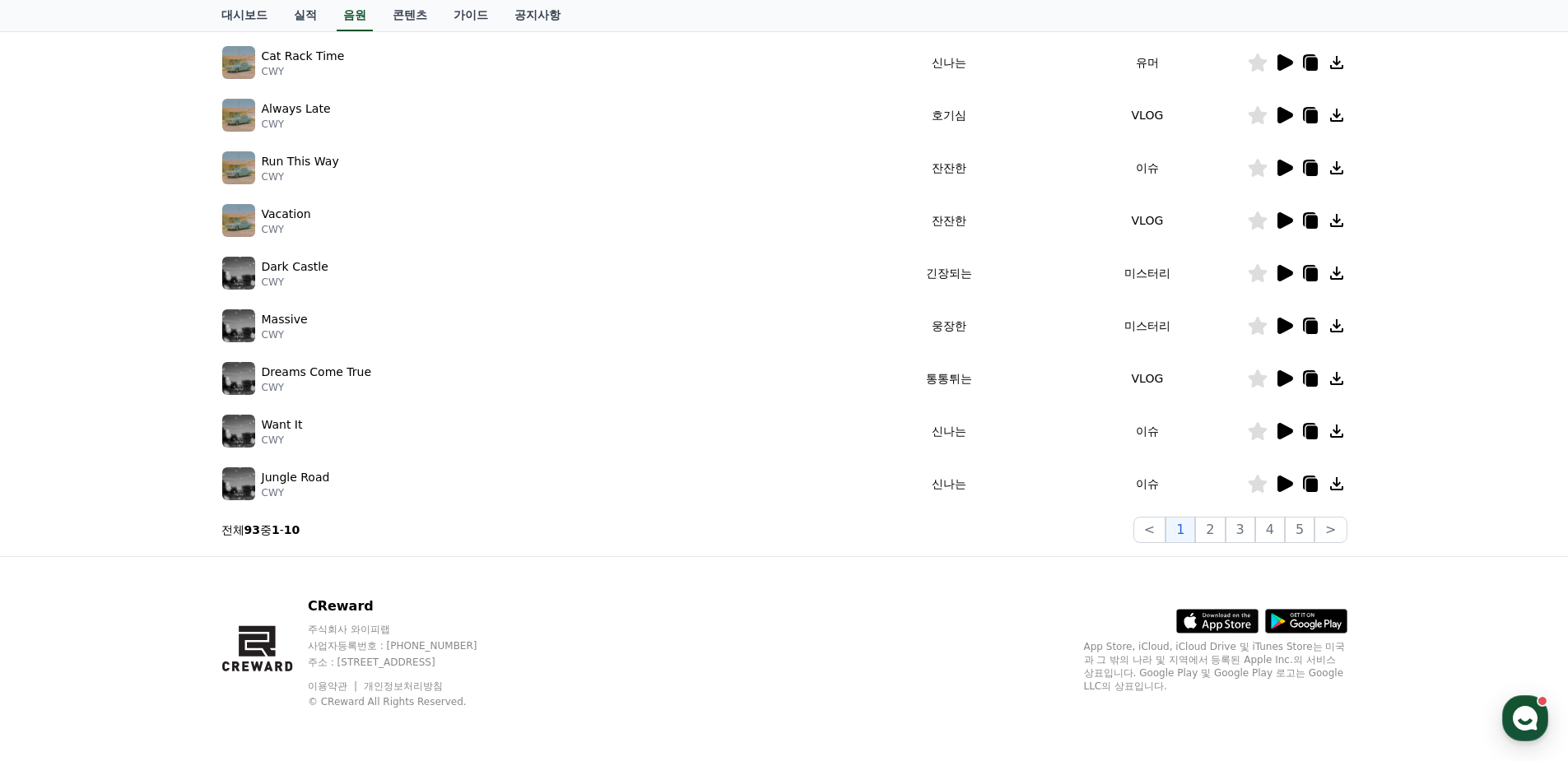
click at [1310, 487] on icon at bounding box center [1311, 485] width 11 height 13
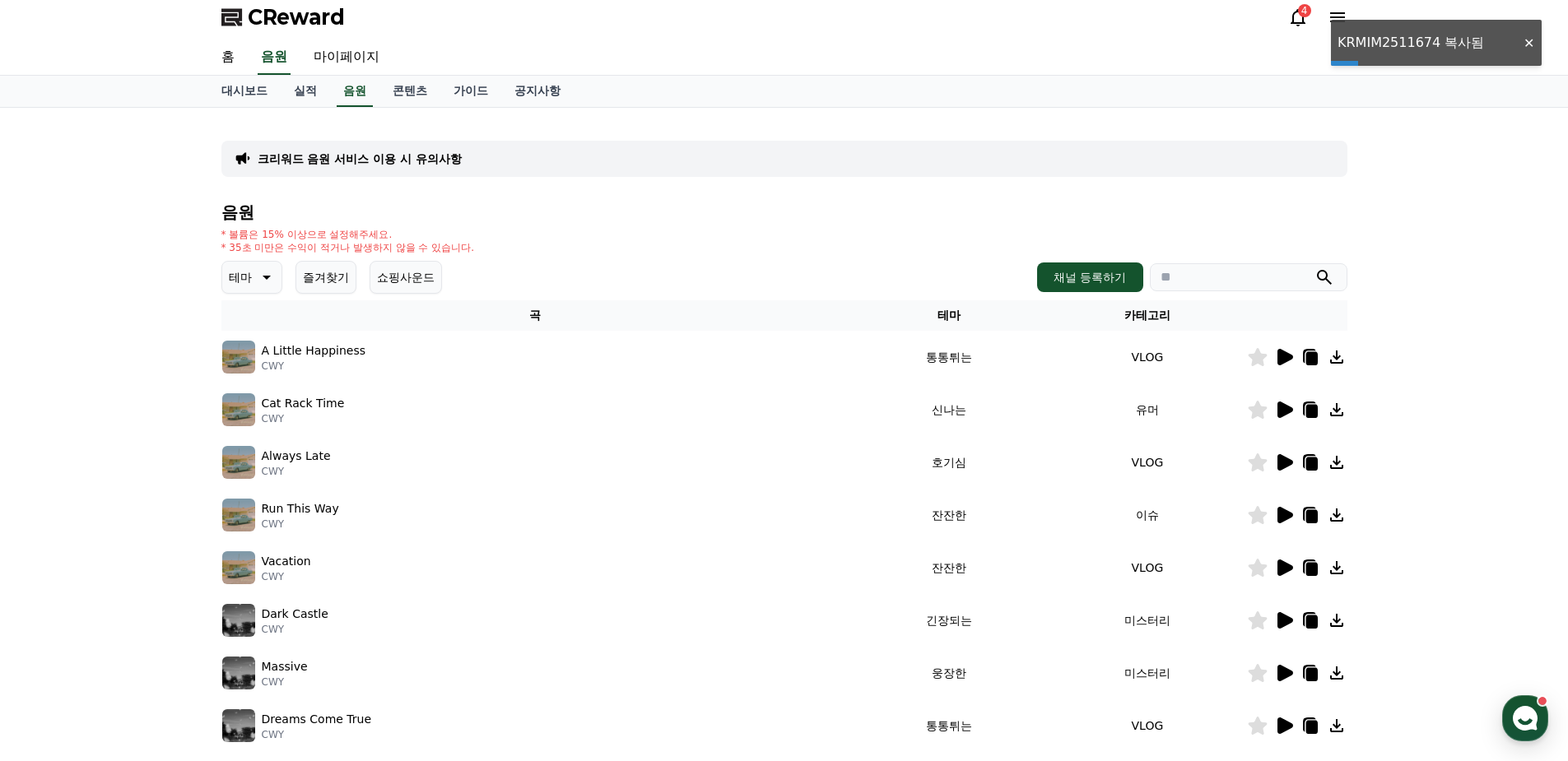
scroll to position [0, 0]
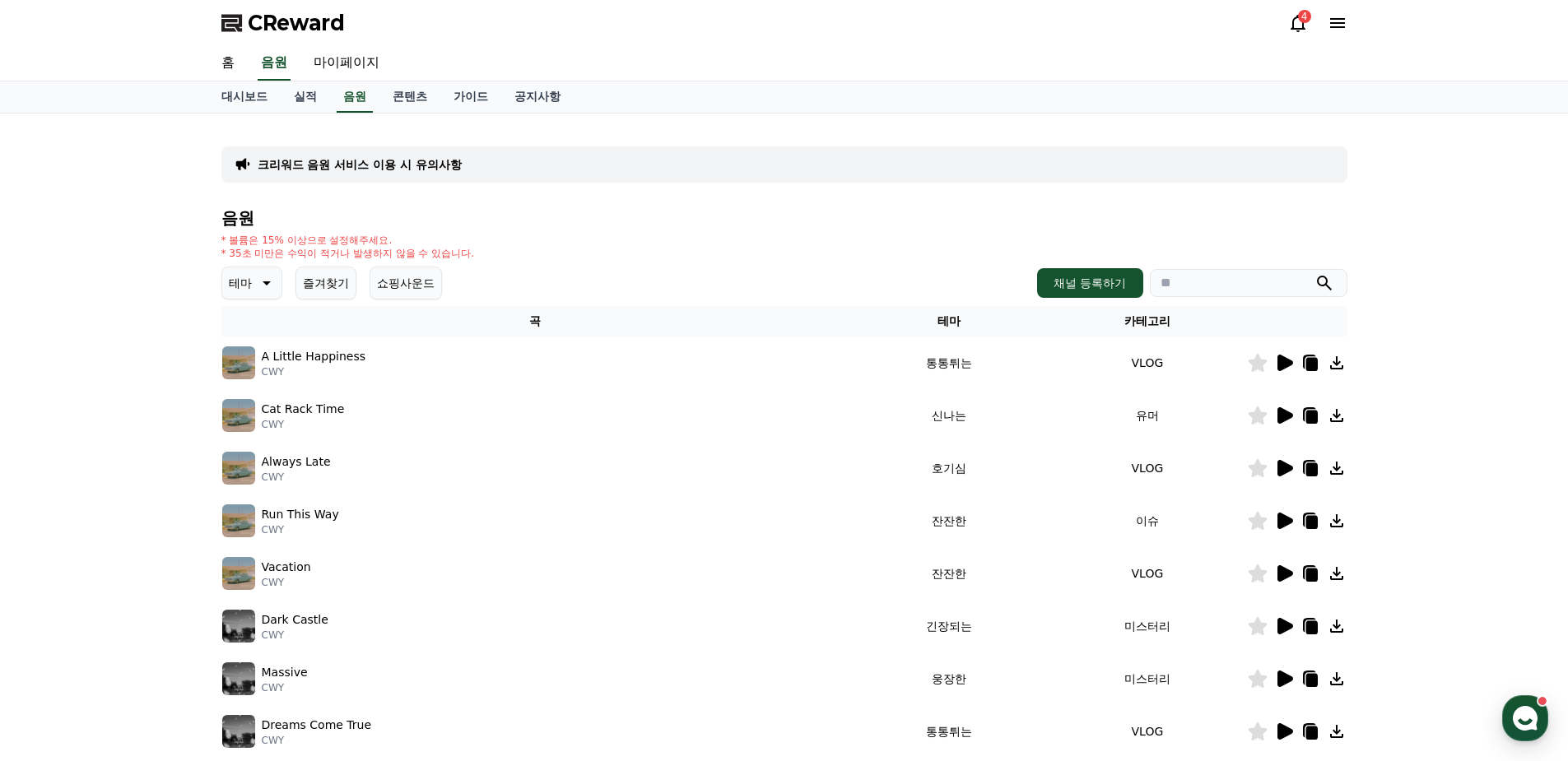
click at [1220, 286] on input "search" at bounding box center [1249, 283] width 198 height 28
paste input "**********"
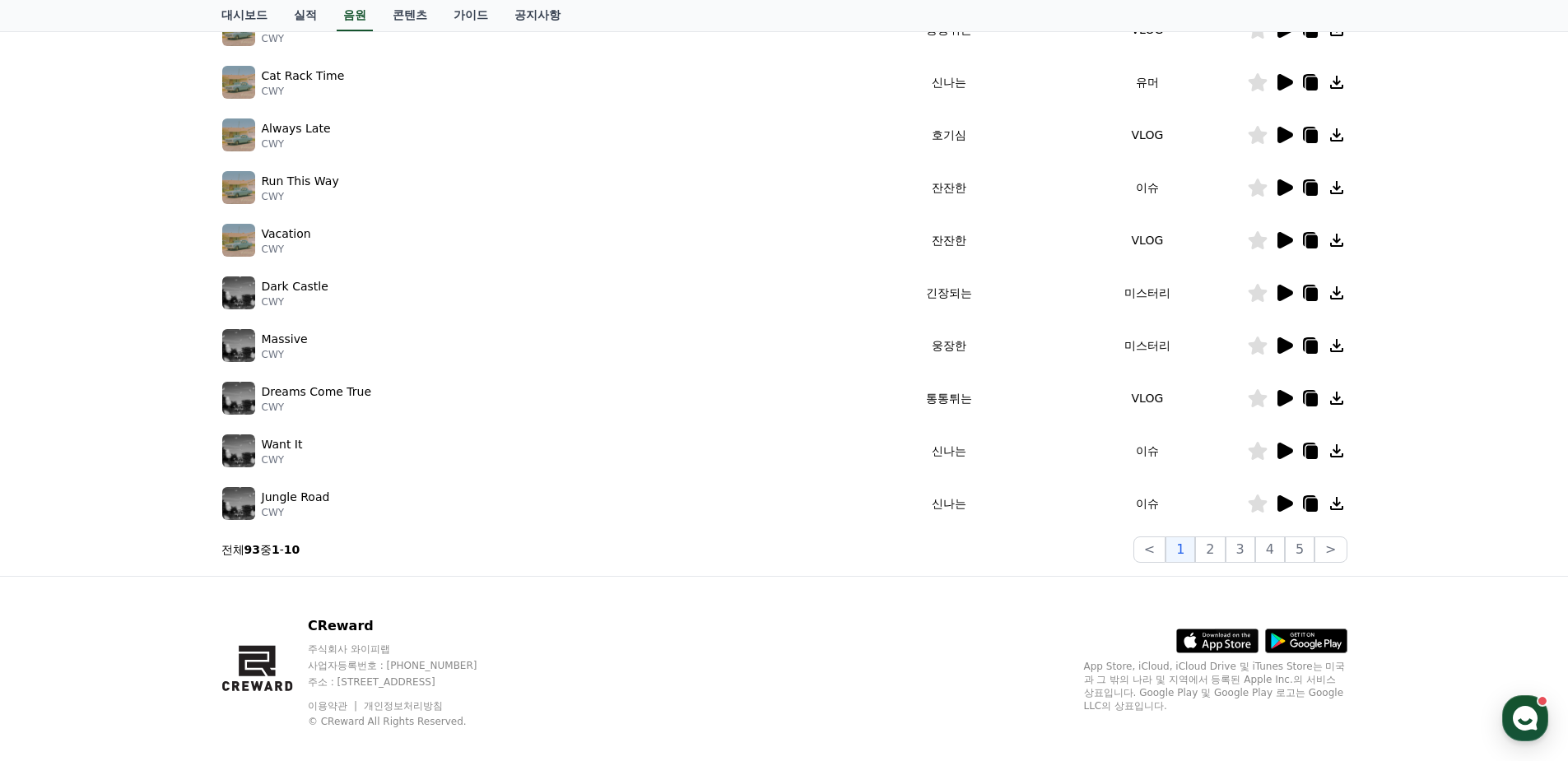
scroll to position [353, 0]
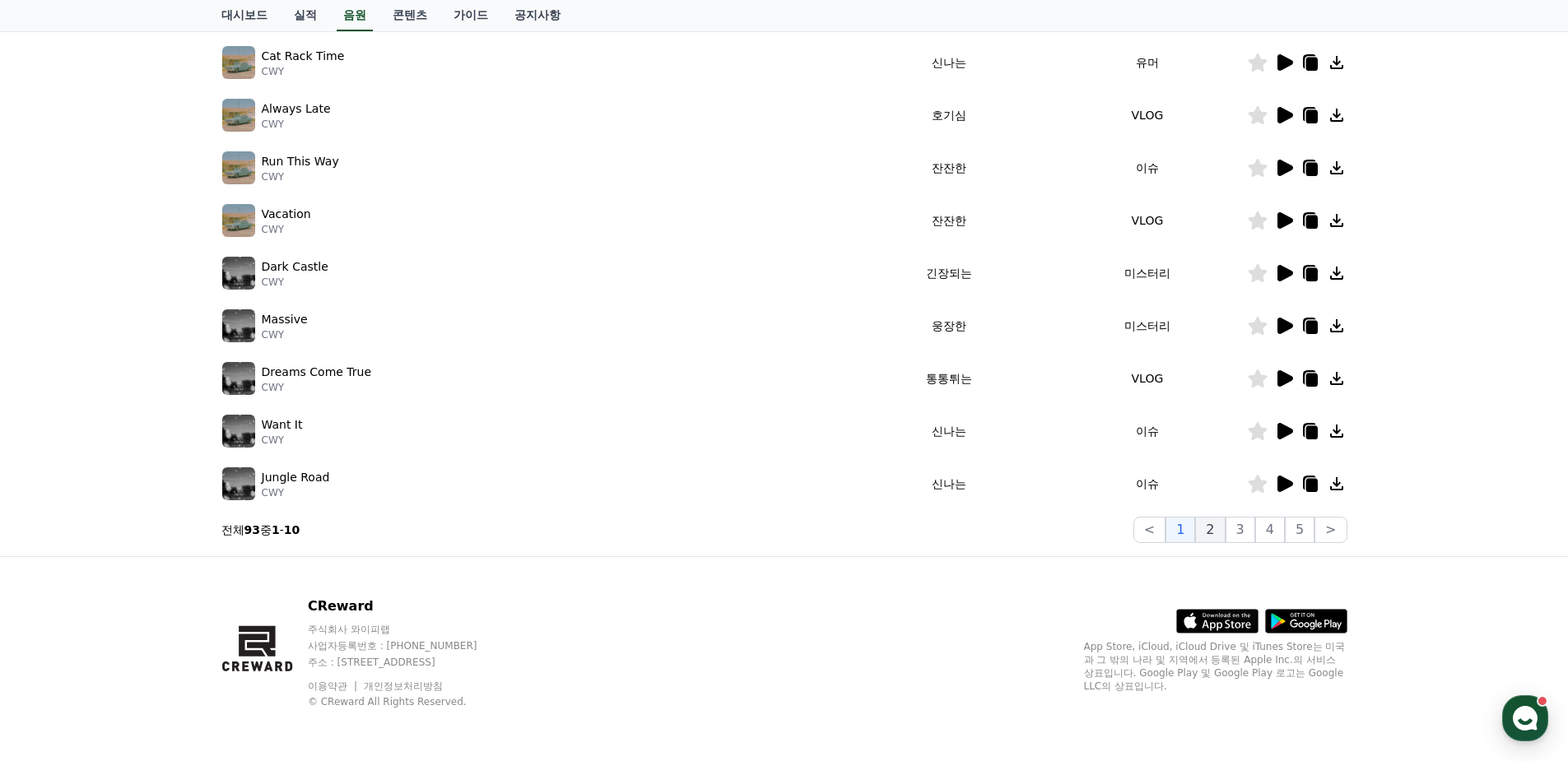
type input "**********"
click at [1208, 525] on button "2" at bounding box center [1211, 530] width 30 height 26
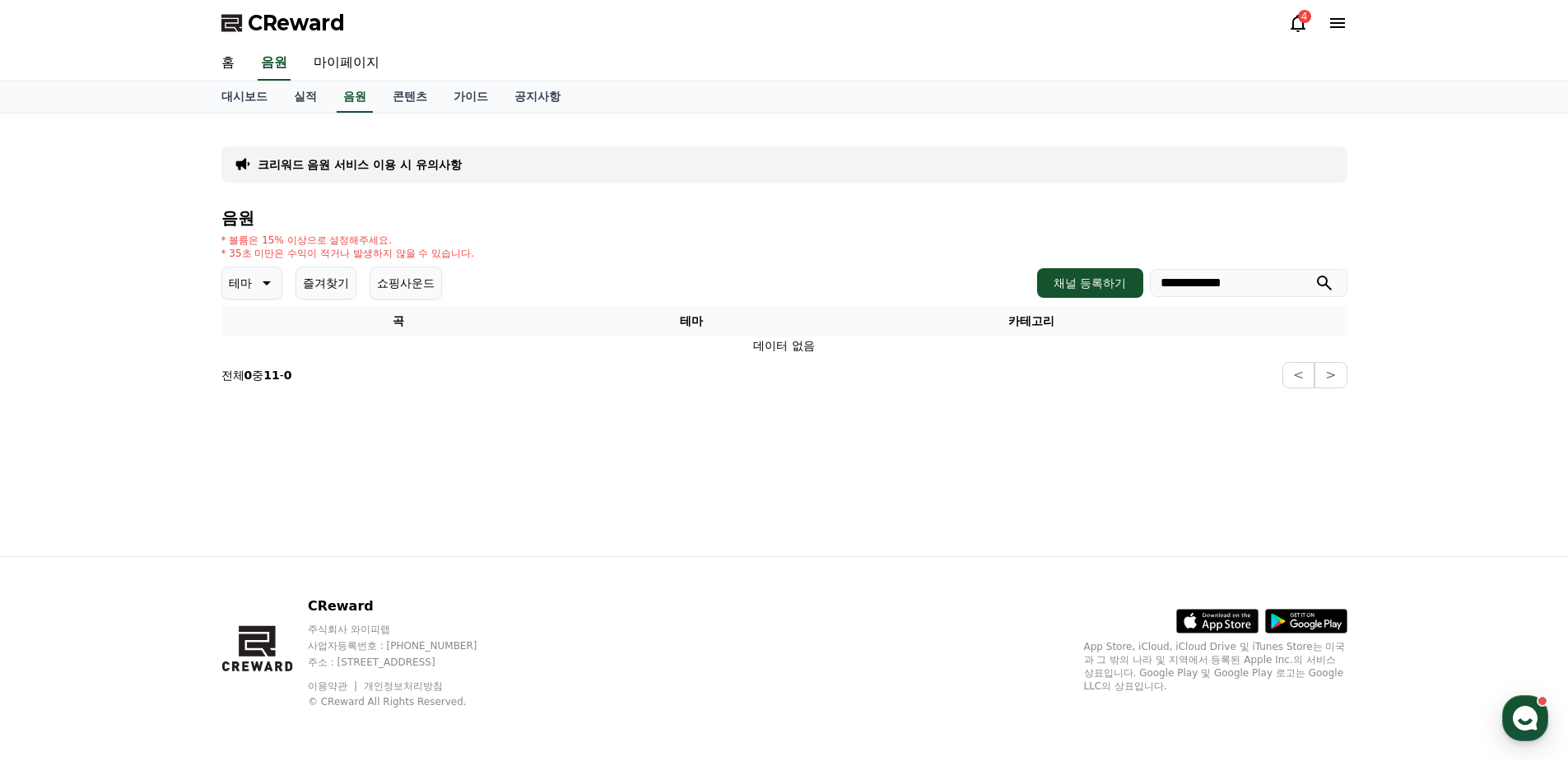
drag, startPoint x: 1274, startPoint y: 289, endPoint x: 1022, endPoint y: 288, distance: 252.0
click at [1037, 290] on div "**********" at bounding box center [1191, 283] width 310 height 30
click at [1324, 280] on icon "submit" at bounding box center [1324, 283] width 19 height 19
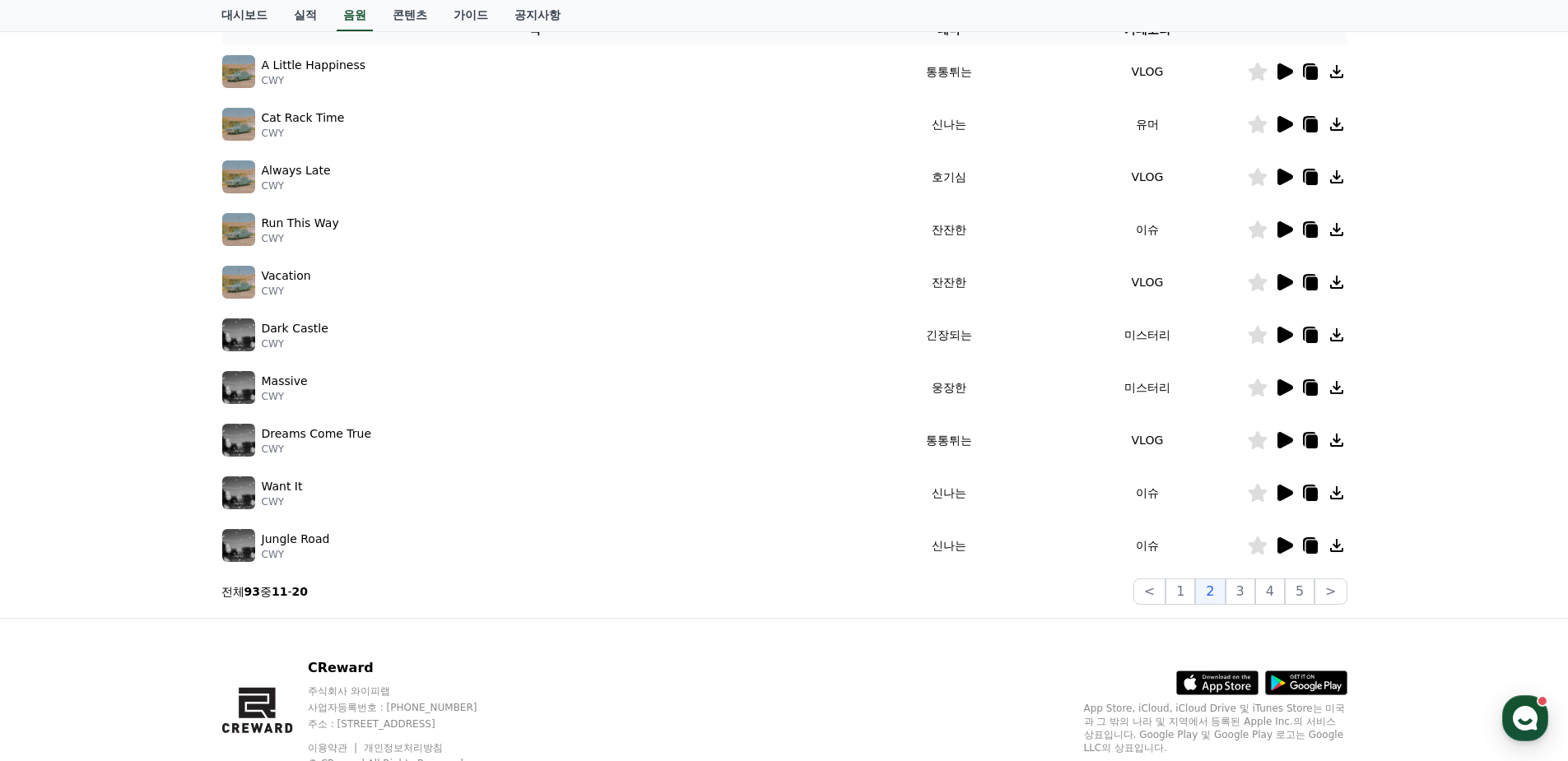
scroll to position [353, 0]
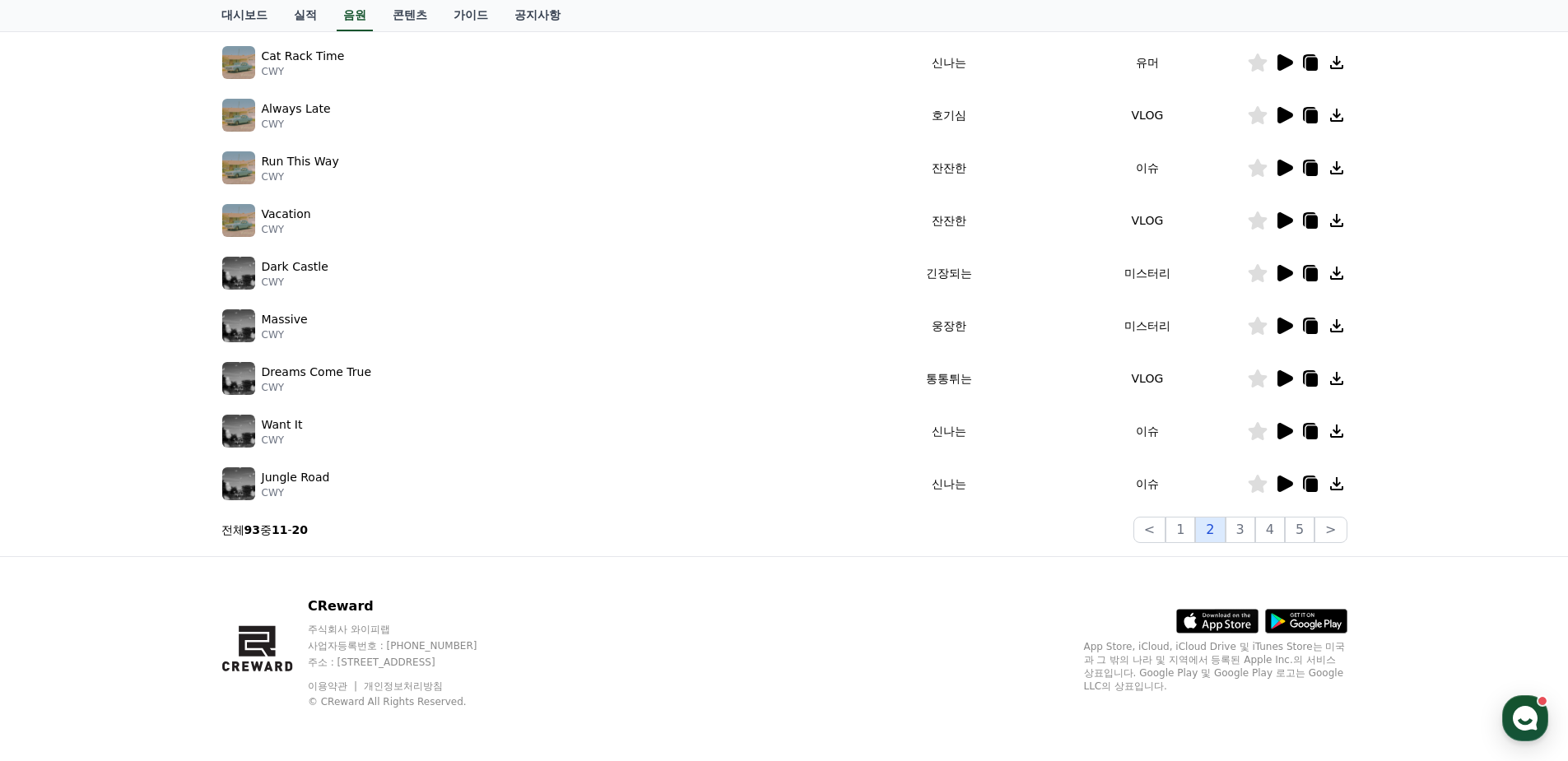
click at [1219, 534] on button "2" at bounding box center [1211, 530] width 30 height 26
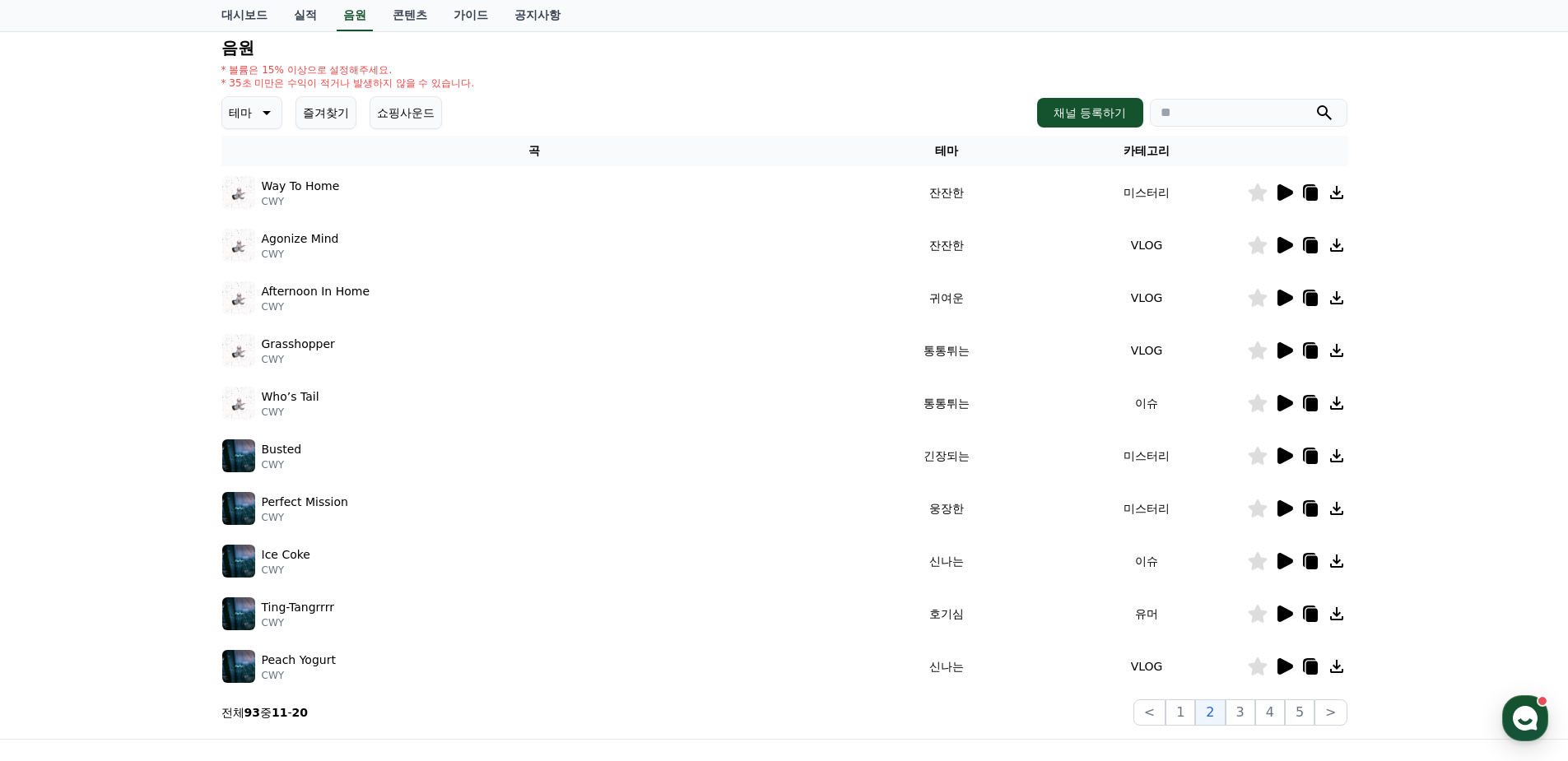
scroll to position [271, 0]
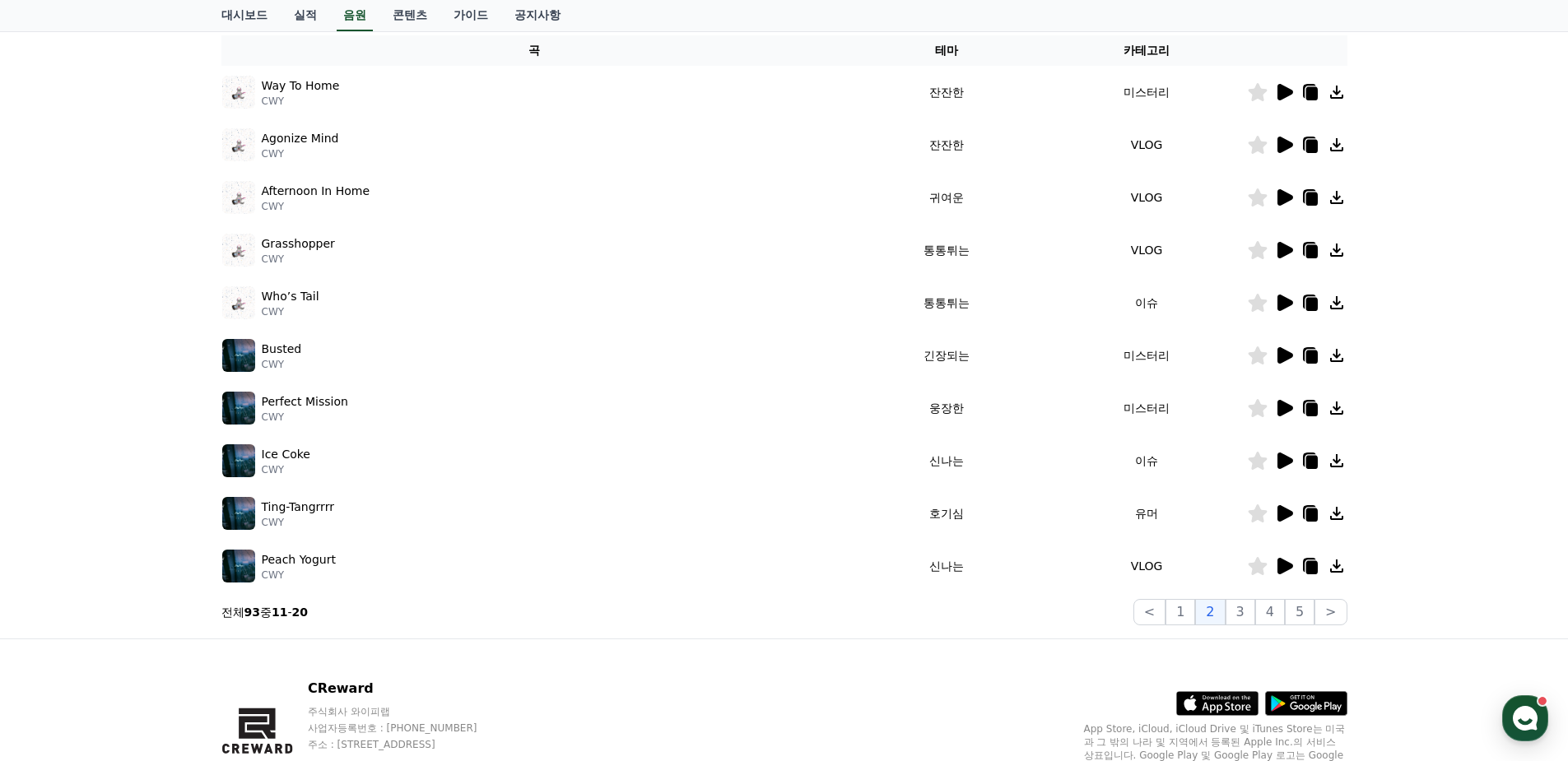
click at [1278, 459] on icon at bounding box center [1286, 460] width 16 height 17
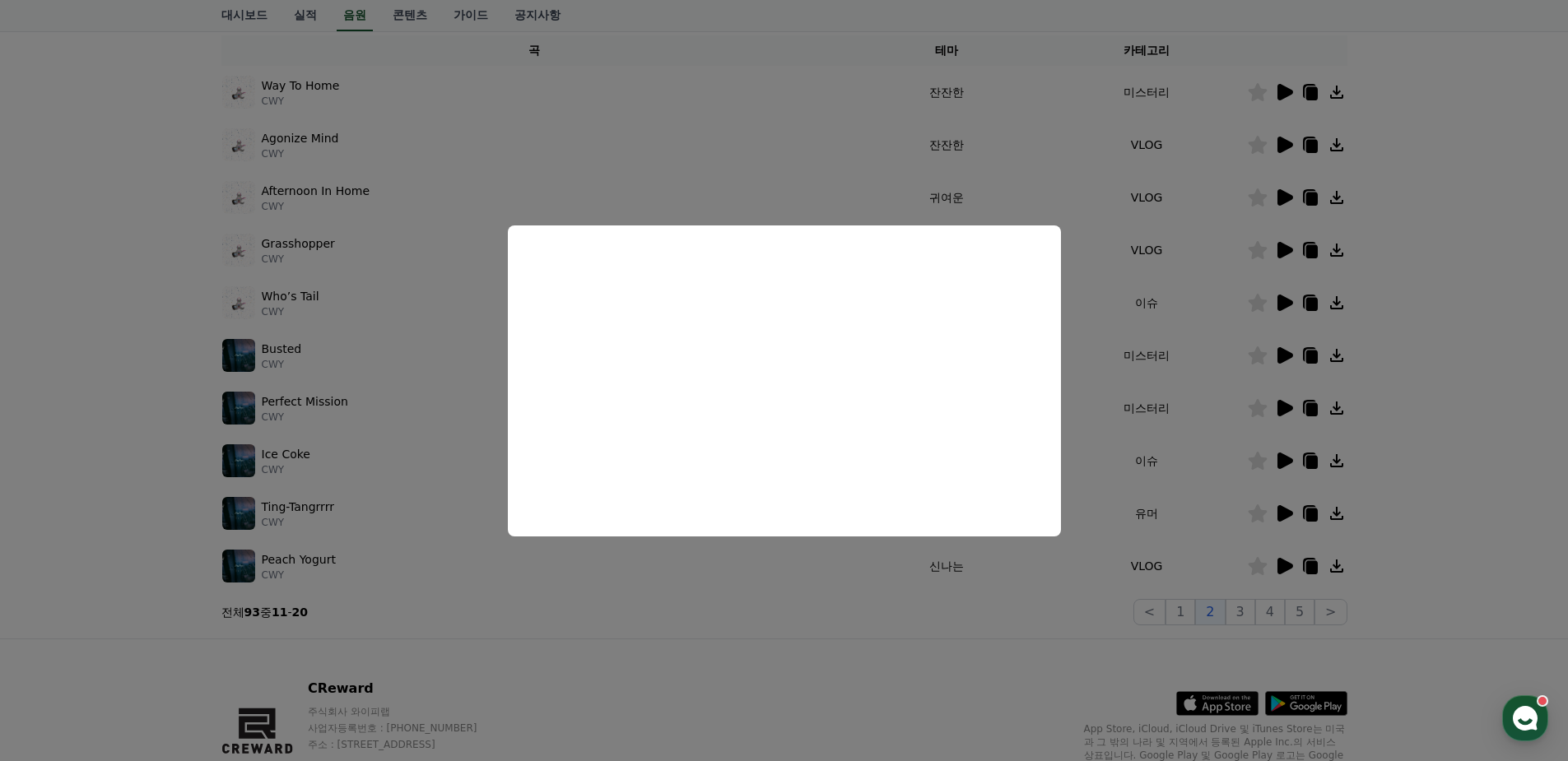
click at [1420, 324] on button "close modal" at bounding box center [784, 380] width 1568 height 761
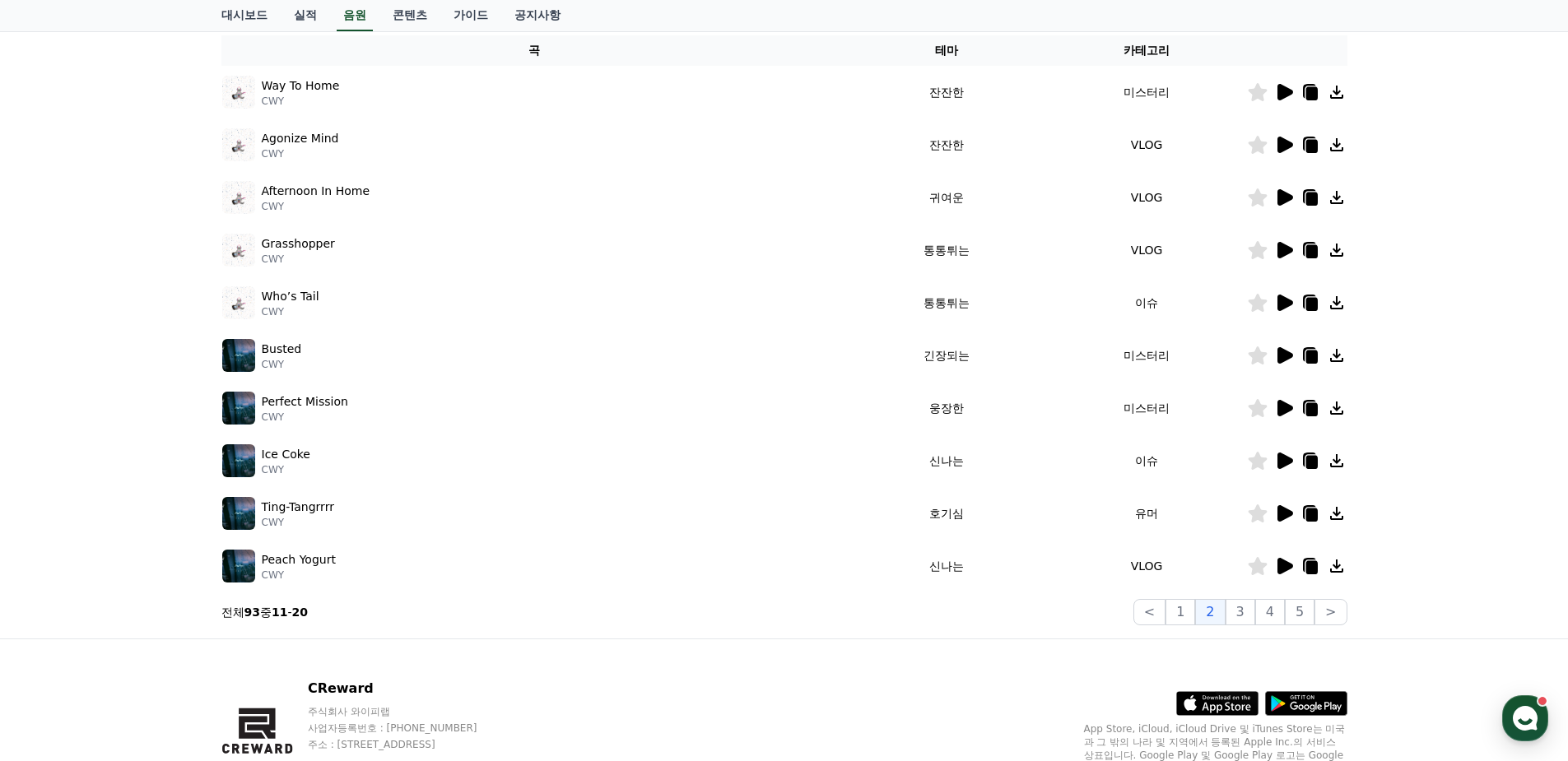
click at [1282, 141] on icon at bounding box center [1286, 145] width 16 height 17
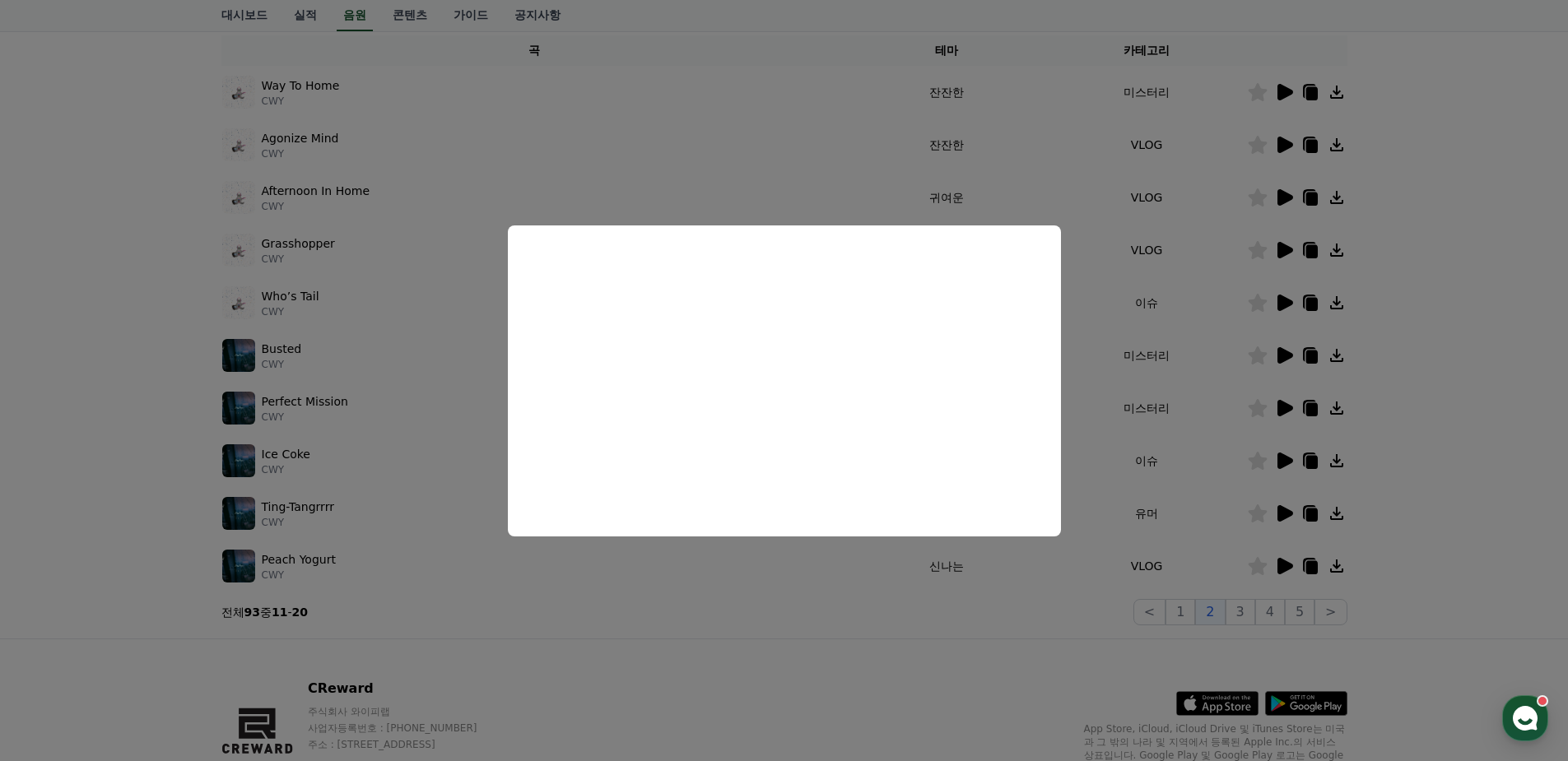
click at [1197, 177] on button "close modal" at bounding box center [784, 380] width 1568 height 761
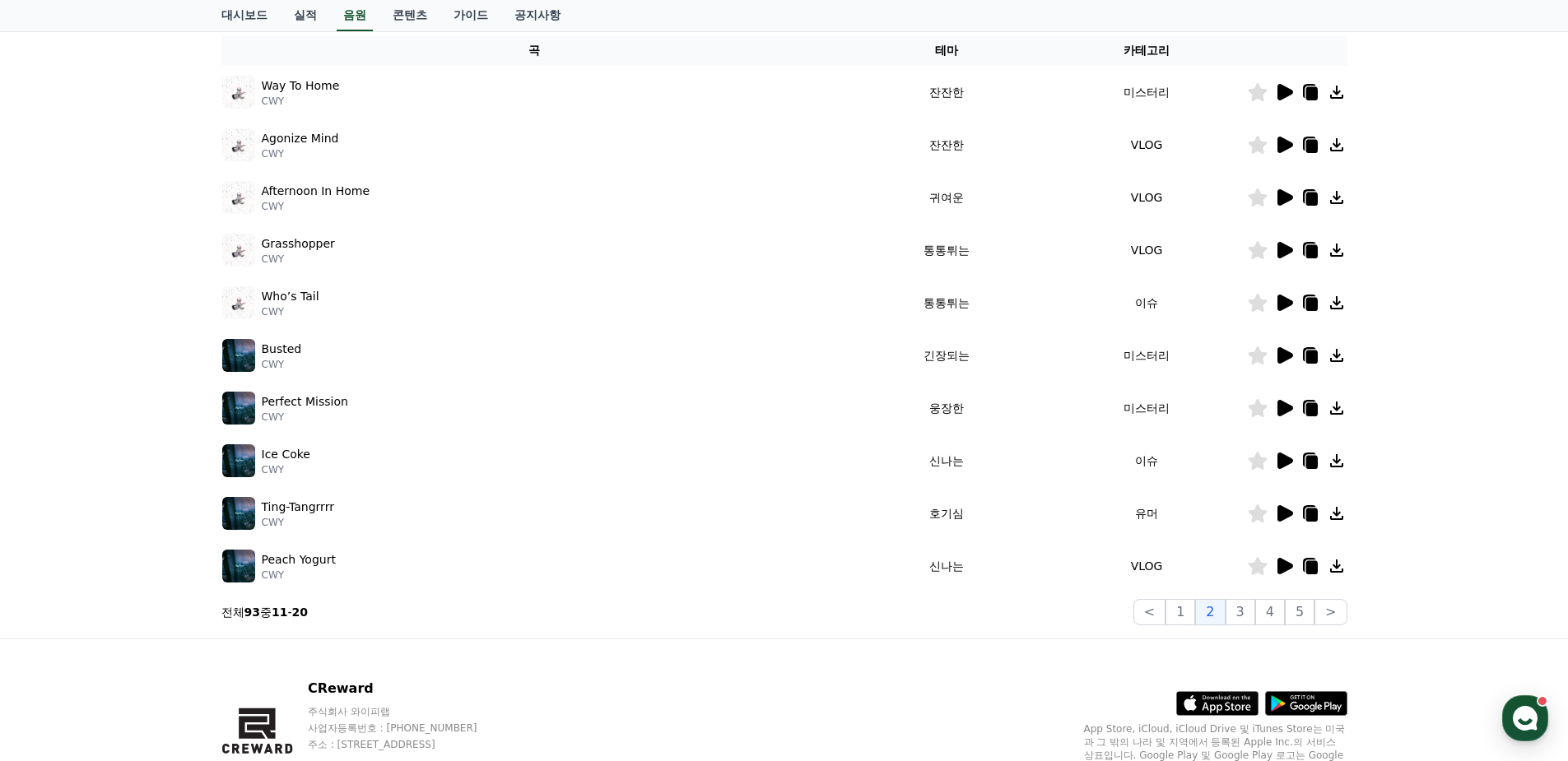
click at [1288, 459] on icon at bounding box center [1286, 460] width 16 height 17
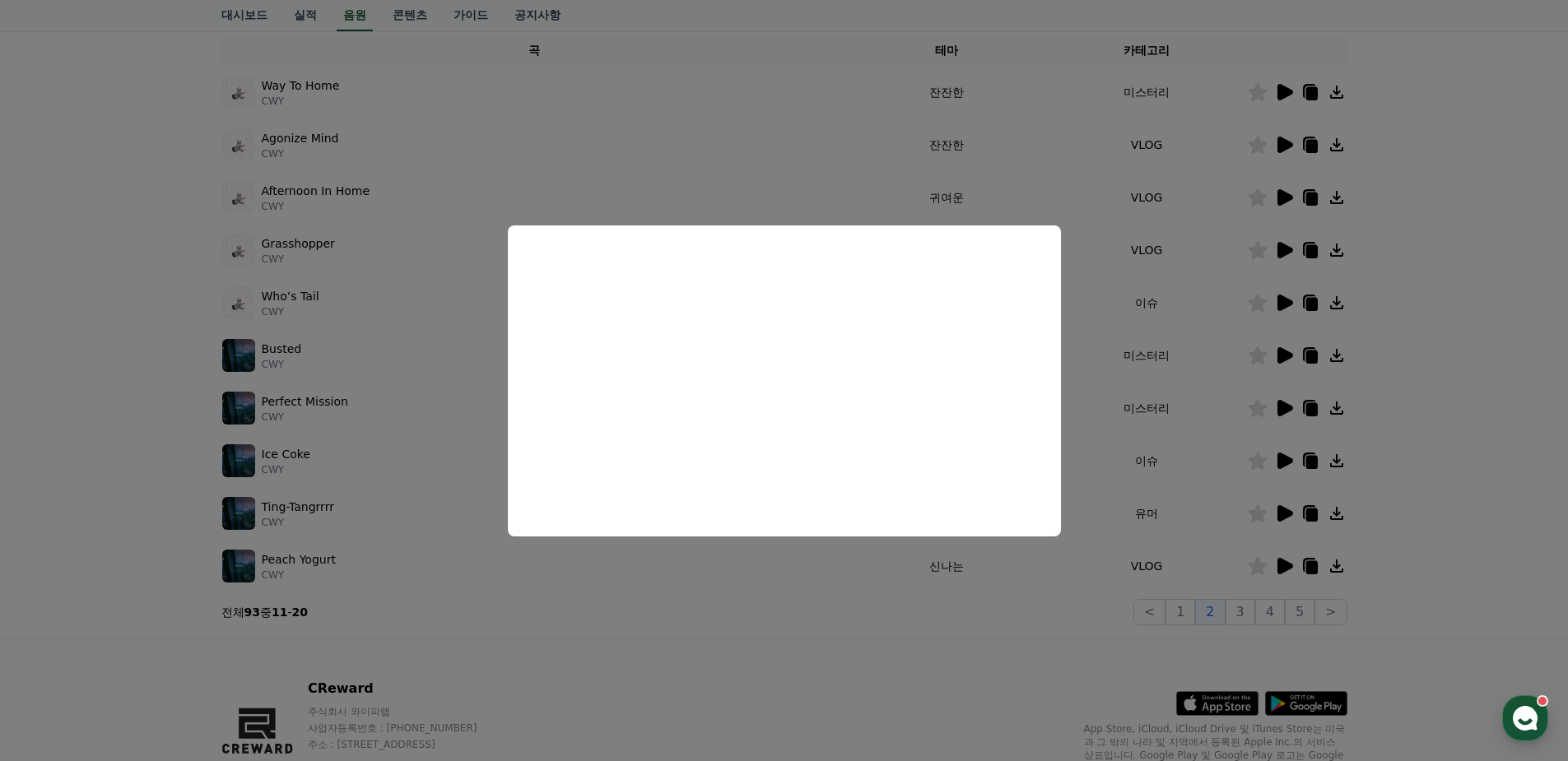
click at [1211, 387] on button "close modal" at bounding box center [784, 380] width 1568 height 761
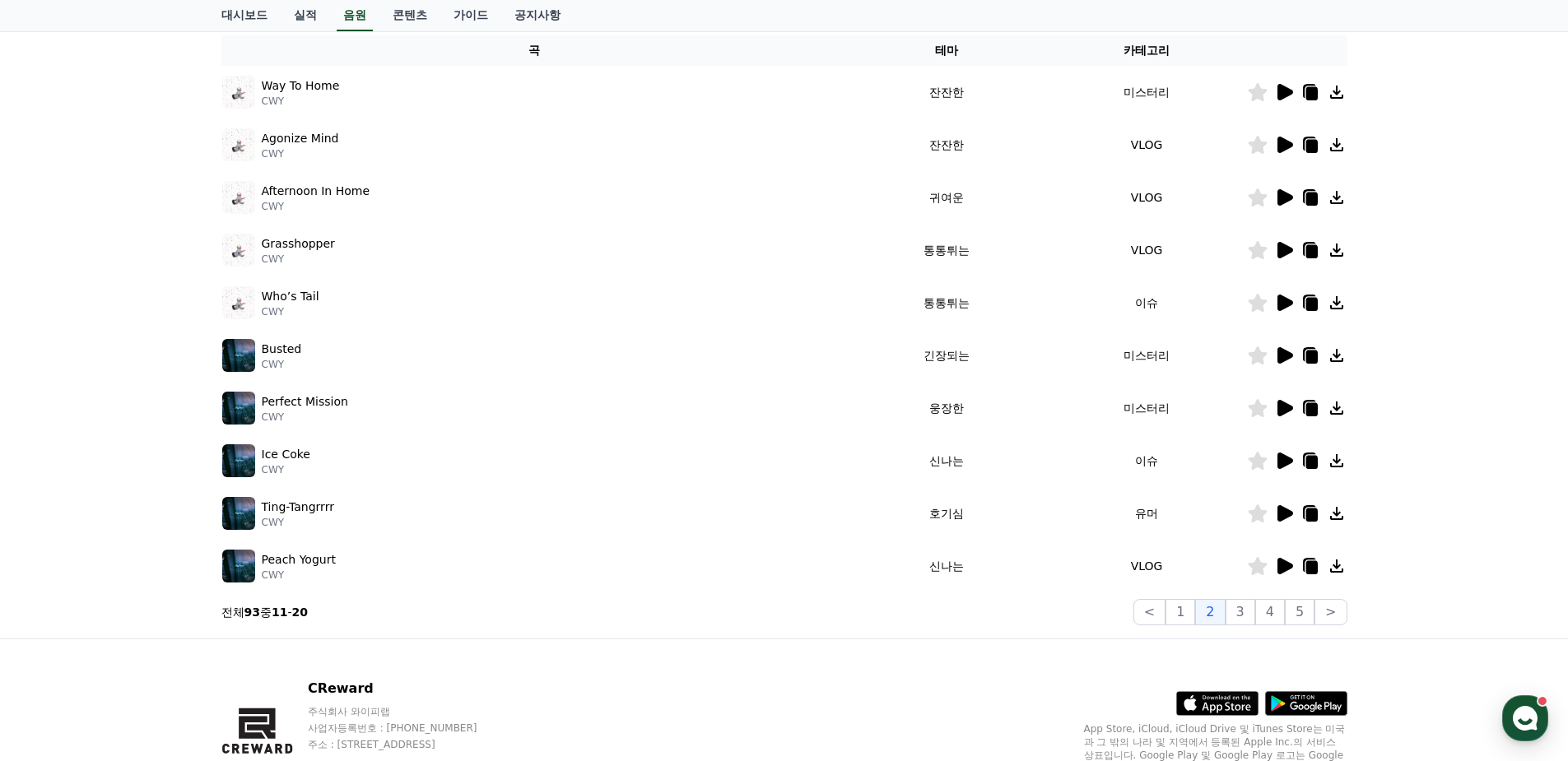
click at [1307, 465] on icon at bounding box center [1311, 462] width 11 height 13
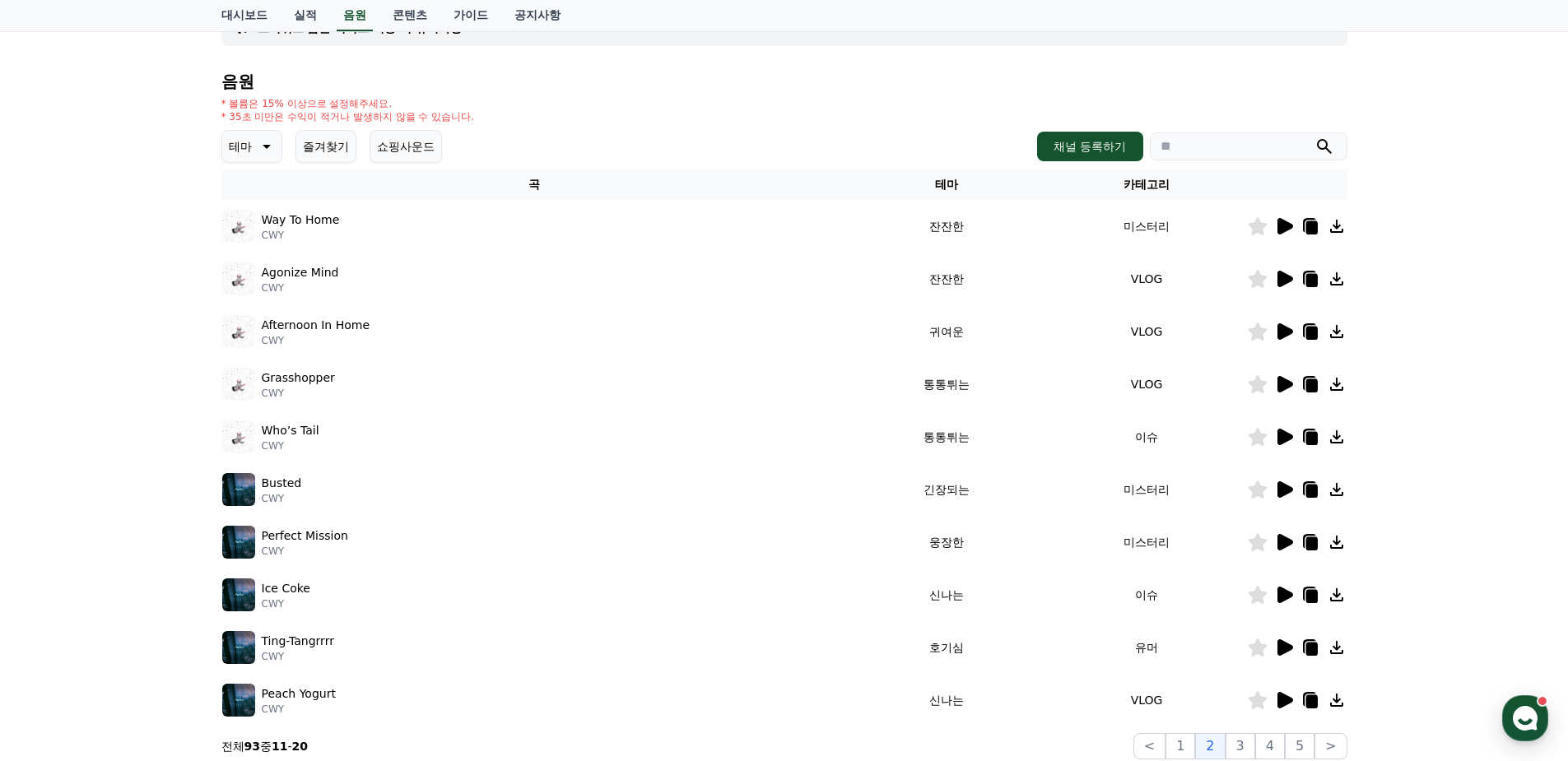
scroll to position [0, 0]
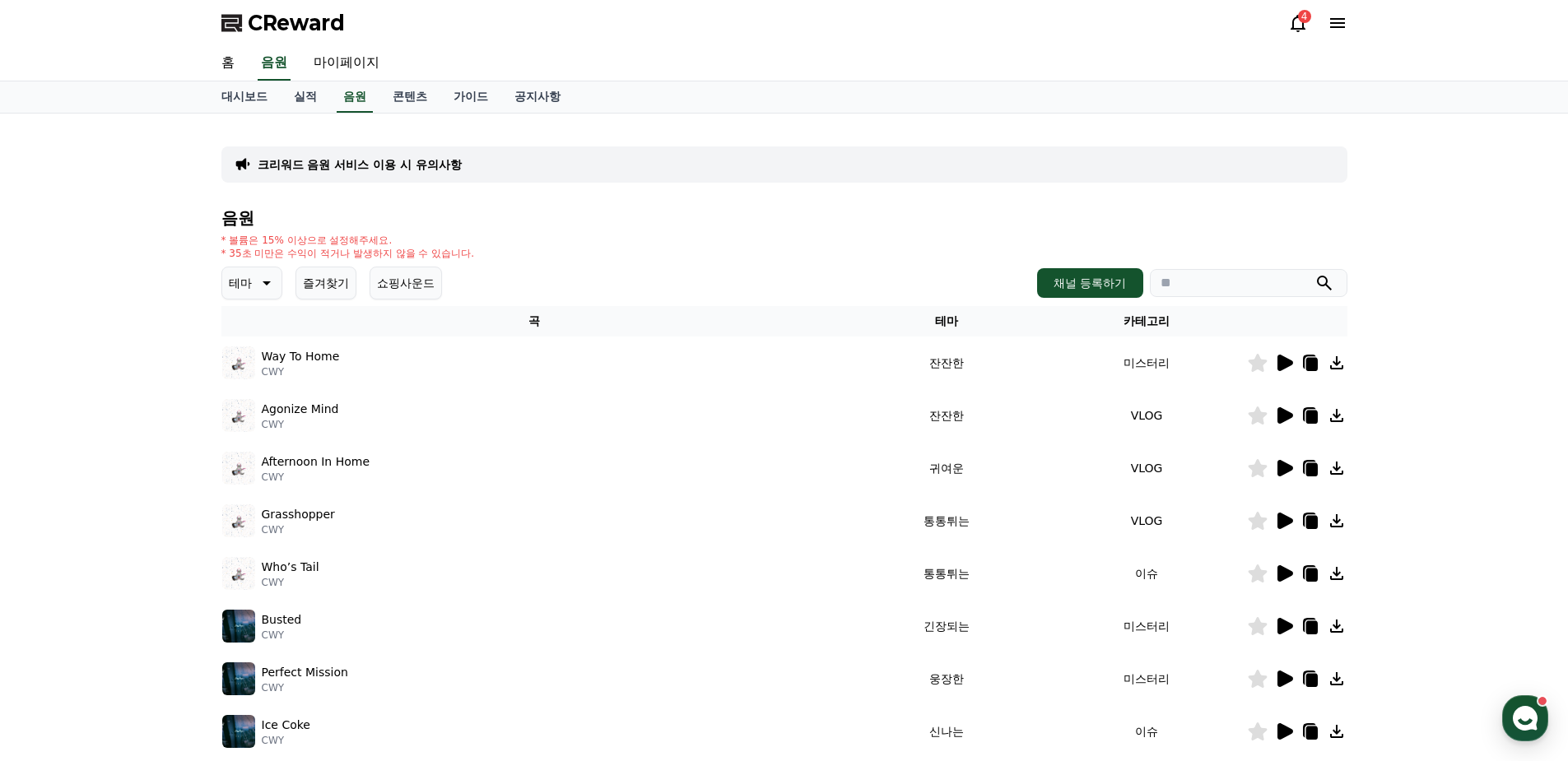
drag, startPoint x: 231, startPoint y: 246, endPoint x: 364, endPoint y: 255, distance: 133.3
click at [364, 255] on div "* 볼륨은 15% 이상으로 설정해주세요. * 35초 미만은 수익이 적거나 발생하지 않을 수 있습니다." at bounding box center [348, 247] width 253 height 26
drag, startPoint x: 364, startPoint y: 255, endPoint x: 382, endPoint y: 255, distance: 18.0
click at [382, 255] on p "* 35초 미만은 수익이 적거나 발생하지 않을 수 있습니다." at bounding box center [348, 253] width 253 height 13
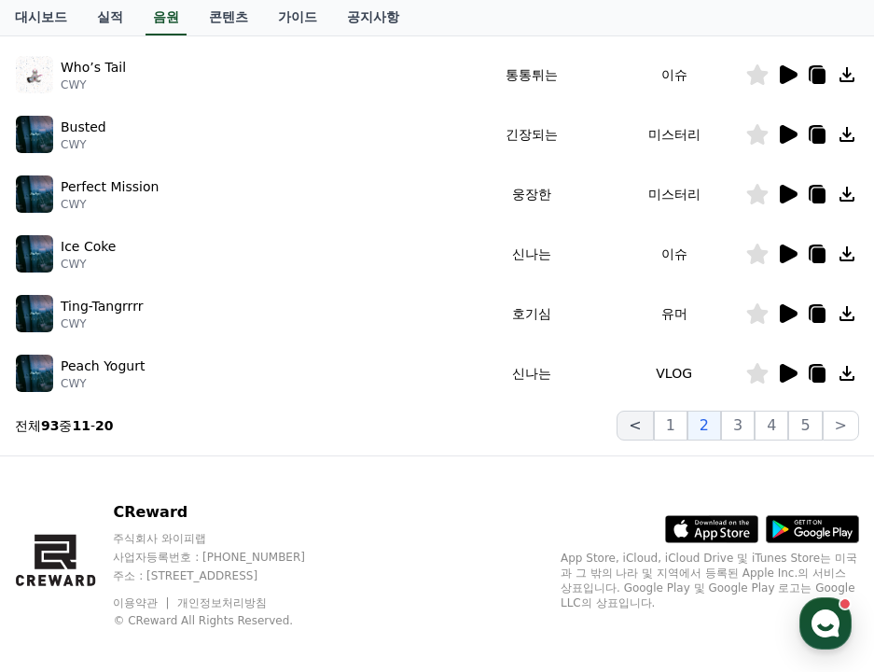
scroll to position [591, 0]
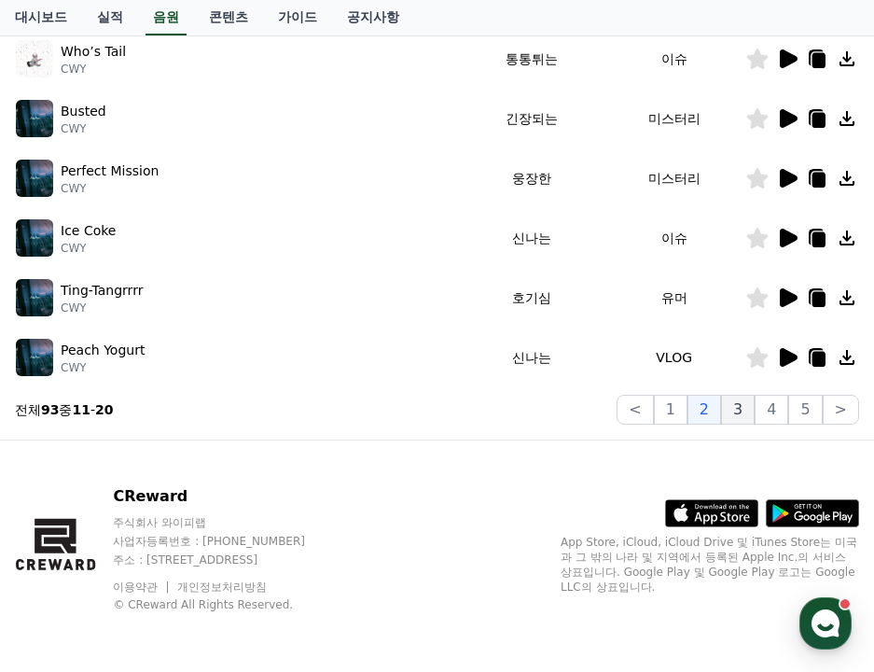
click at [733, 396] on button "3" at bounding box center [738, 410] width 34 height 30
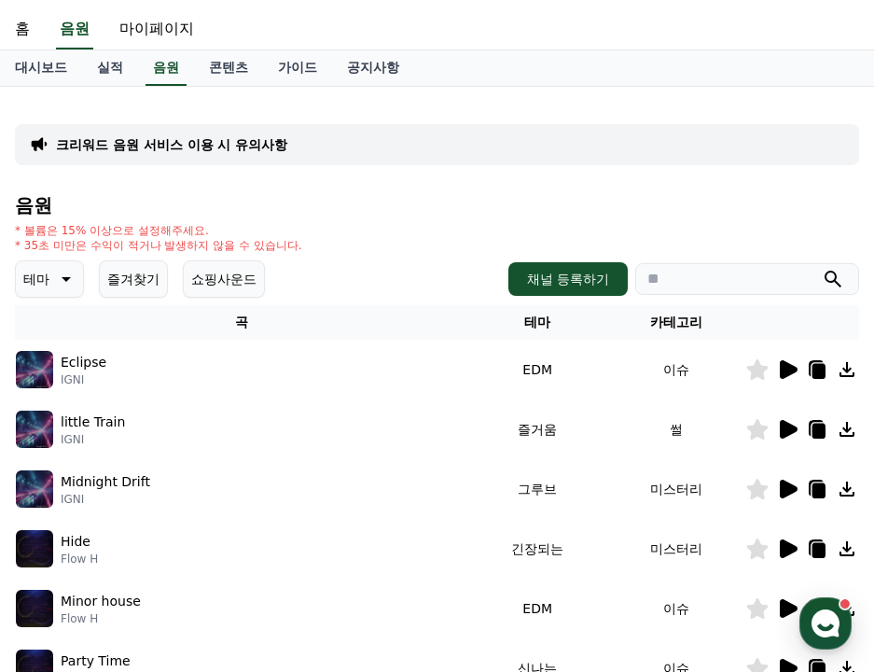
scroll to position [32, 0]
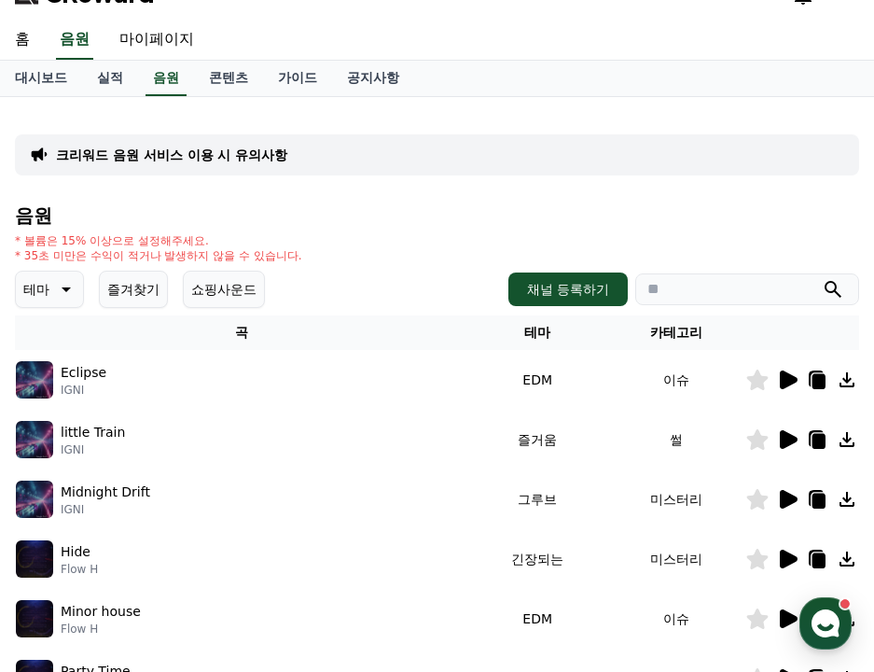
click at [674, 280] on input "search" at bounding box center [747, 289] width 224 height 32
type input "********"
click at [822, 278] on button "submit" at bounding box center [833, 289] width 22 height 22
